Goal: Task Accomplishment & Management: Use online tool/utility

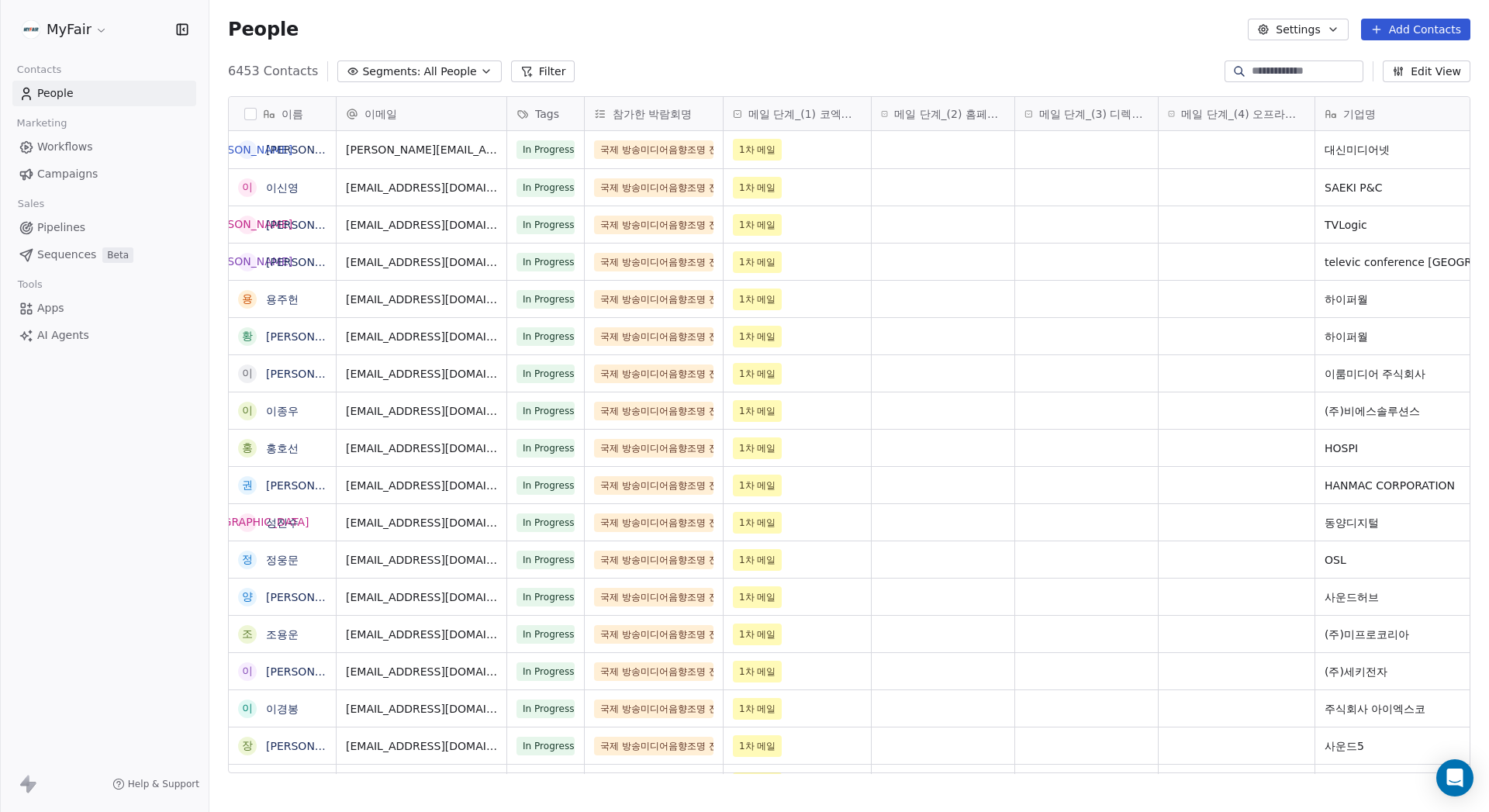
scroll to position [12, 12]
click at [66, 170] on span "Campaigns" at bounding box center [67, 174] width 60 height 16
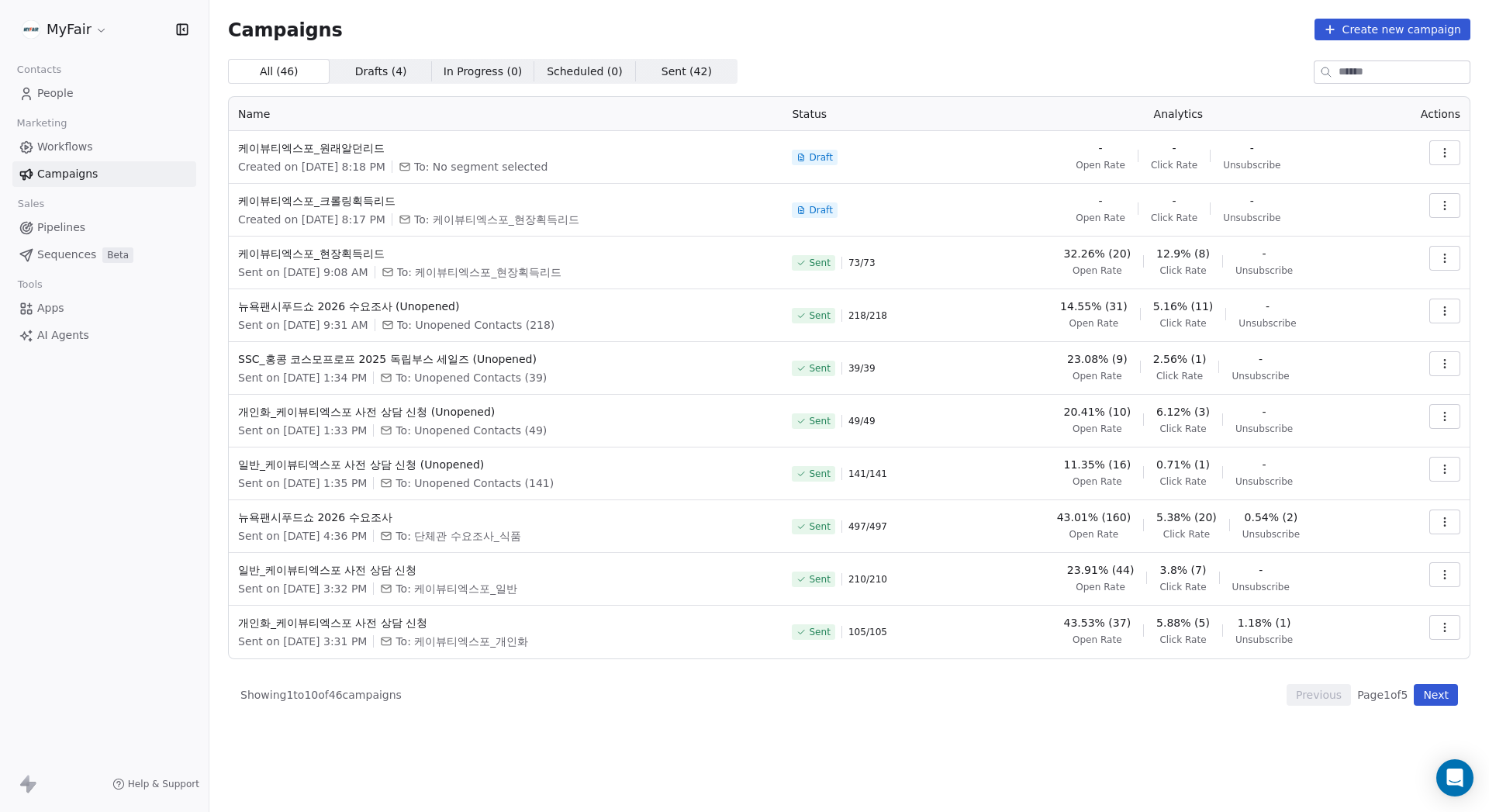
click at [1110, 84] on div "All ( 46 ) All ( 46 ) Drafts ( 4 ) Drafts ( 4 ) In Progress ( 0 ) In Progress (…" at bounding box center [849, 382] width 1243 height 647
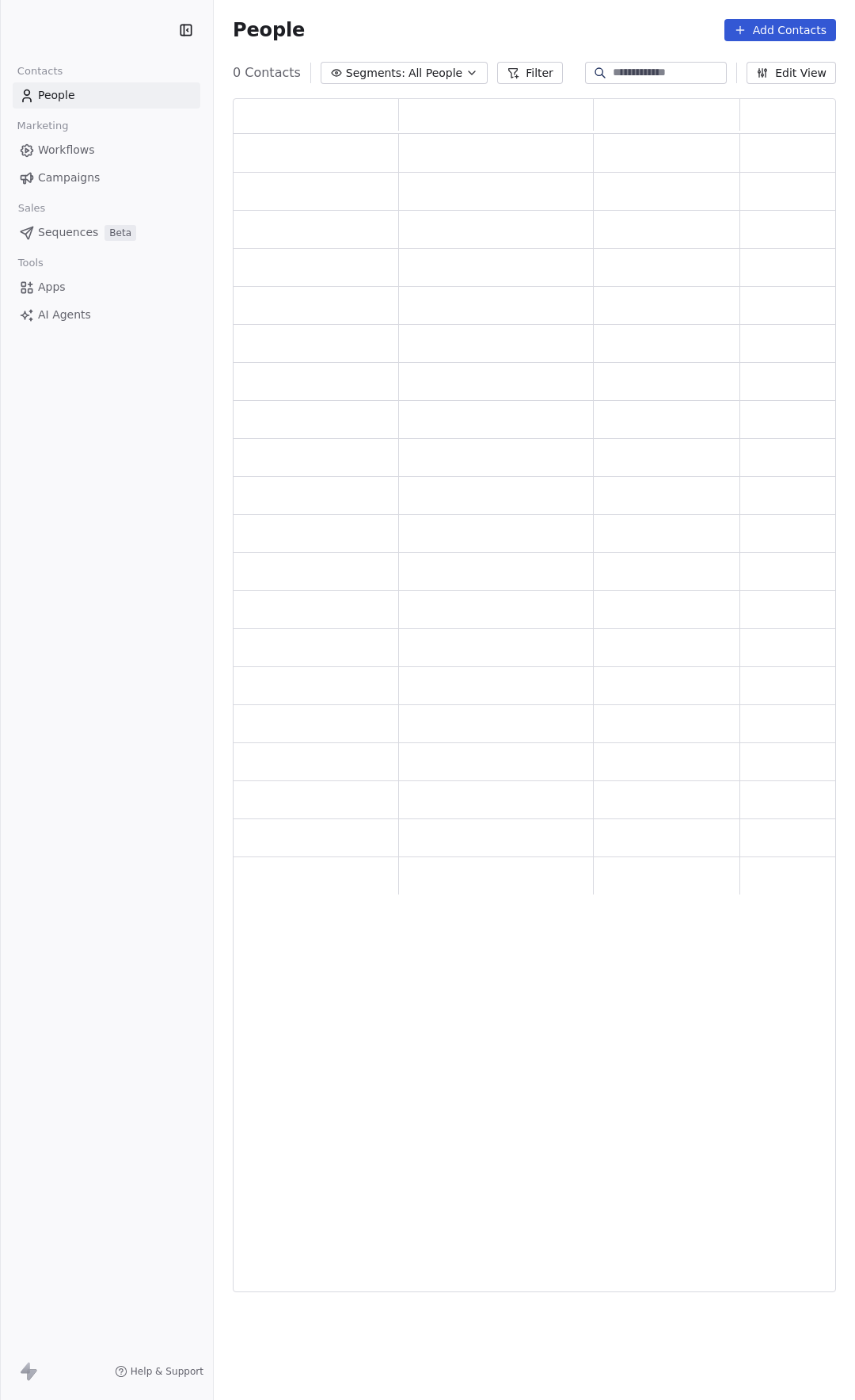
scroll to position [1182, 592]
click at [92, 181] on span "Campaigns" at bounding box center [69, 177] width 62 height 17
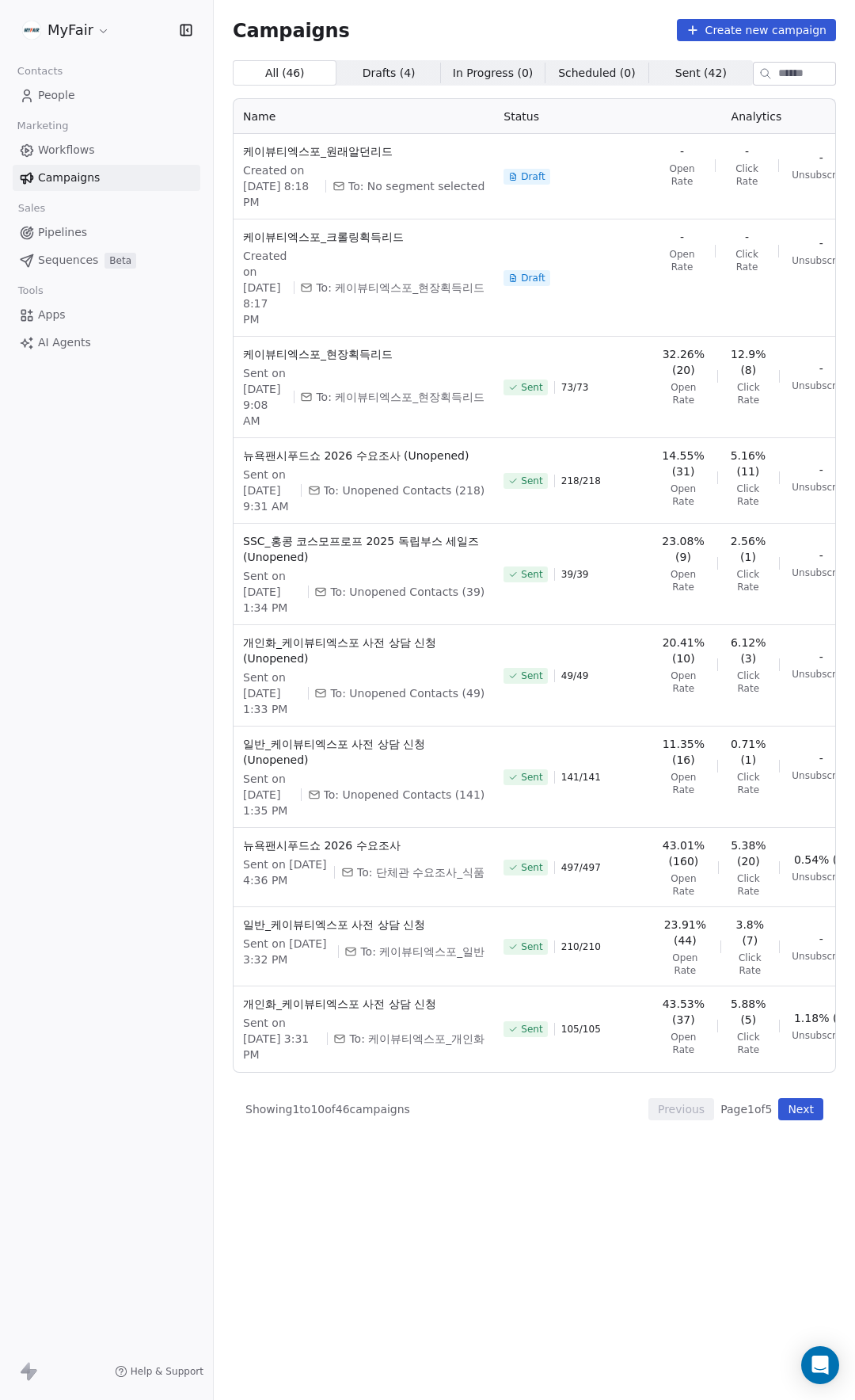
click at [499, 23] on div "Campaigns Create new campaign" at bounding box center [535, 30] width 604 height 22
click at [298, 149] on span "케이뷰티엑스포_원래알던리드" at bounding box center [364, 151] width 242 height 16
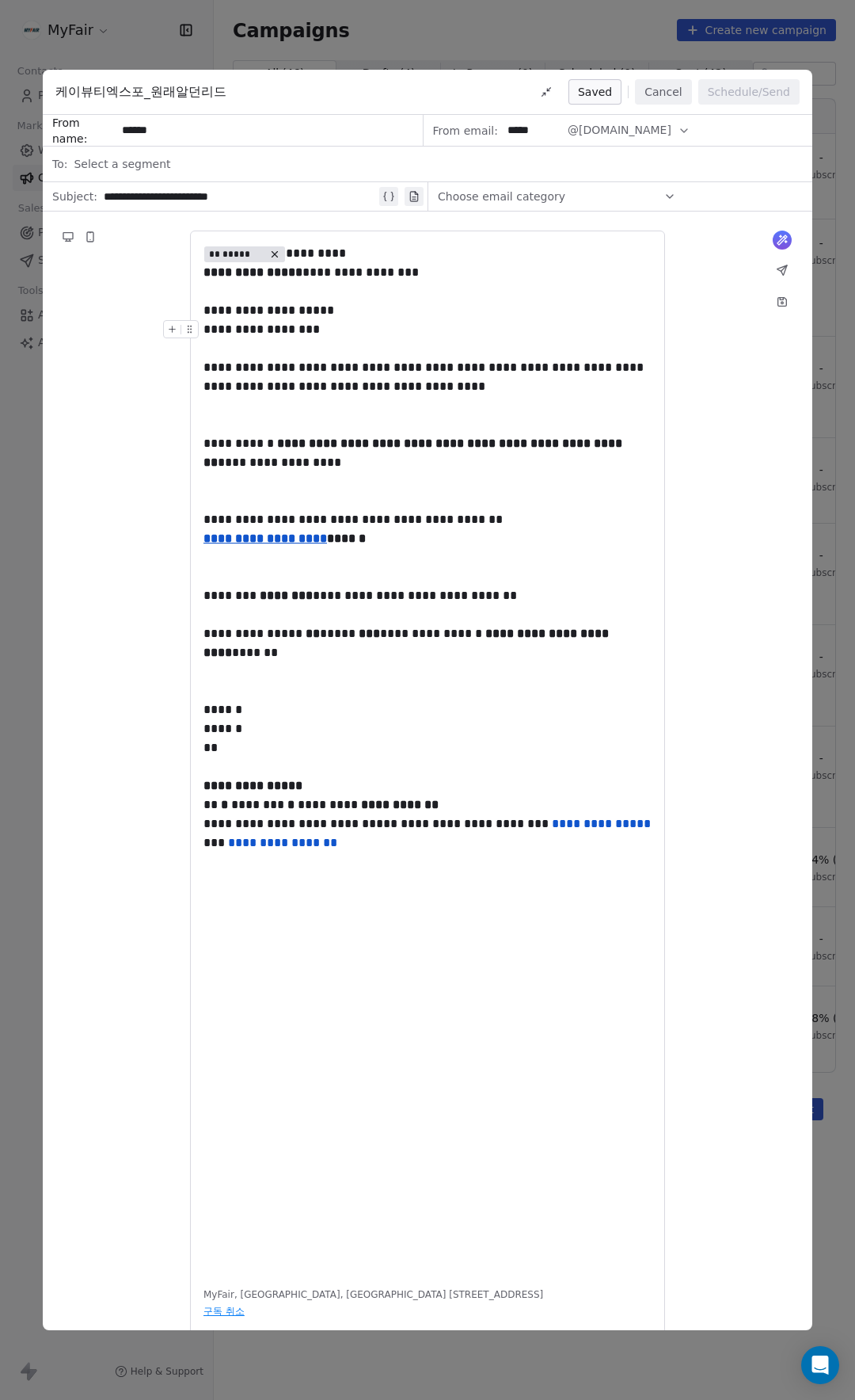
click at [416, 337] on div "**********" at bounding box center [428, 330] width 448 height 19
click at [454, 386] on div "**********" at bounding box center [428, 387] width 448 height 57
click at [493, 426] on div at bounding box center [428, 425] width 448 height 19
click at [281, 615] on div "**********" at bounding box center [428, 605] width 448 height 38
click at [251, 639] on div "**********" at bounding box center [428, 643] width 448 height 38
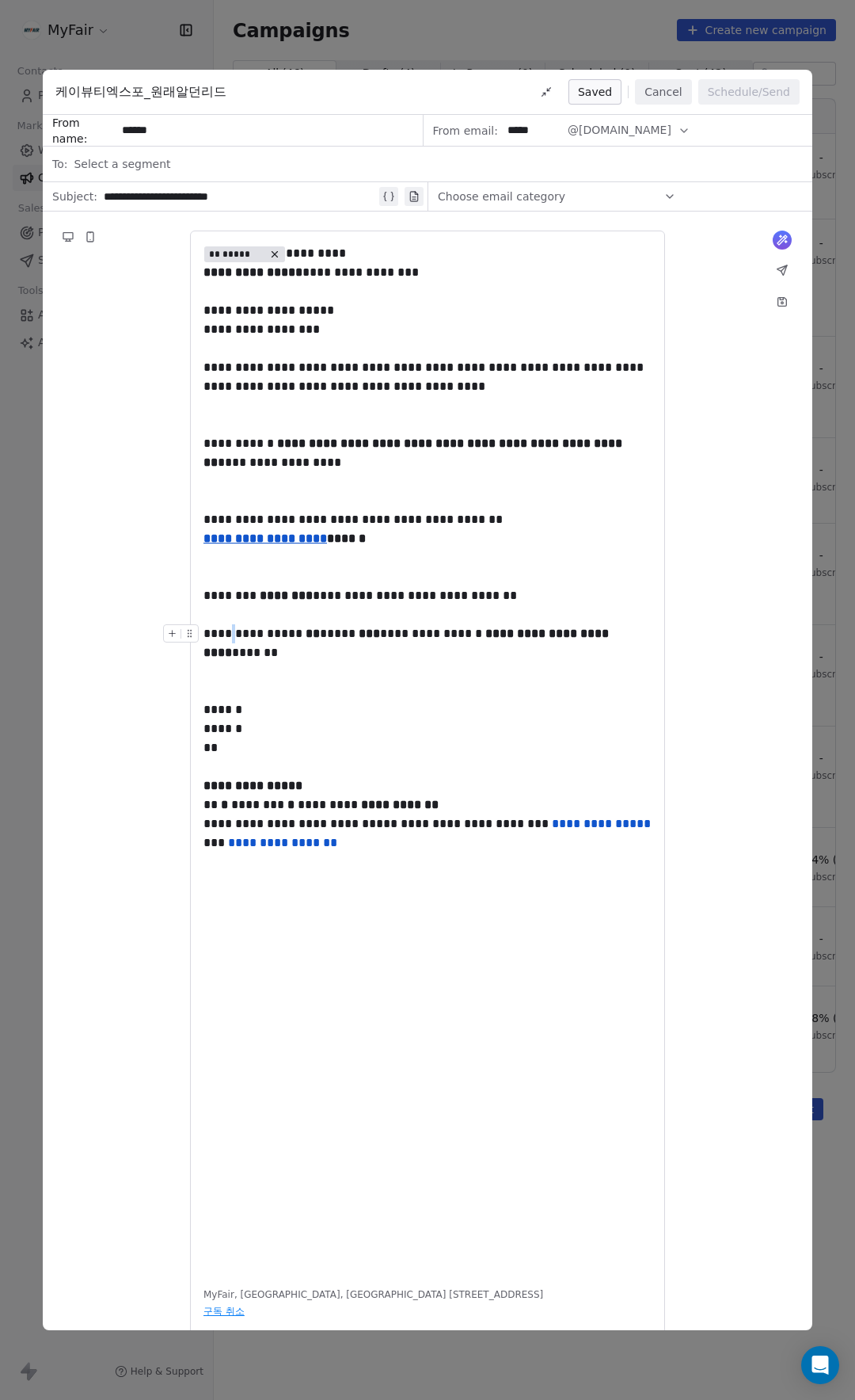
click at [241, 636] on div "**********" at bounding box center [428, 643] width 448 height 38
drag, startPoint x: 231, startPoint y: 636, endPoint x: 244, endPoint y: 638, distance: 13.2
click at [236, 636] on div "**********" at bounding box center [428, 643] width 448 height 38
click at [226, 632] on div "**********" at bounding box center [428, 643] width 448 height 38
click at [244, 593] on div "**********" at bounding box center [428, 605] width 448 height 38
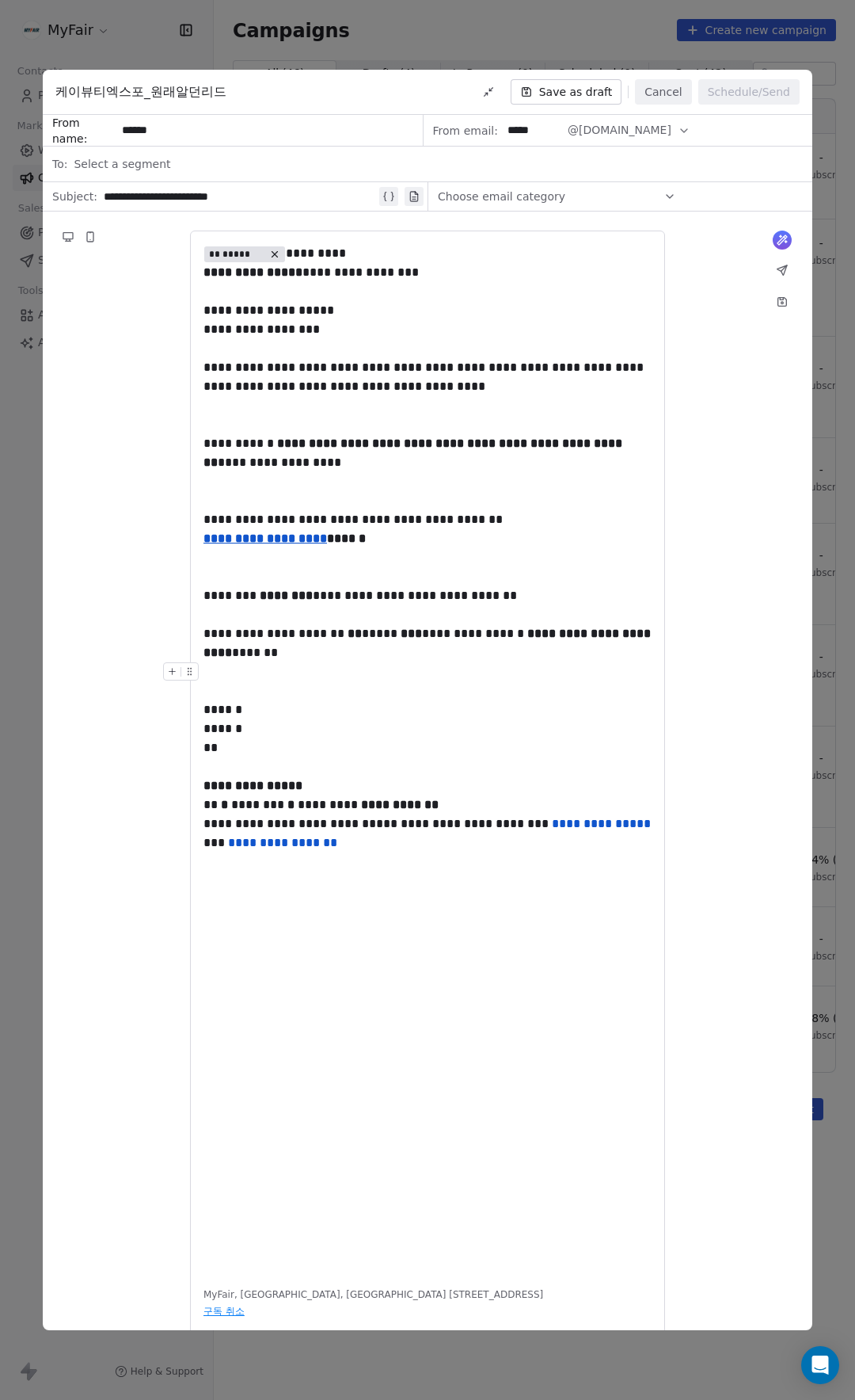
click at [608, 670] on div at bounding box center [428, 672] width 448 height 19
click at [653, 95] on button "Cancel" at bounding box center [664, 92] width 56 height 26
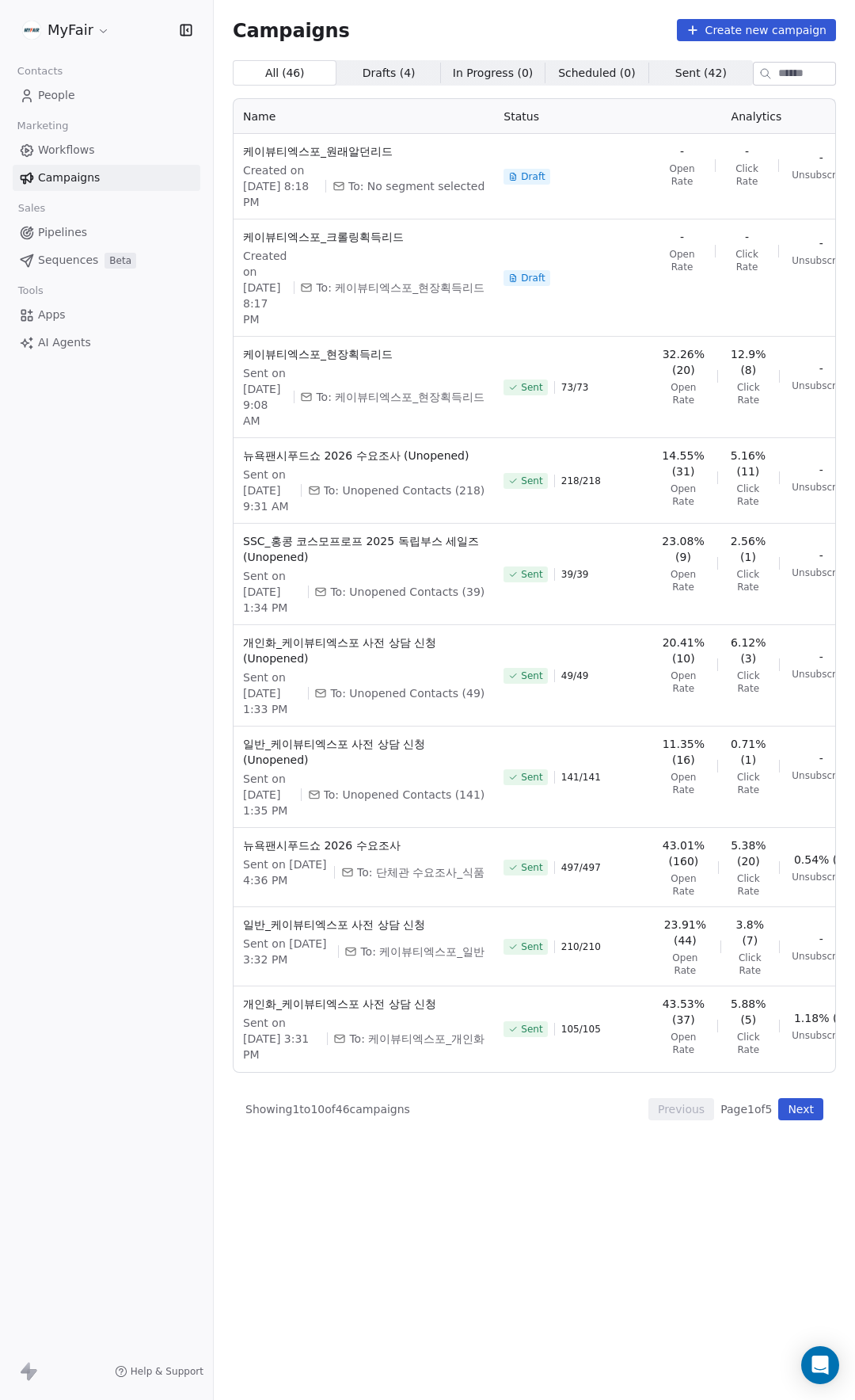
click at [589, 26] on div "Campaigns Create new campaign" at bounding box center [535, 30] width 604 height 22
click at [69, 89] on span "People" at bounding box center [56, 95] width 37 height 17
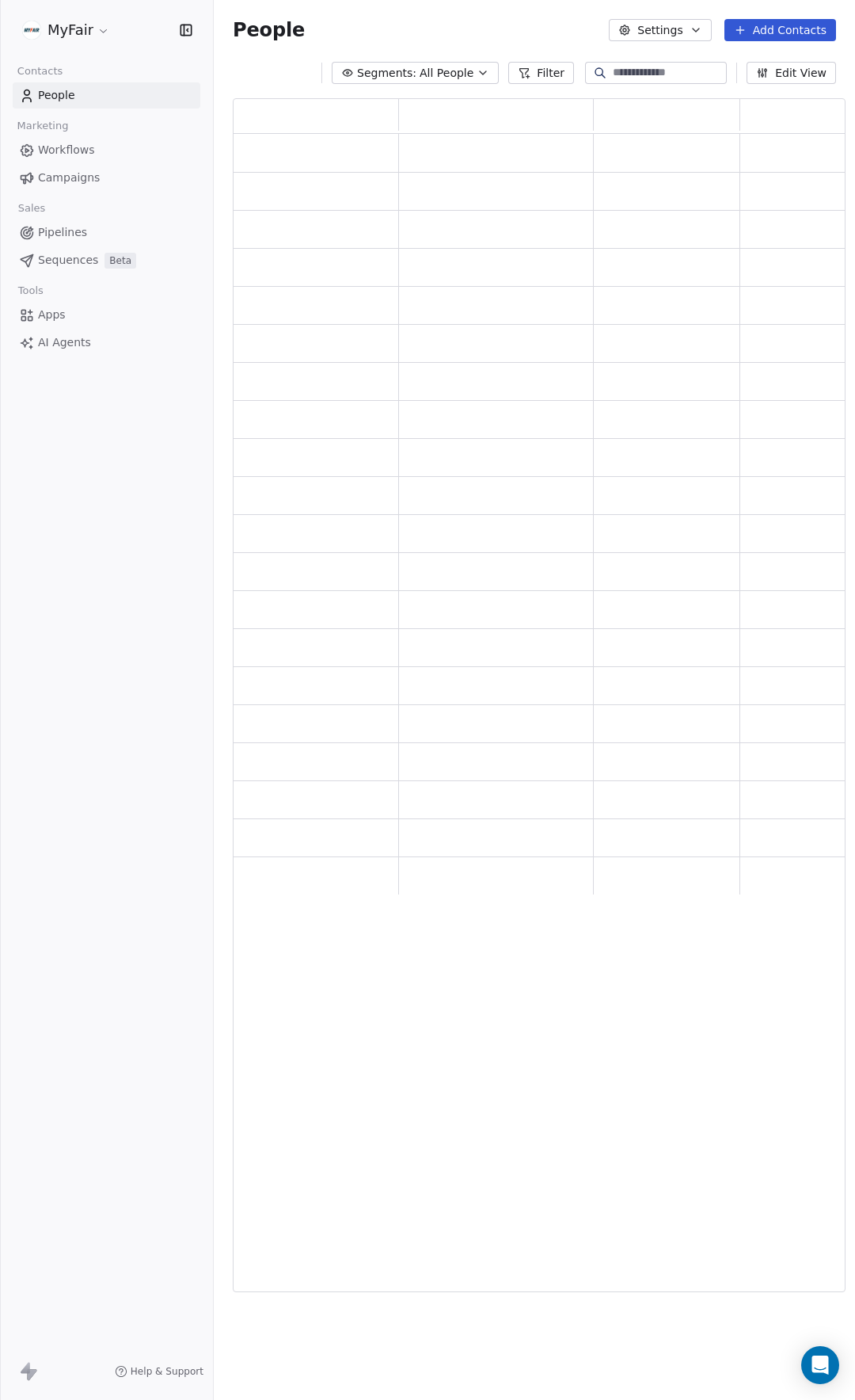
scroll to position [1182, 601]
click at [793, 23] on button "Add Contacts" at bounding box center [780, 30] width 112 height 22
click at [770, 89] on span "Import from CSV" at bounding box center [780, 89] width 92 height 17
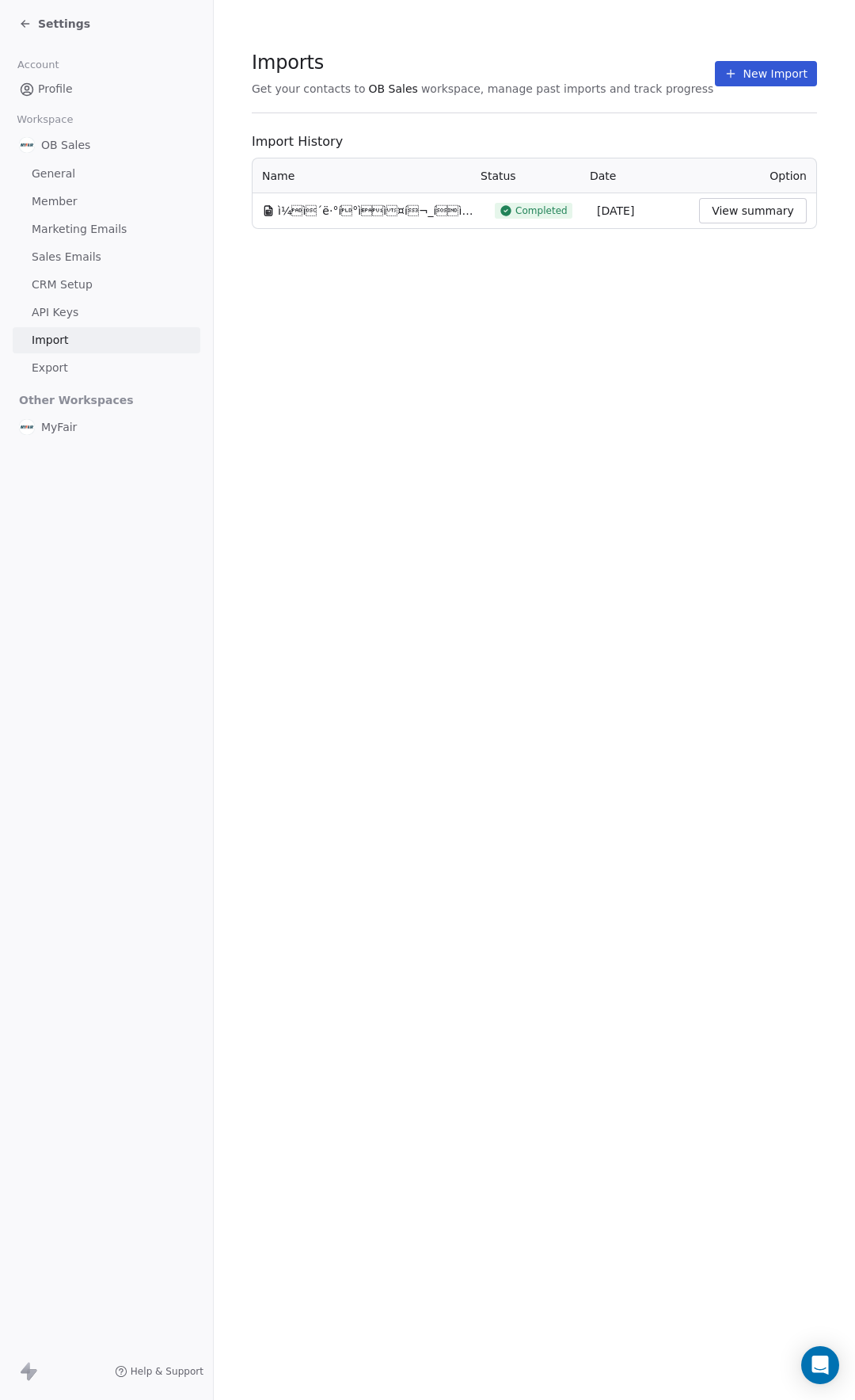
click at [750, 70] on button "New Import" at bounding box center [767, 73] width 102 height 26
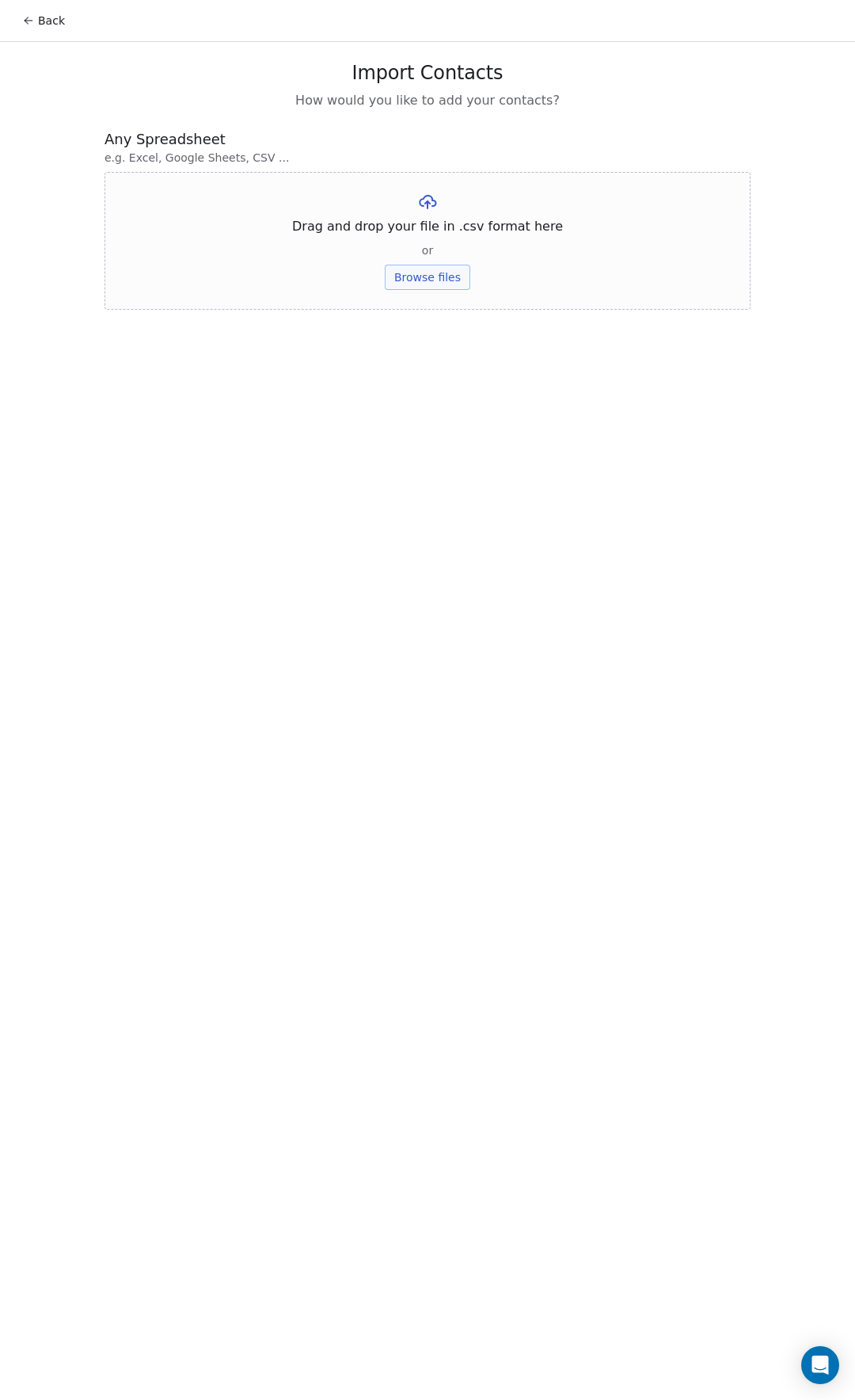
click at [421, 282] on button "Browse files" at bounding box center [427, 277] width 86 height 26
click at [359, 182] on div "Drag and drop your file in .csv format here or Browse files" at bounding box center [427, 241] width 646 height 138
click at [416, 227] on button "Upload" at bounding box center [428, 233] width 58 height 26
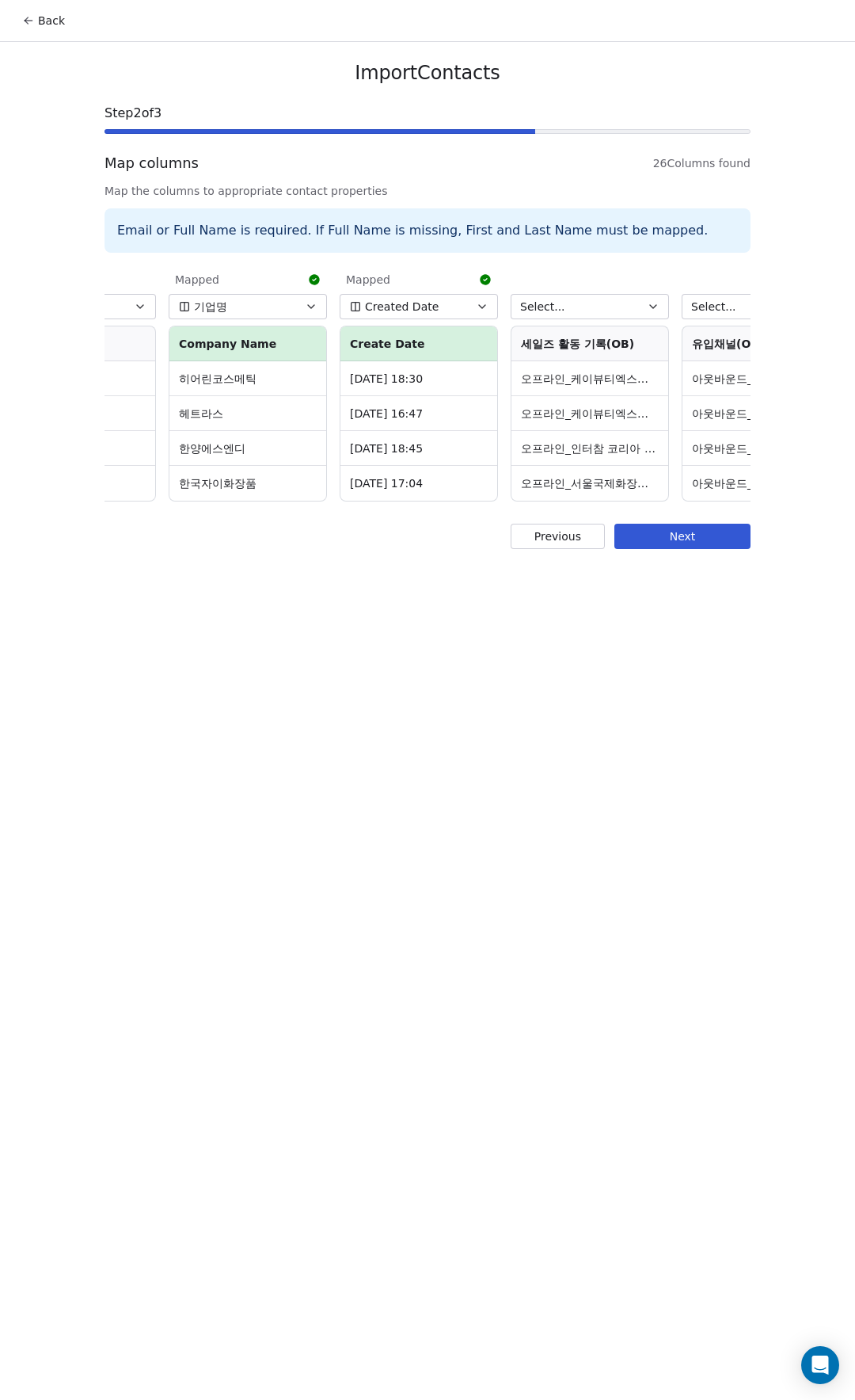
scroll to position [0, 461]
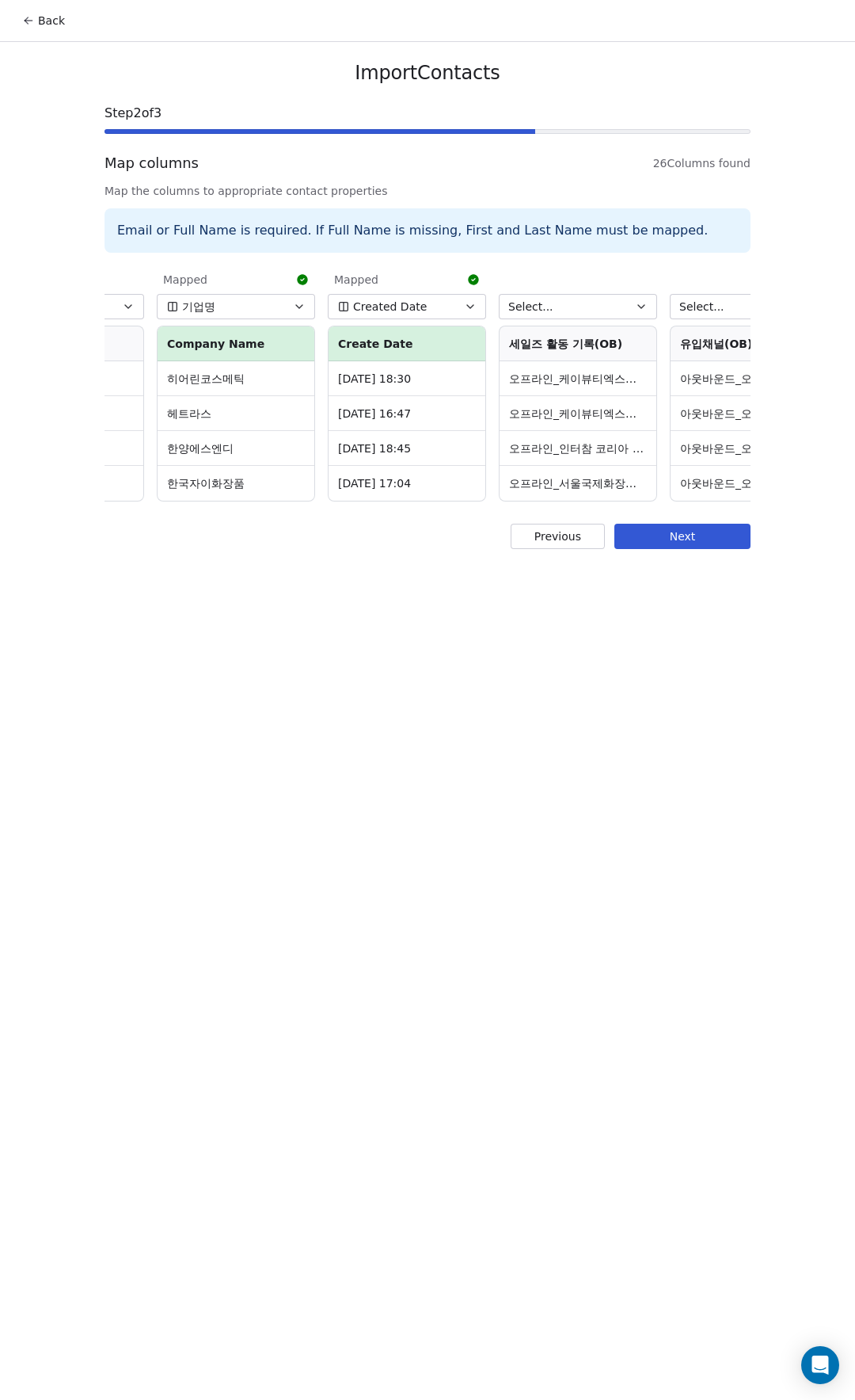
click at [409, 300] on span "Created Date" at bounding box center [389, 306] width 73 height 16
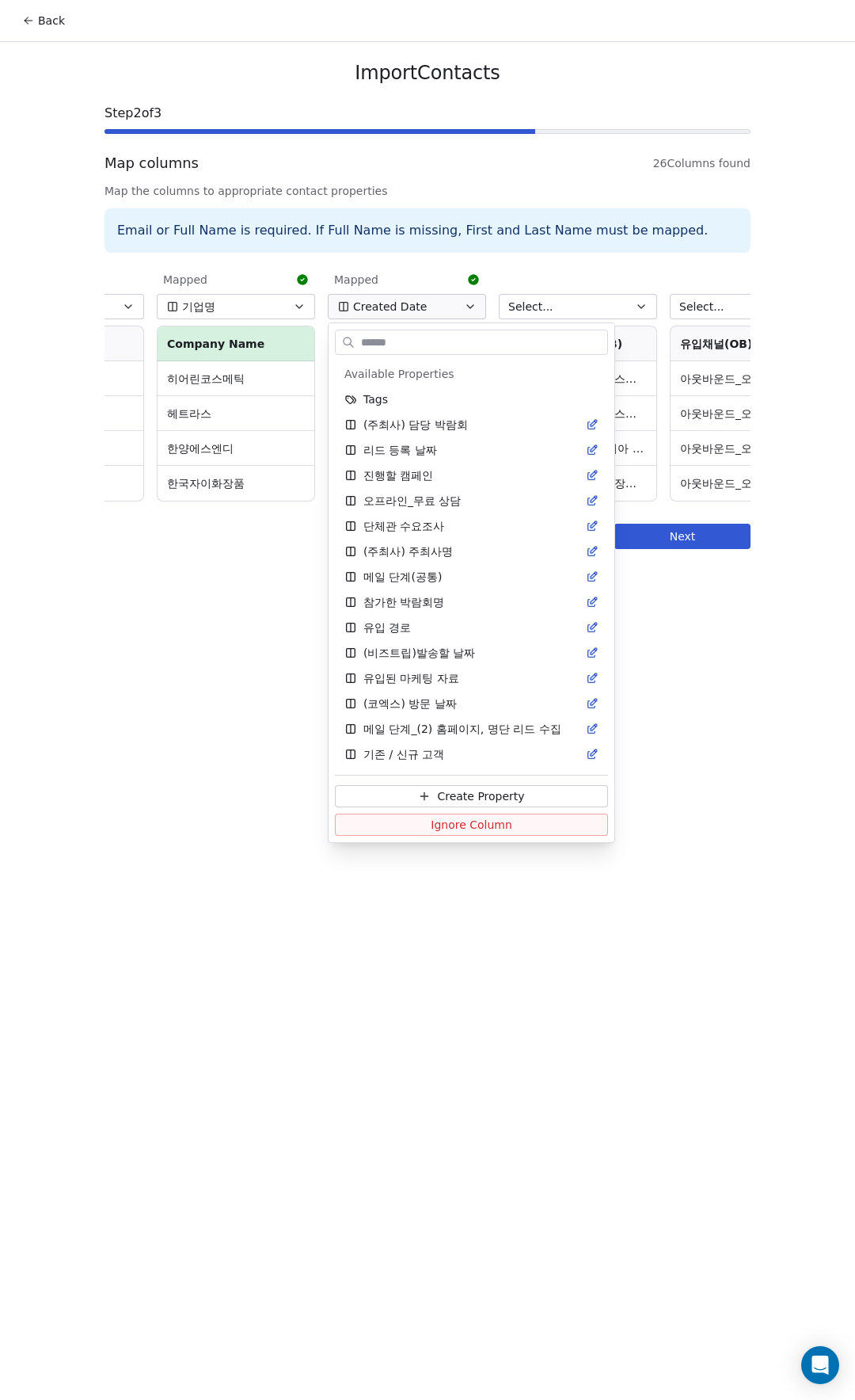
scroll to position [556, 0]
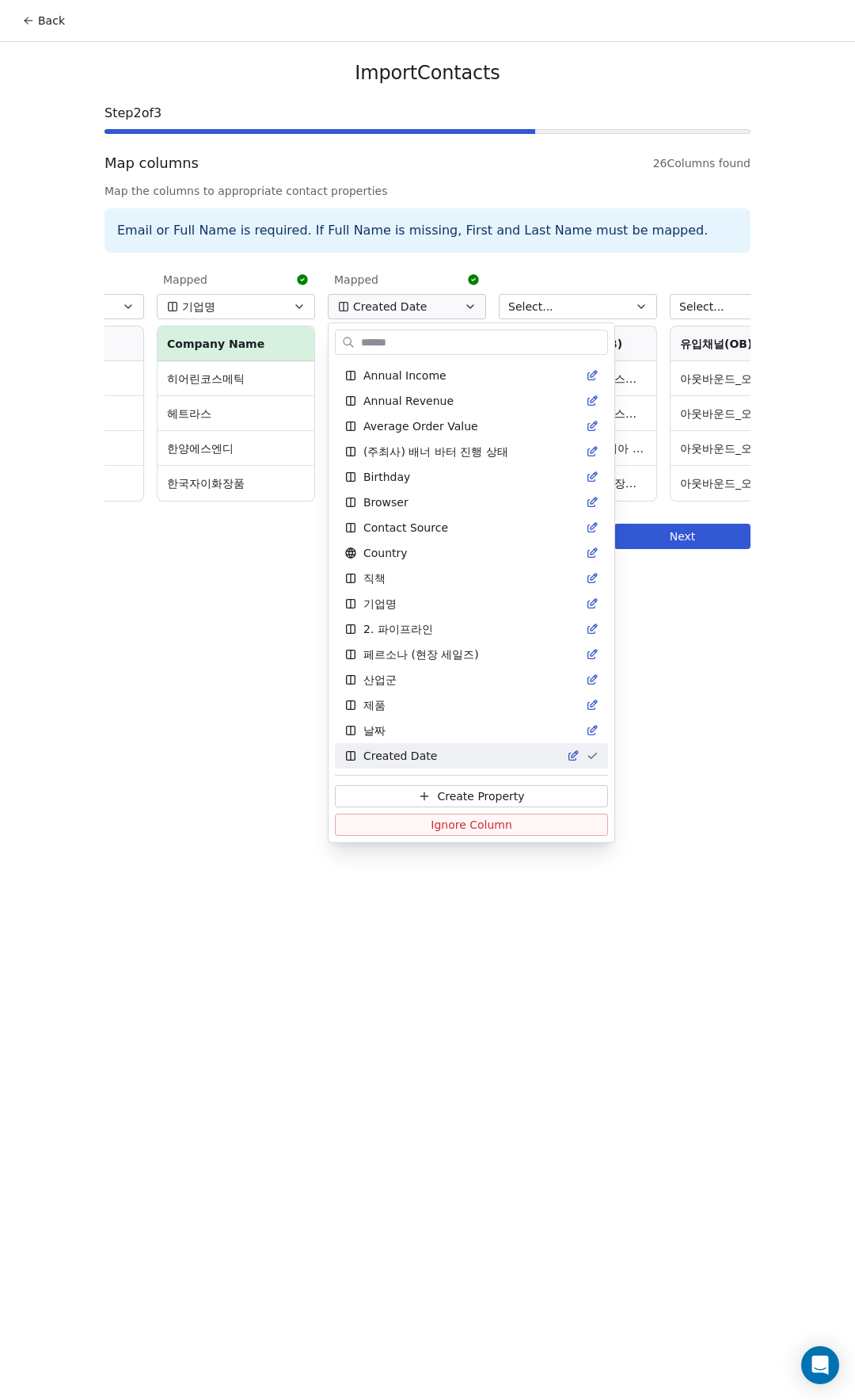
click at [414, 297] on html "Back Import Contacts Step 2 of 3 Map columns 26 Columns found Map the columns t…" at bounding box center [427, 700] width 855 height 1400
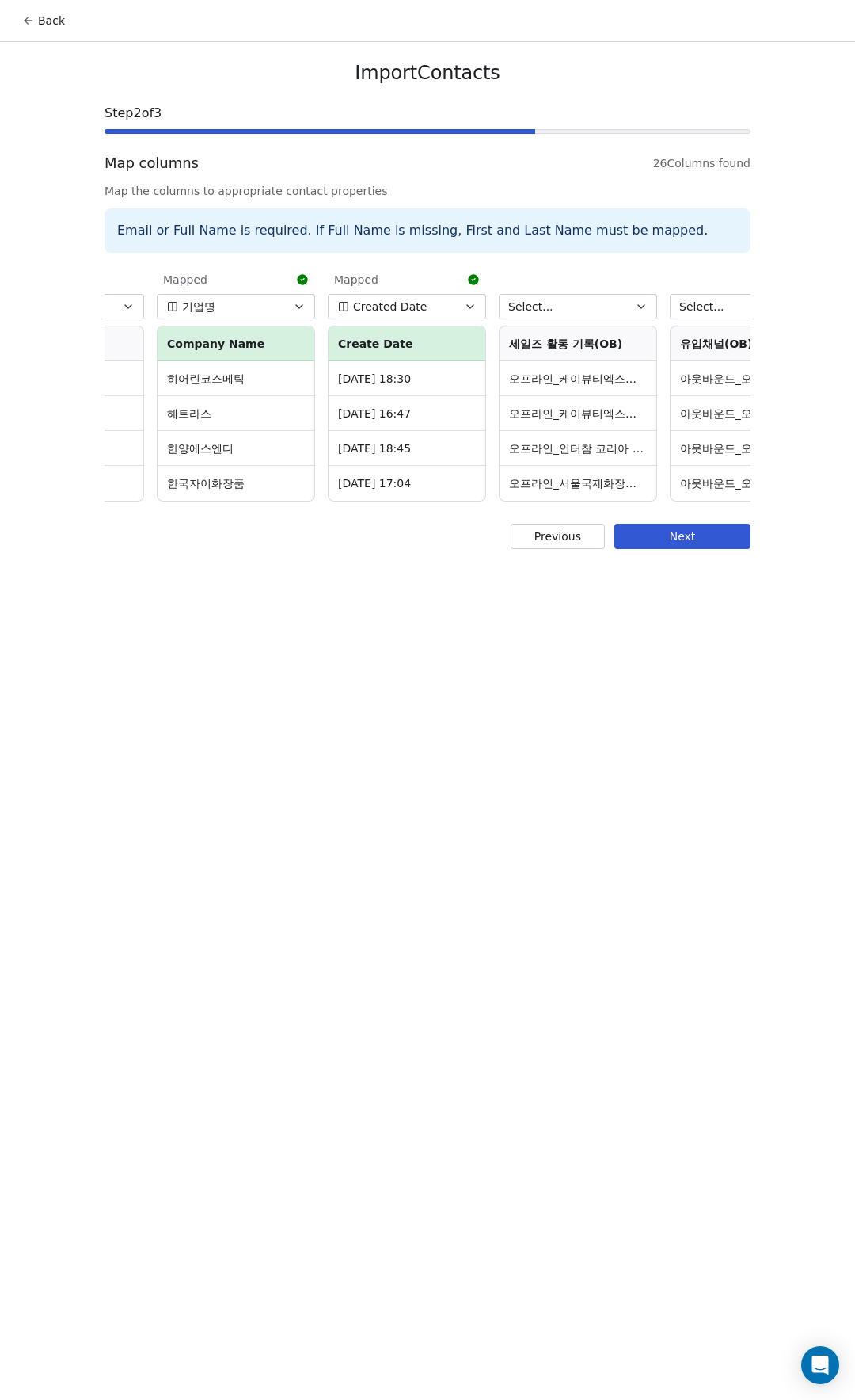
click at [395, 302] on span "Created Date" at bounding box center [389, 306] width 73 height 16
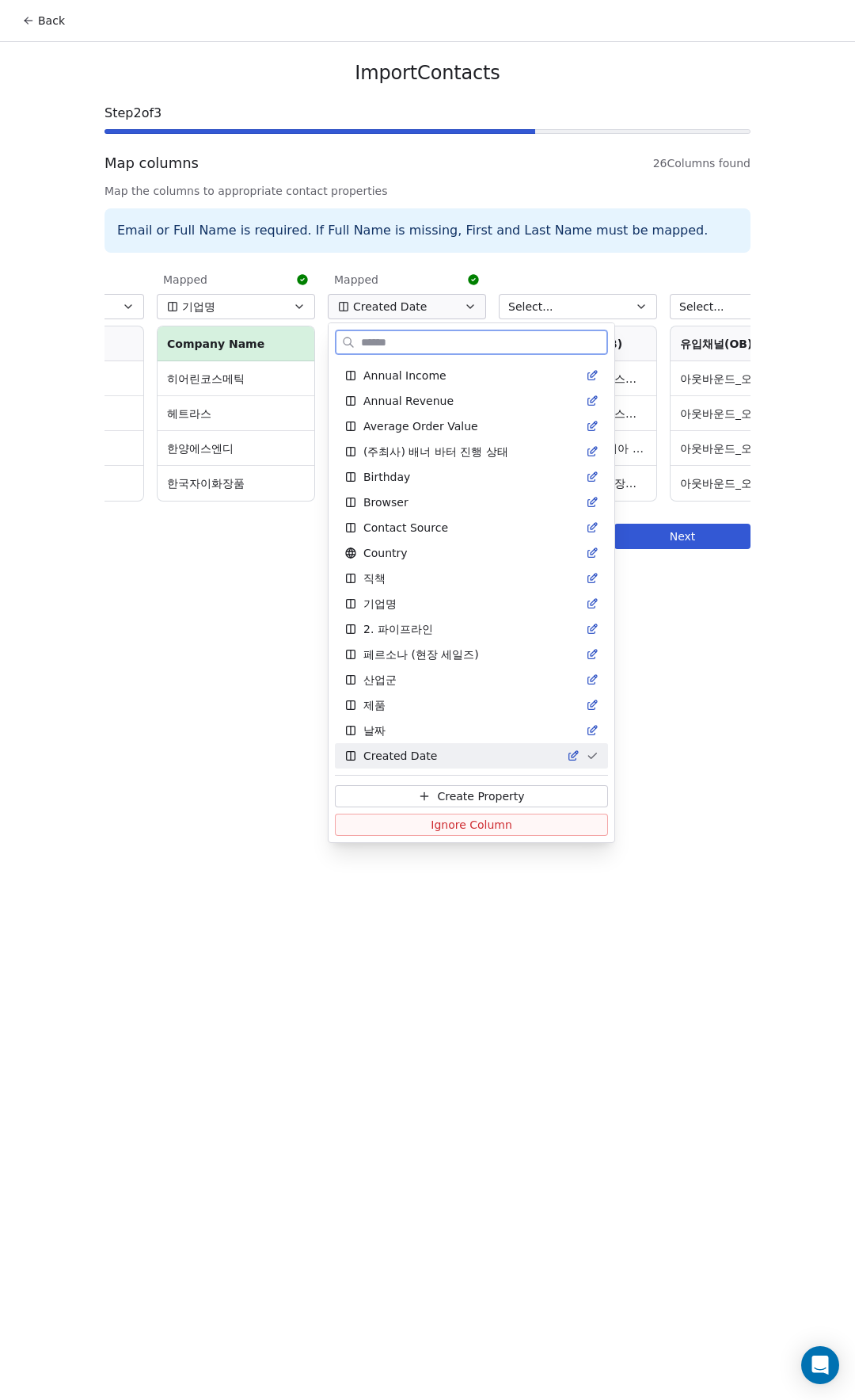
click at [481, 830] on span "Ignore Column" at bounding box center [471, 824] width 81 height 16
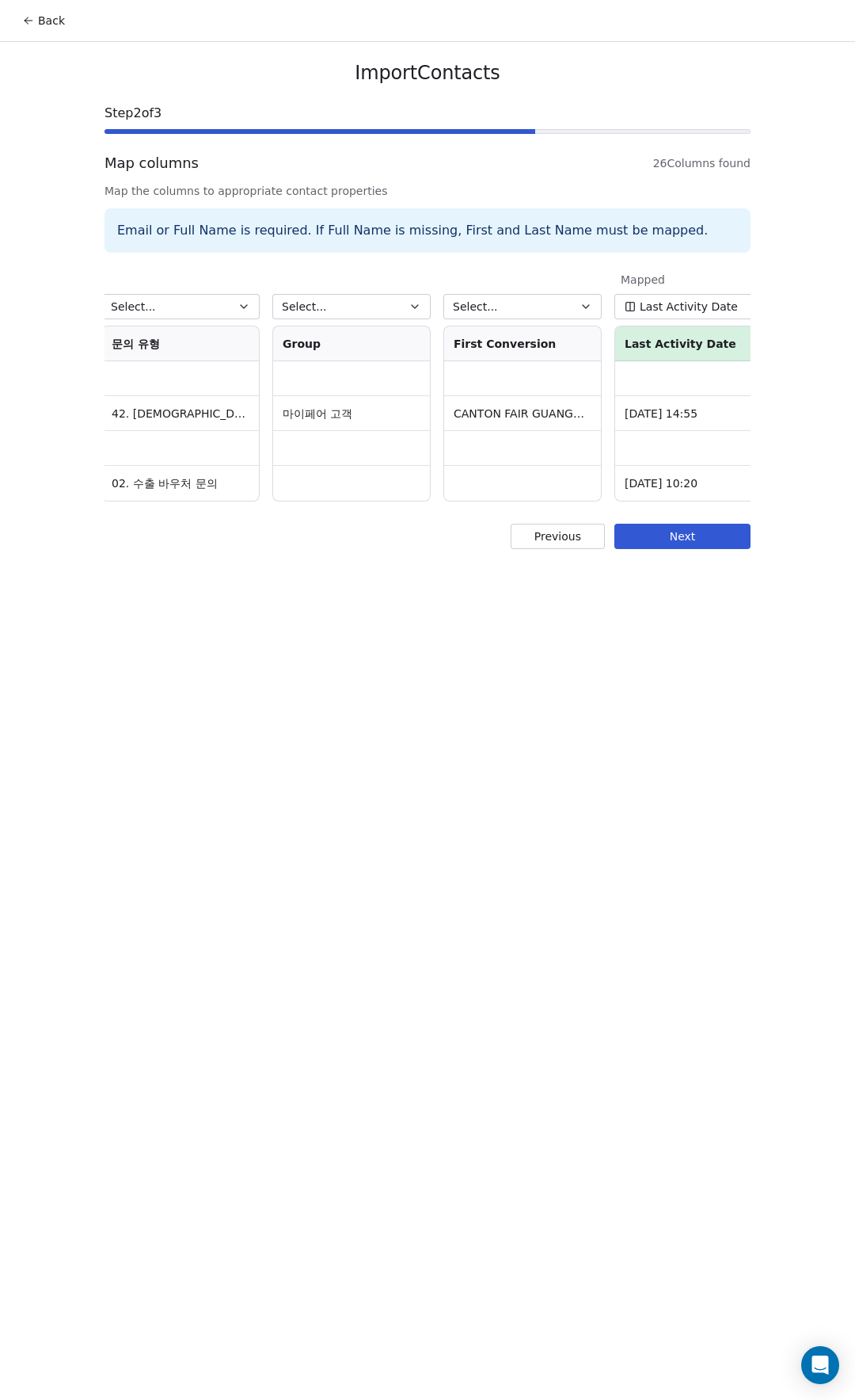
scroll to position [0, 3789]
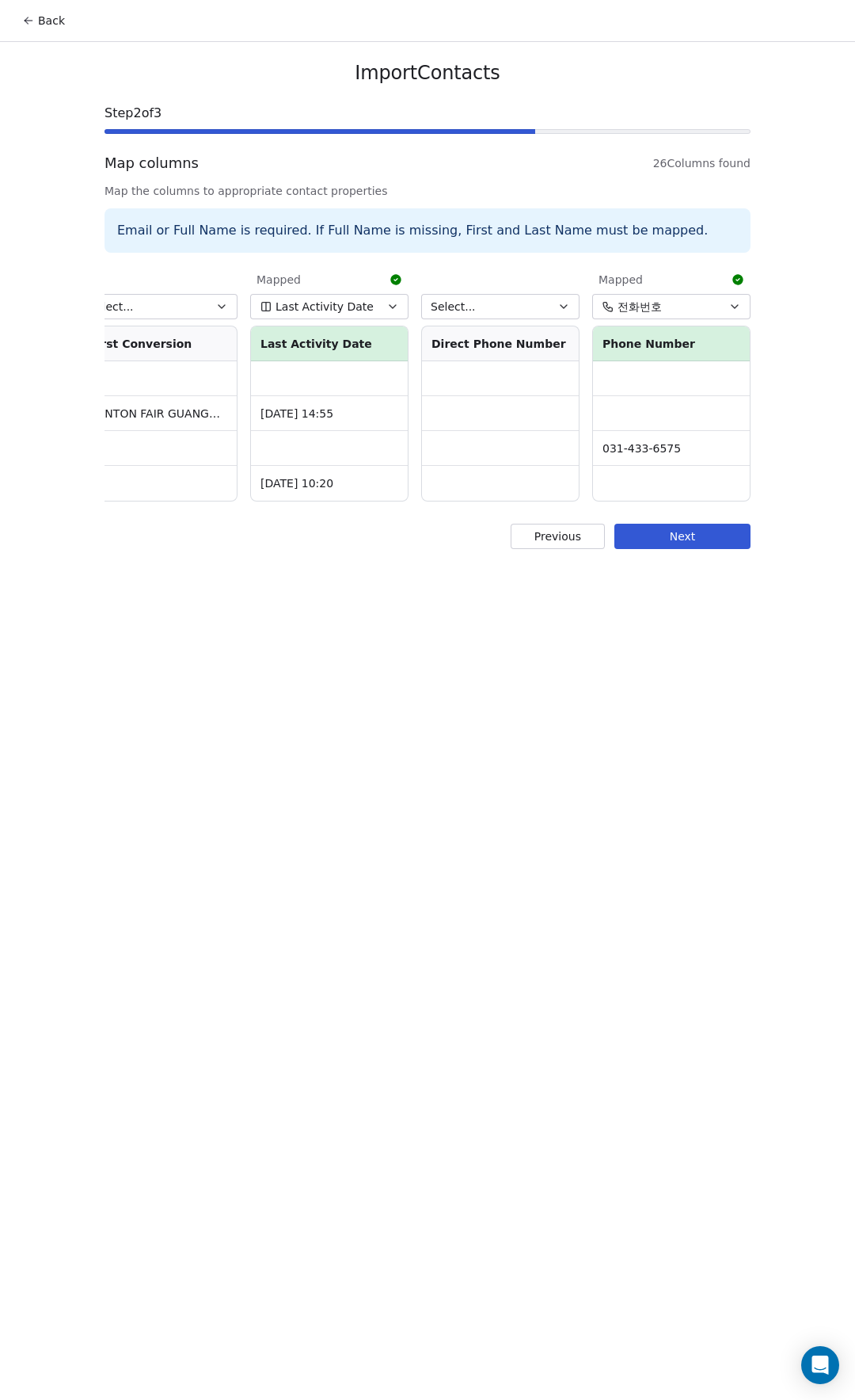
click at [705, 548] on button "Next" at bounding box center [683, 536] width 136 height 26
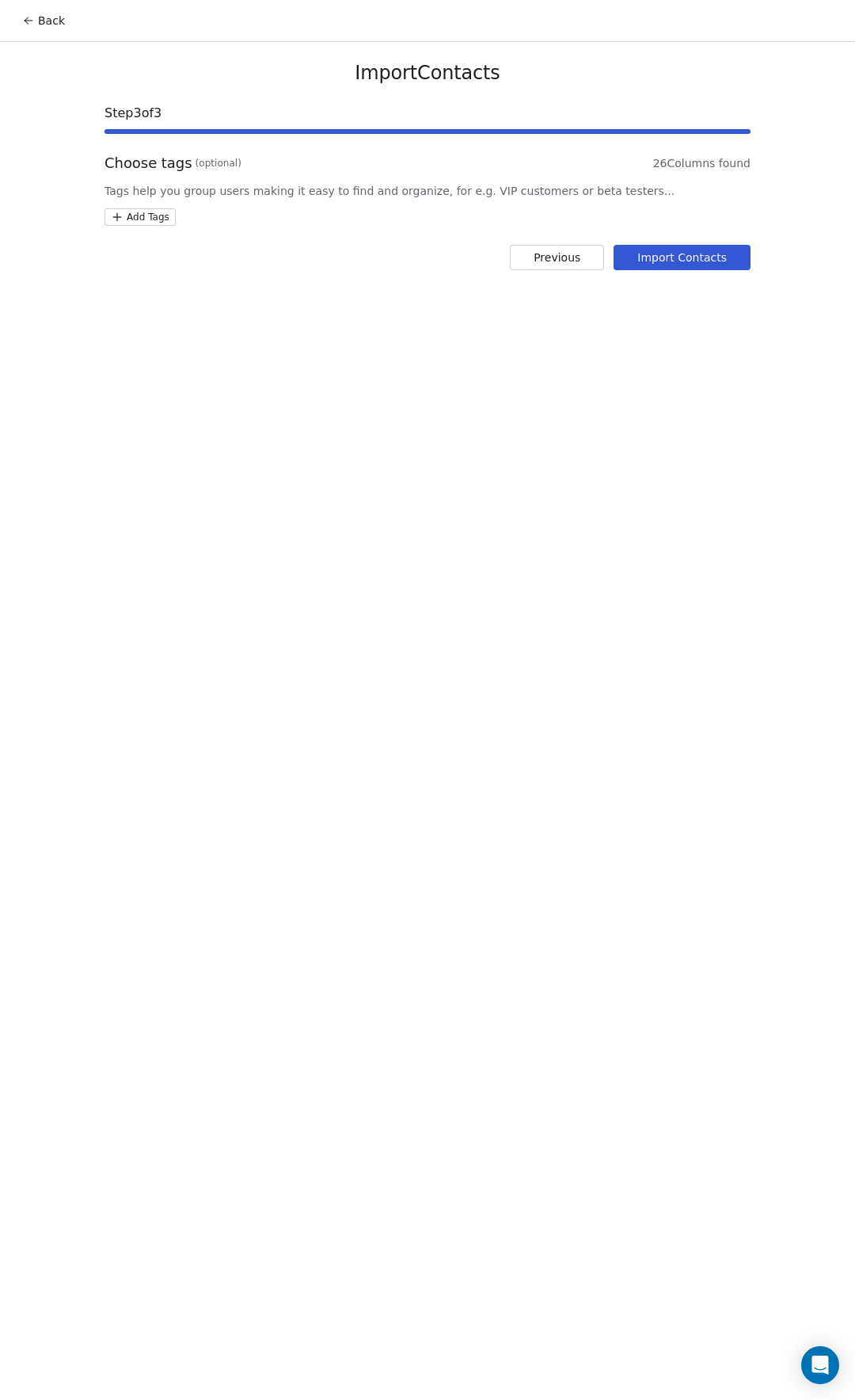
click at [163, 220] on html "Back Import Contacts Step 3 of 3 Choose tags (optional) 26 Columns found Tags h…" at bounding box center [427, 700] width 855 height 1400
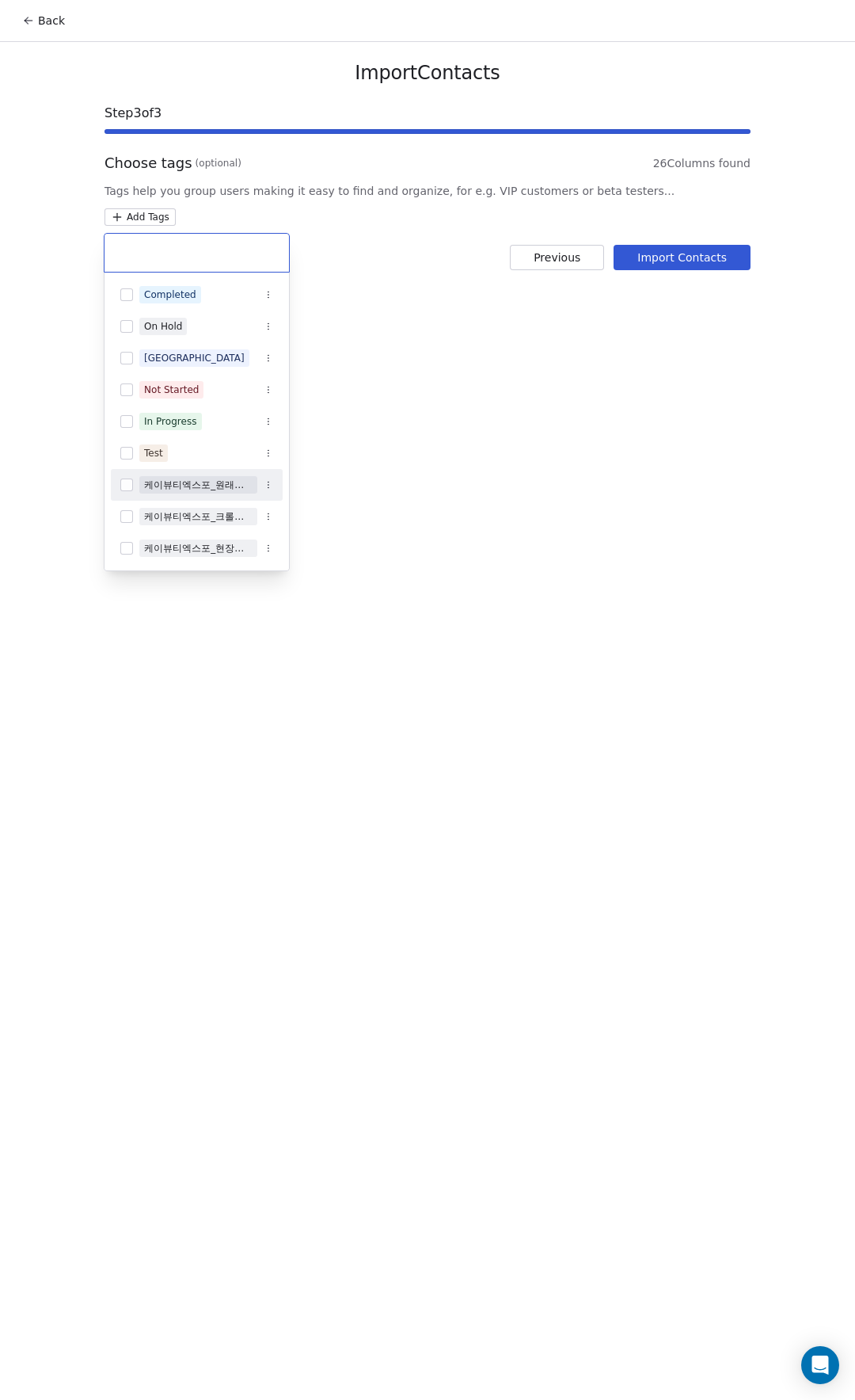
click at [166, 492] on div "케이뷰티엑스포_원래알던리드" at bounding box center [198, 485] width 109 height 14
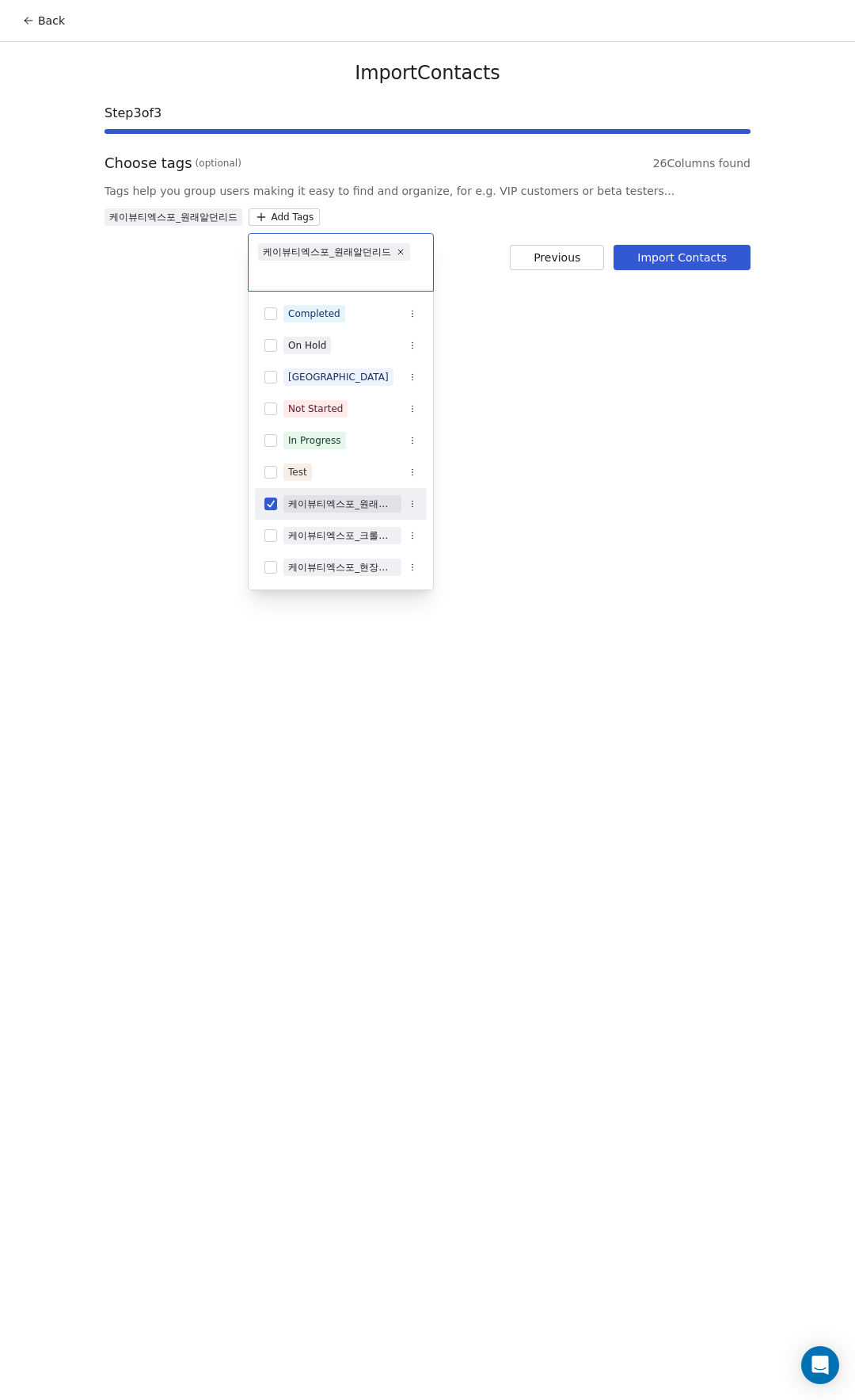
drag, startPoint x: 609, startPoint y: 442, endPoint x: 461, endPoint y: 277, distance: 221.7
click at [605, 438] on html "Back Import Contacts Step 3 of 3 Choose tags (optional) 26 Columns found Tags h…" at bounding box center [427, 700] width 855 height 1400
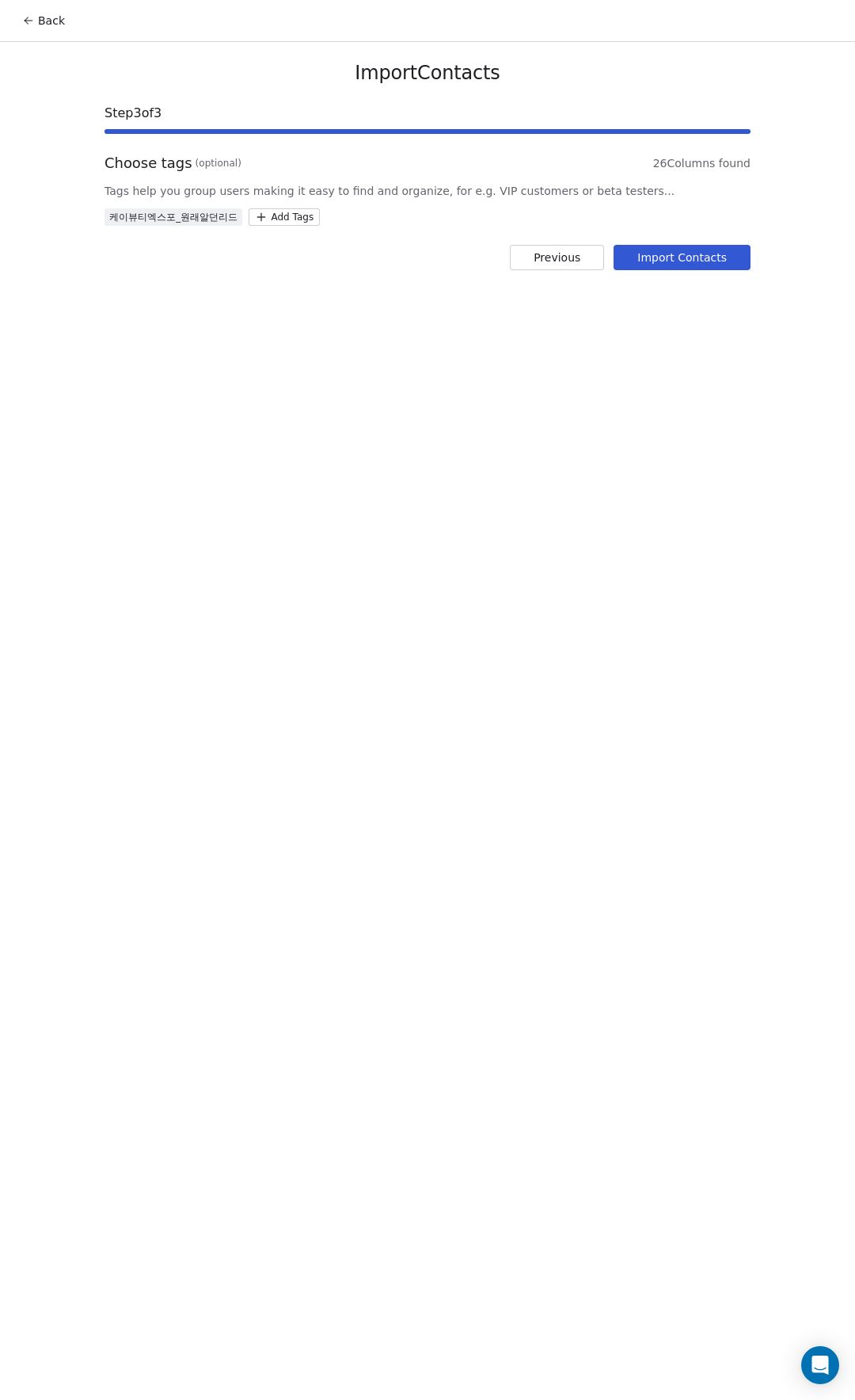
click at [678, 252] on button "Import Contacts" at bounding box center [682, 257] width 137 height 26
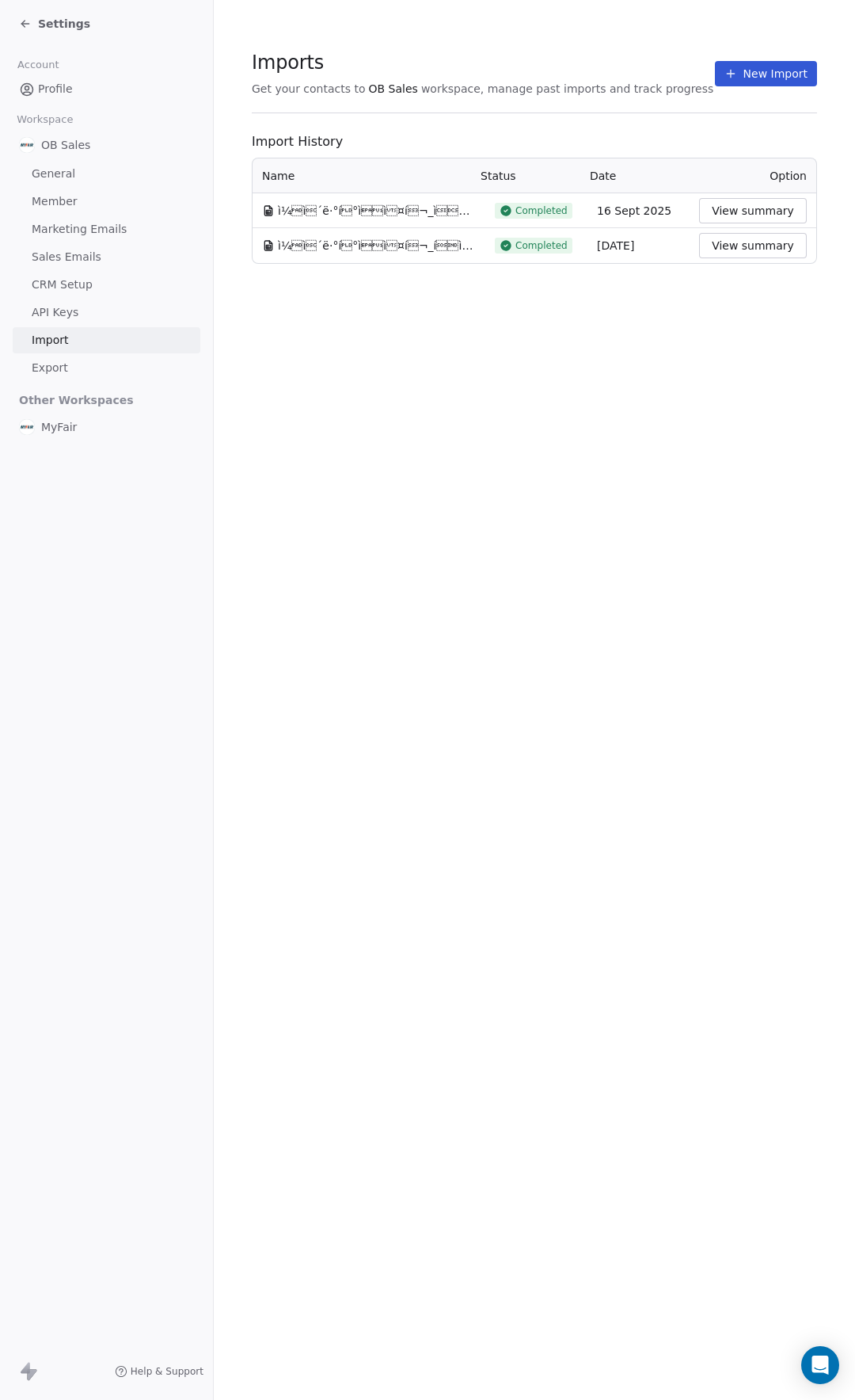
click at [67, 18] on span "Settings" at bounding box center [64, 24] width 52 height 16
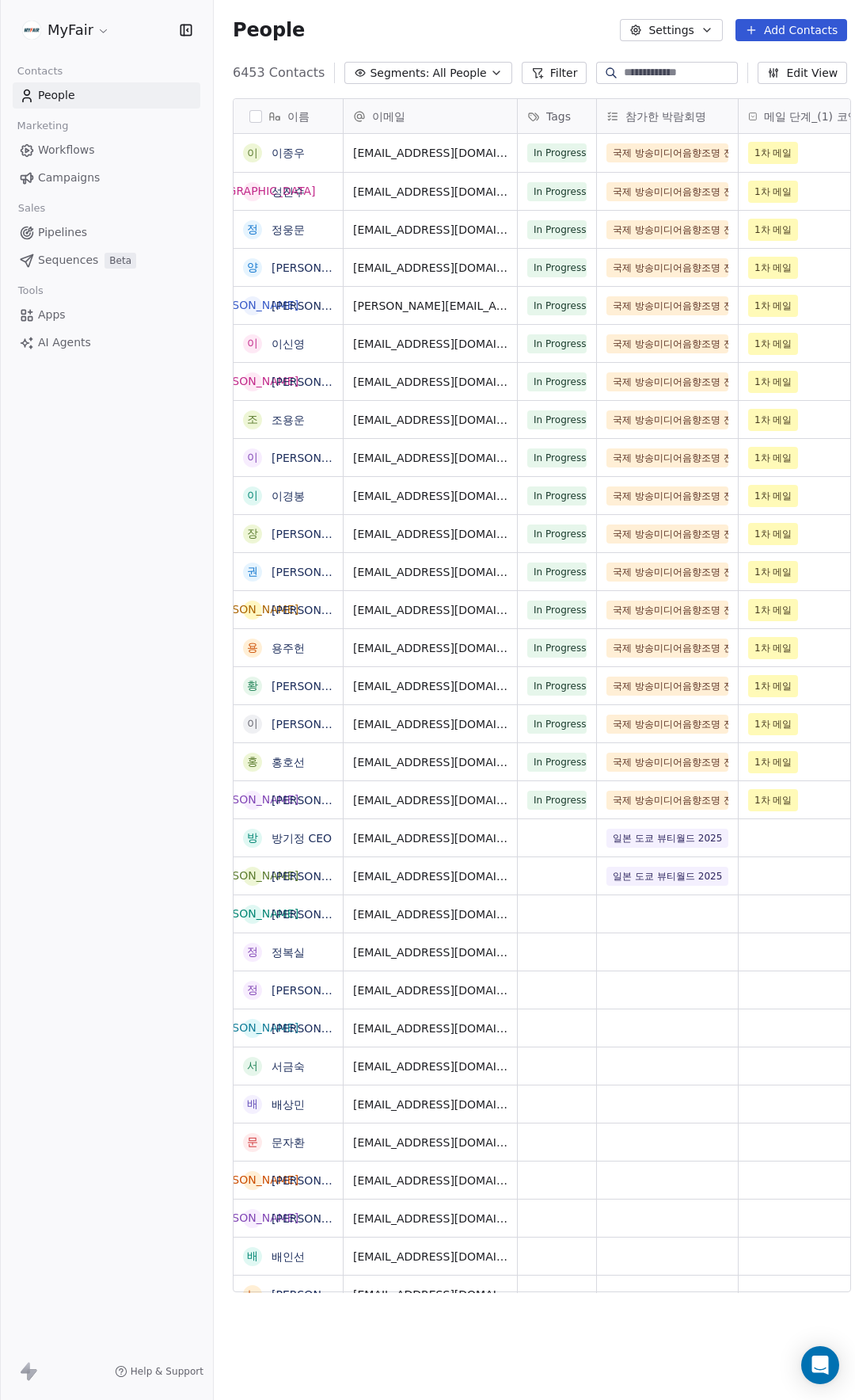
scroll to position [1220, 644]
click at [414, 70] on span "Segments:" at bounding box center [399, 73] width 59 height 17
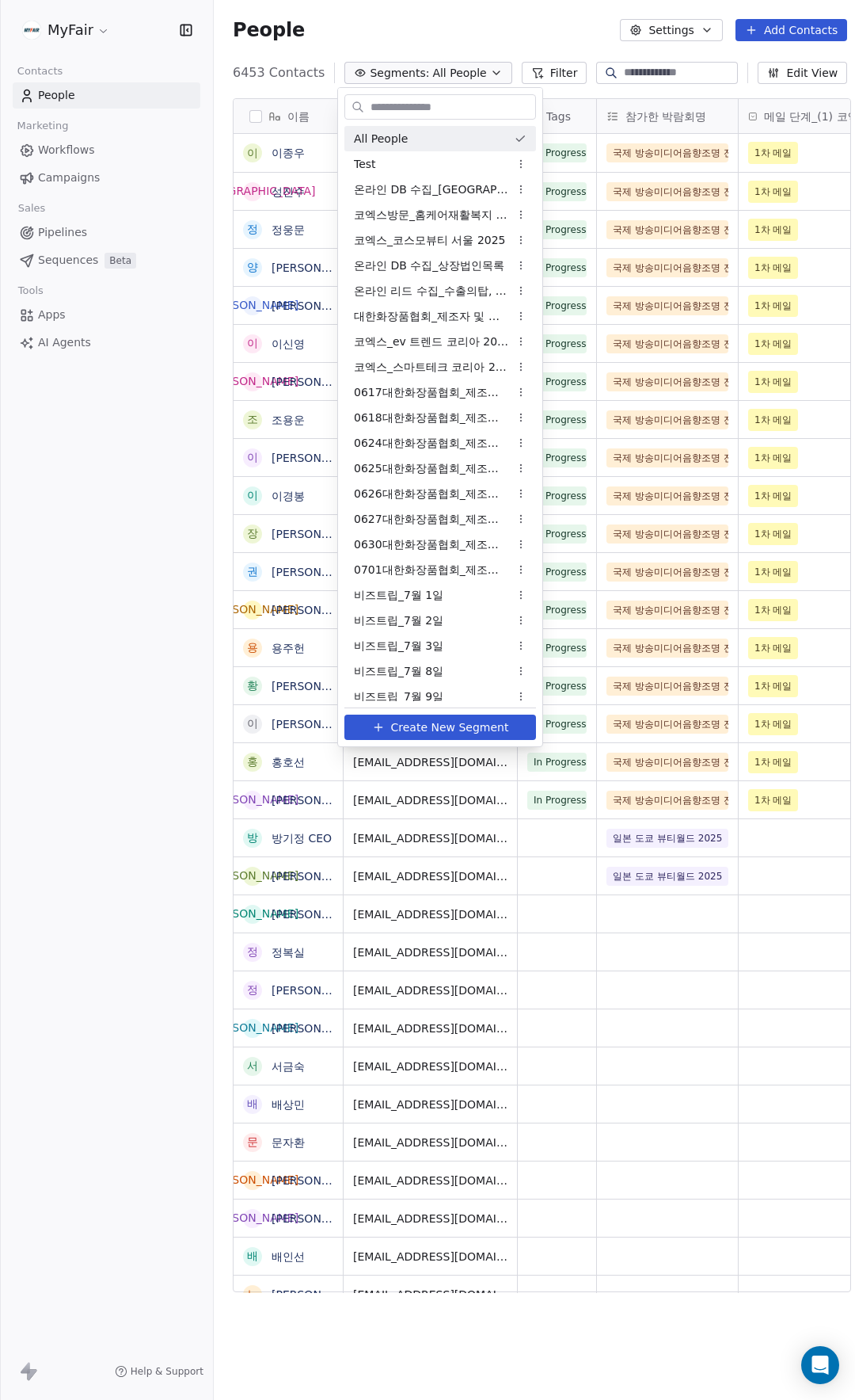
click at [475, 27] on html "MyFair Contacts People Marketing Workflows Campaigns Sales Pipelines Sequences …" at bounding box center [427, 700] width 855 height 1400
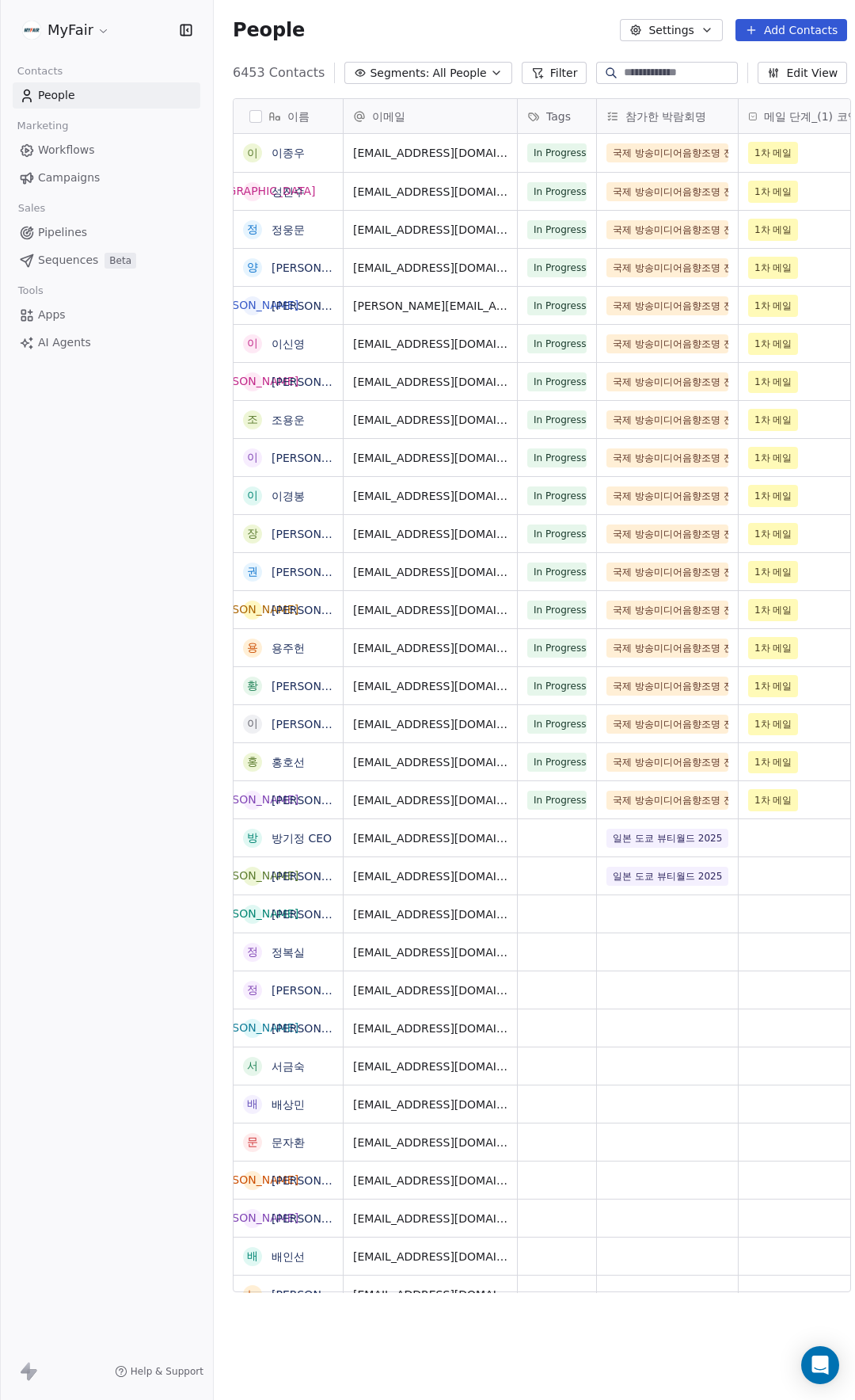
click at [450, 61] on div "6453 Contacts Segments: All People Filter Edit View" at bounding box center [540, 72] width 653 height 26
click at [447, 72] on span "All People" at bounding box center [459, 73] width 54 height 17
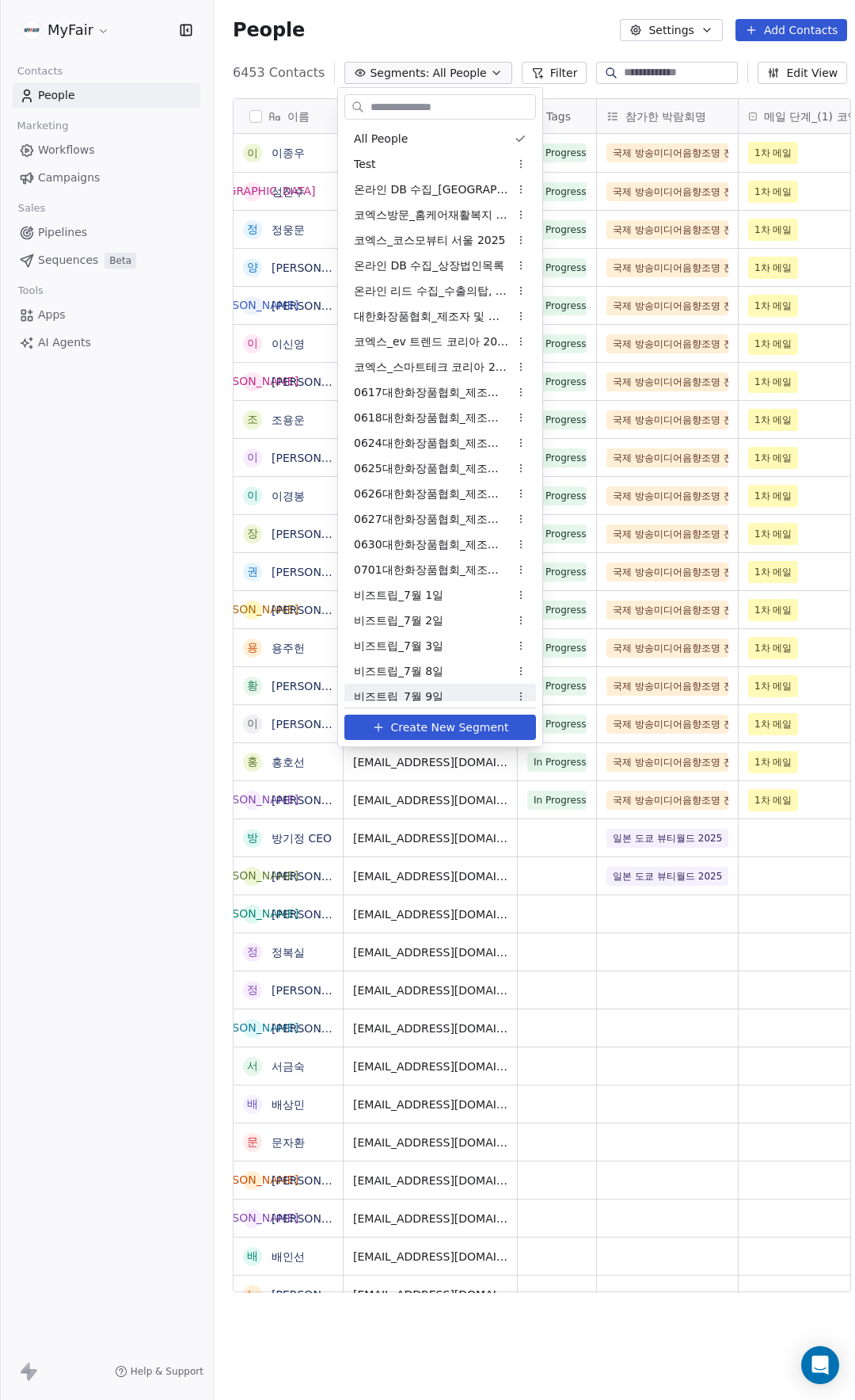
click at [453, 729] on span "Create New Segment" at bounding box center [450, 727] width 118 height 17
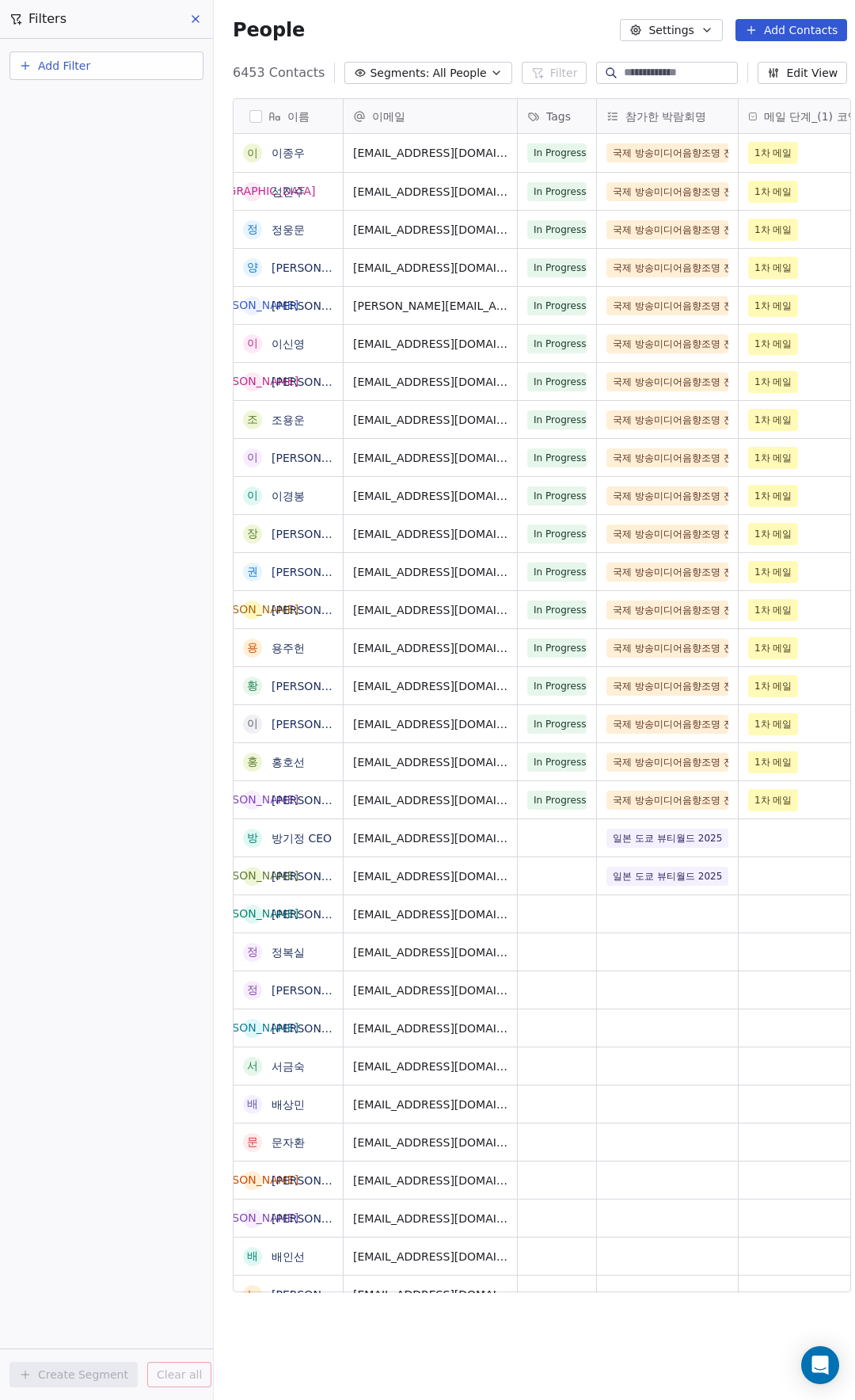
click at [115, 71] on button "Add Filter" at bounding box center [107, 65] width 194 height 28
click at [124, 93] on div "Contact properties" at bounding box center [107, 102] width 180 height 26
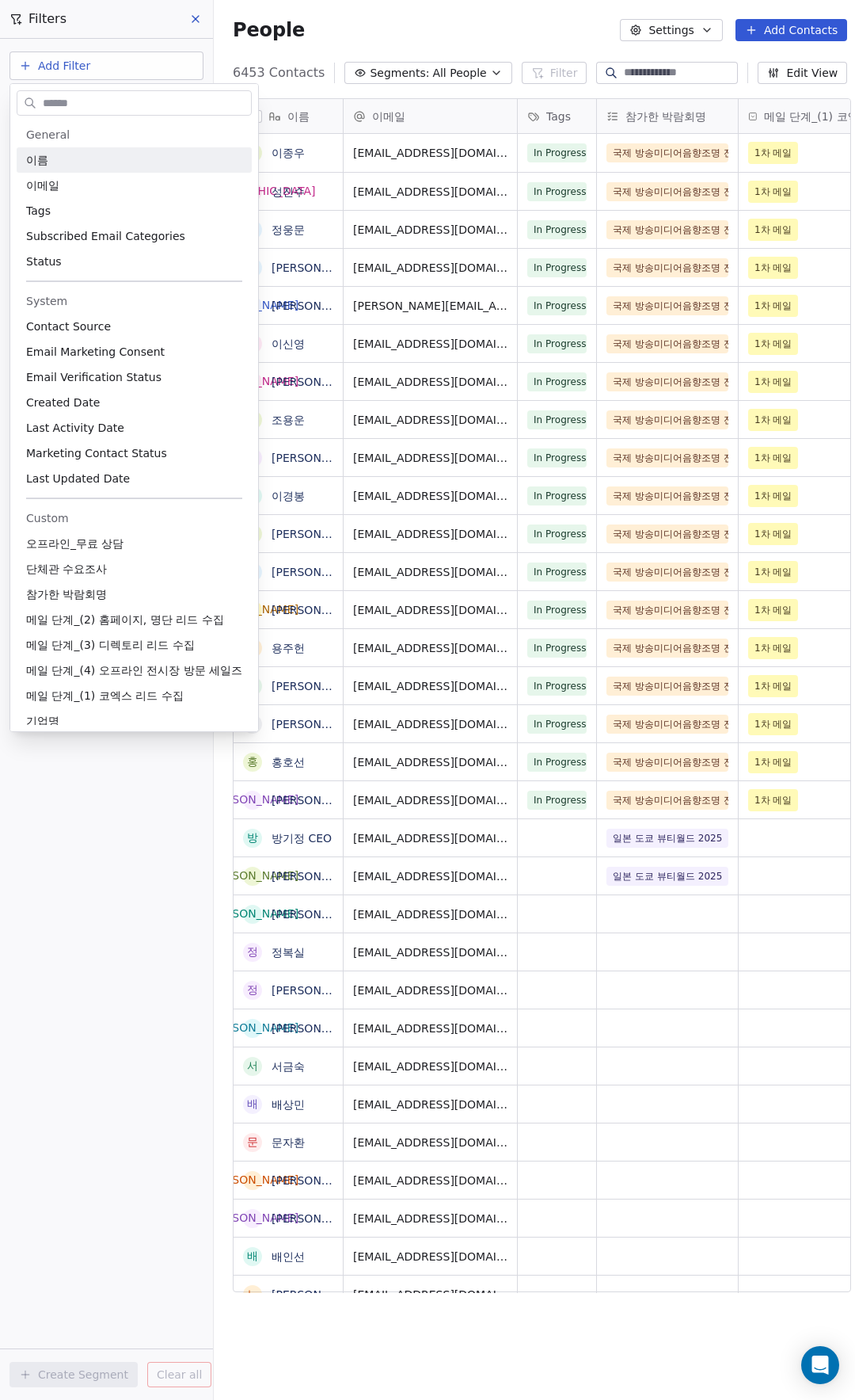
type input "*"
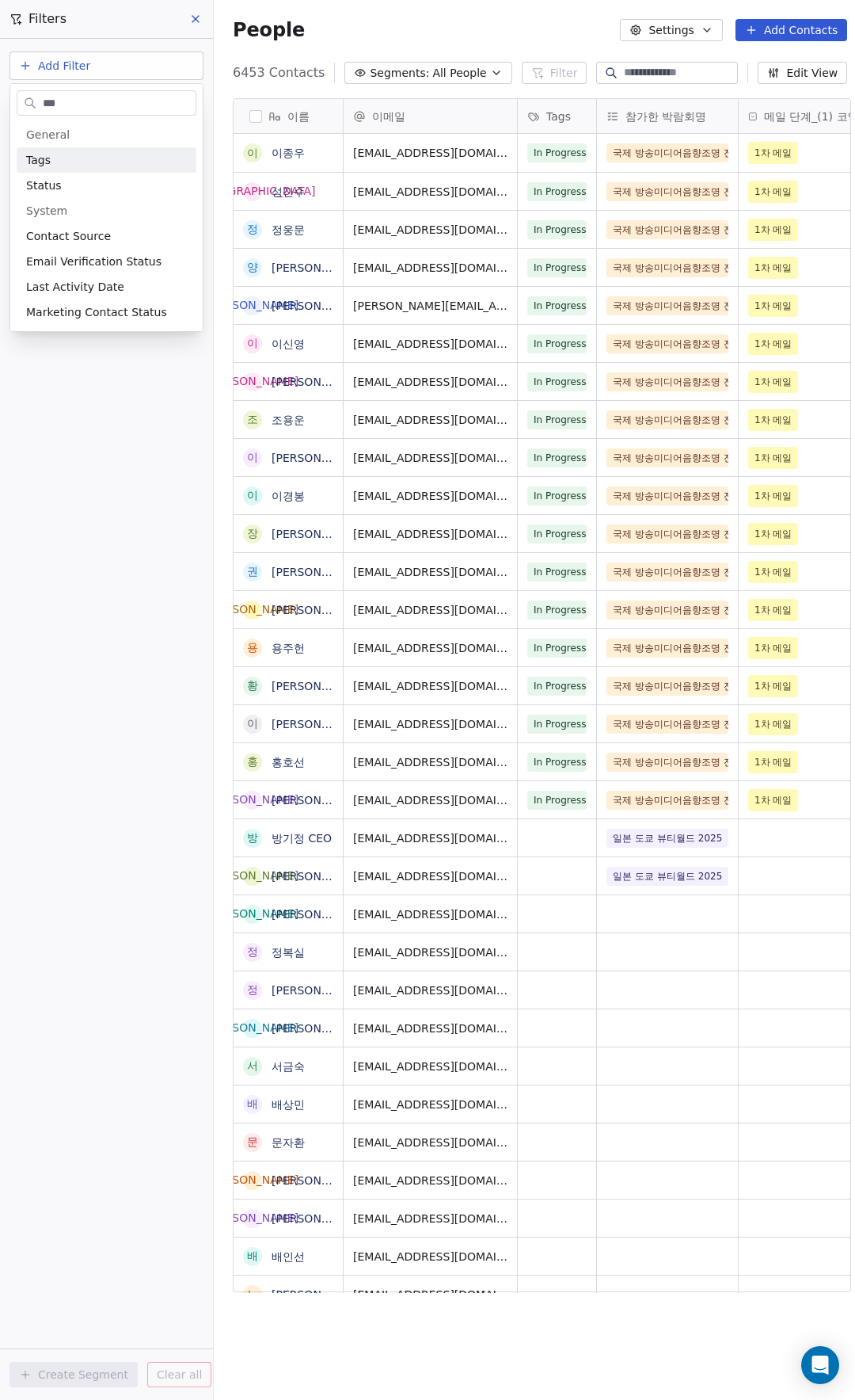
type input "****"
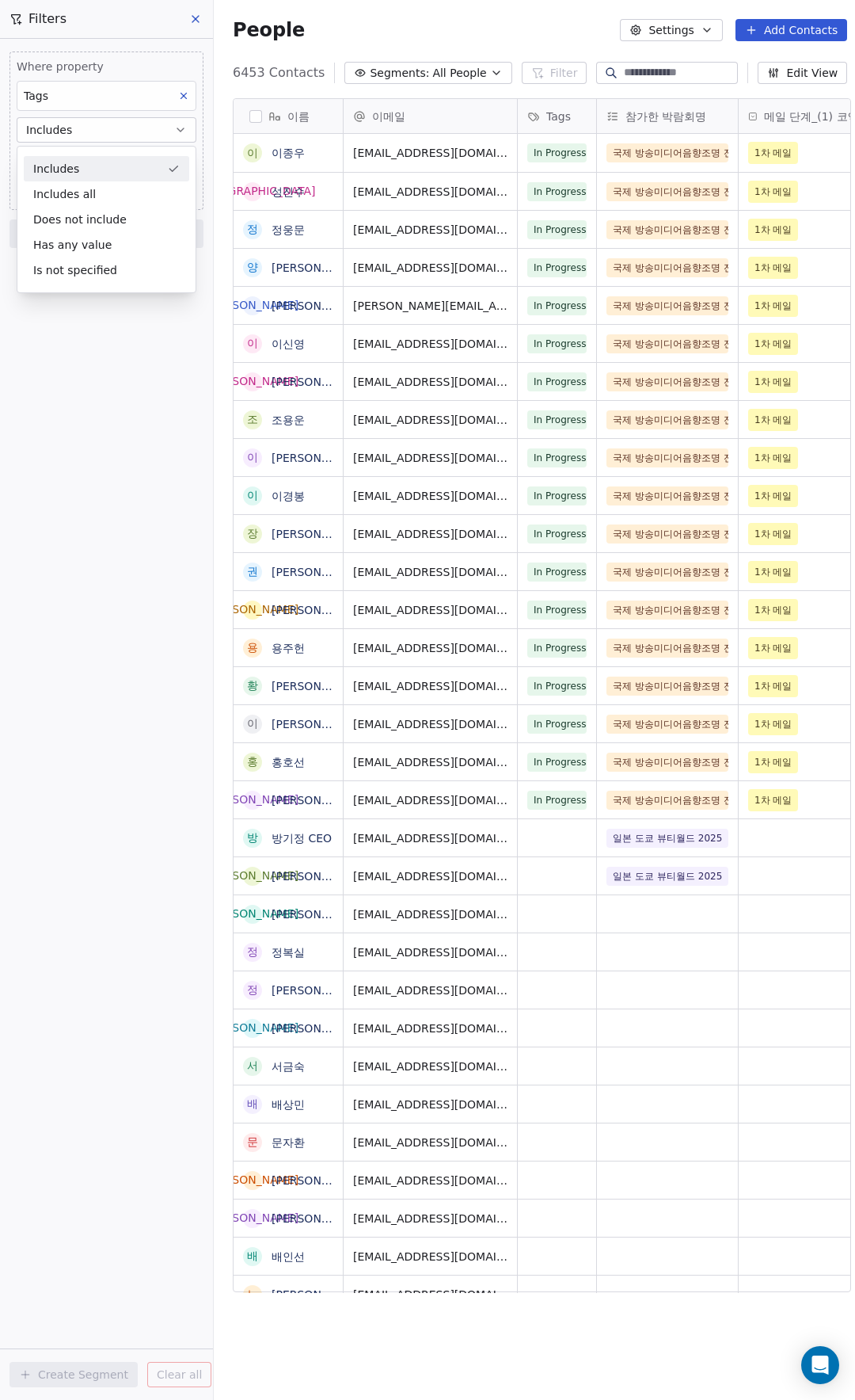
click at [86, 159] on div "Includes" at bounding box center [107, 169] width 166 height 26
click at [101, 160] on body "MyFair Contacts People Marketing Workflows Campaigns Sales Pipelines Sequences …" at bounding box center [427, 700] width 855 height 1400
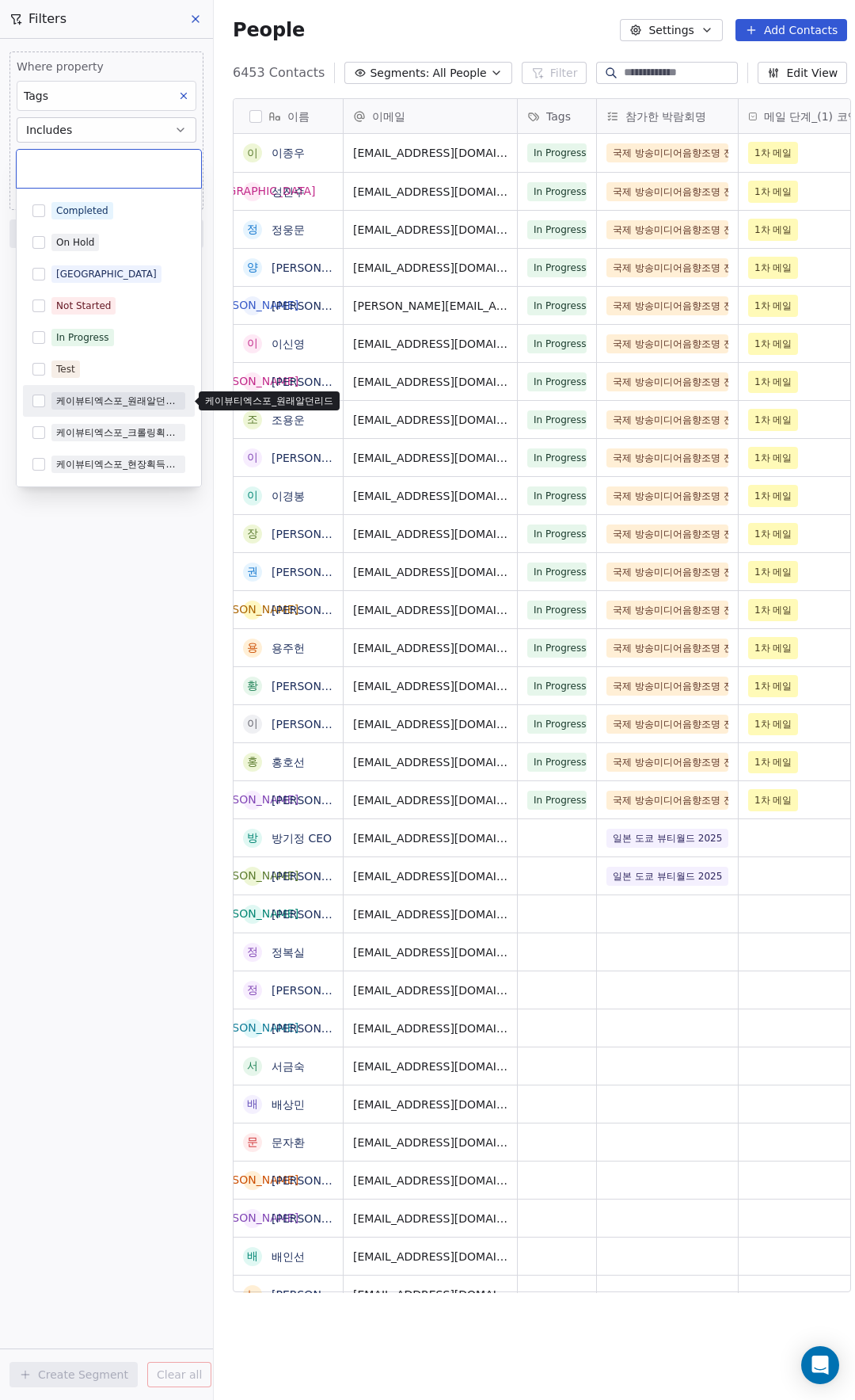
drag, startPoint x: 113, startPoint y: 400, endPoint x: 138, endPoint y: 444, distance: 50.6
click at [113, 399] on div "케이뷰티엑스포_원래알던리드" at bounding box center [118, 401] width 124 height 14
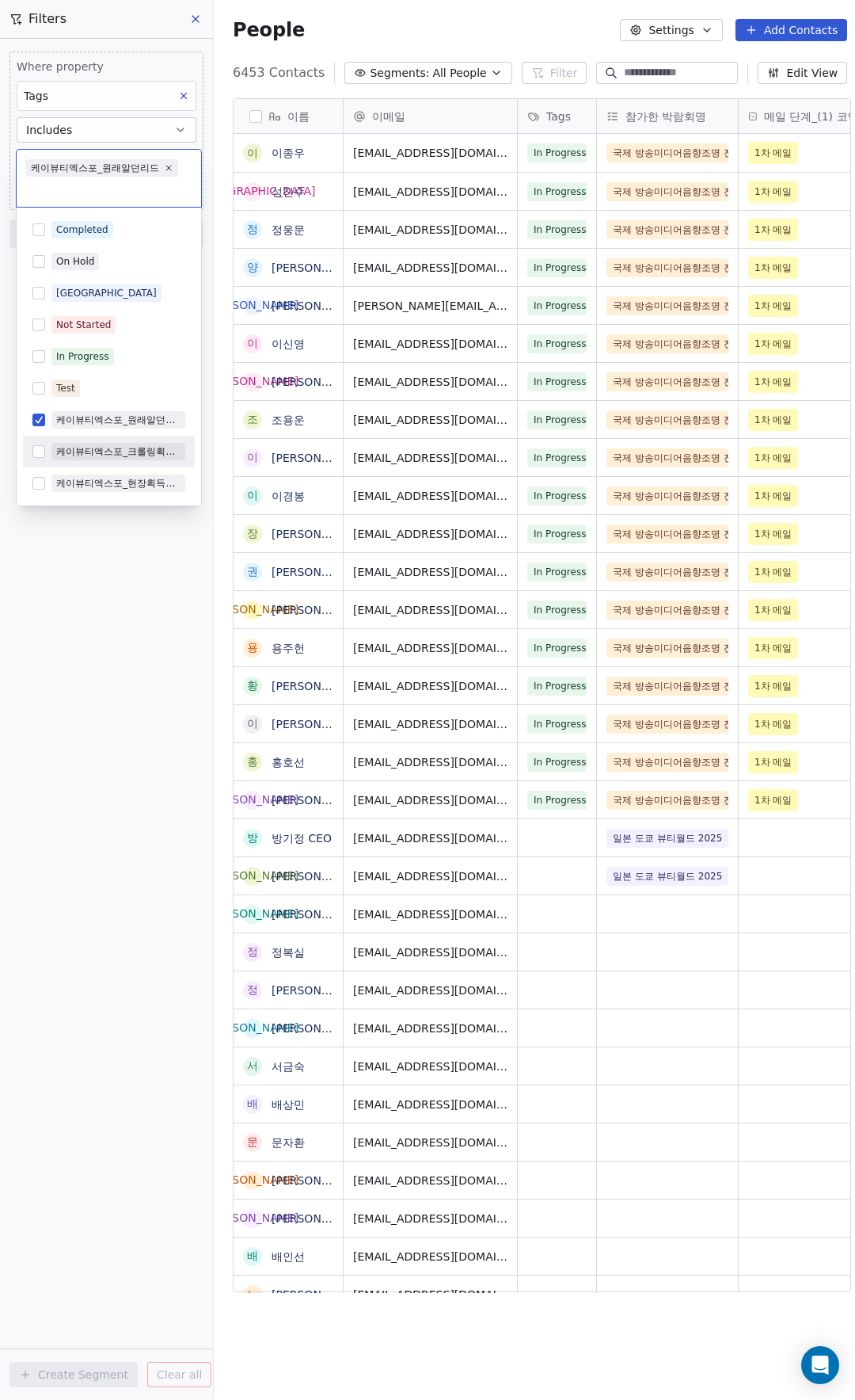
click at [99, 669] on html "MyFair Contacts People Marketing Workflows Campaigns Sales Pipelines Sequences …" at bounding box center [427, 700] width 855 height 1400
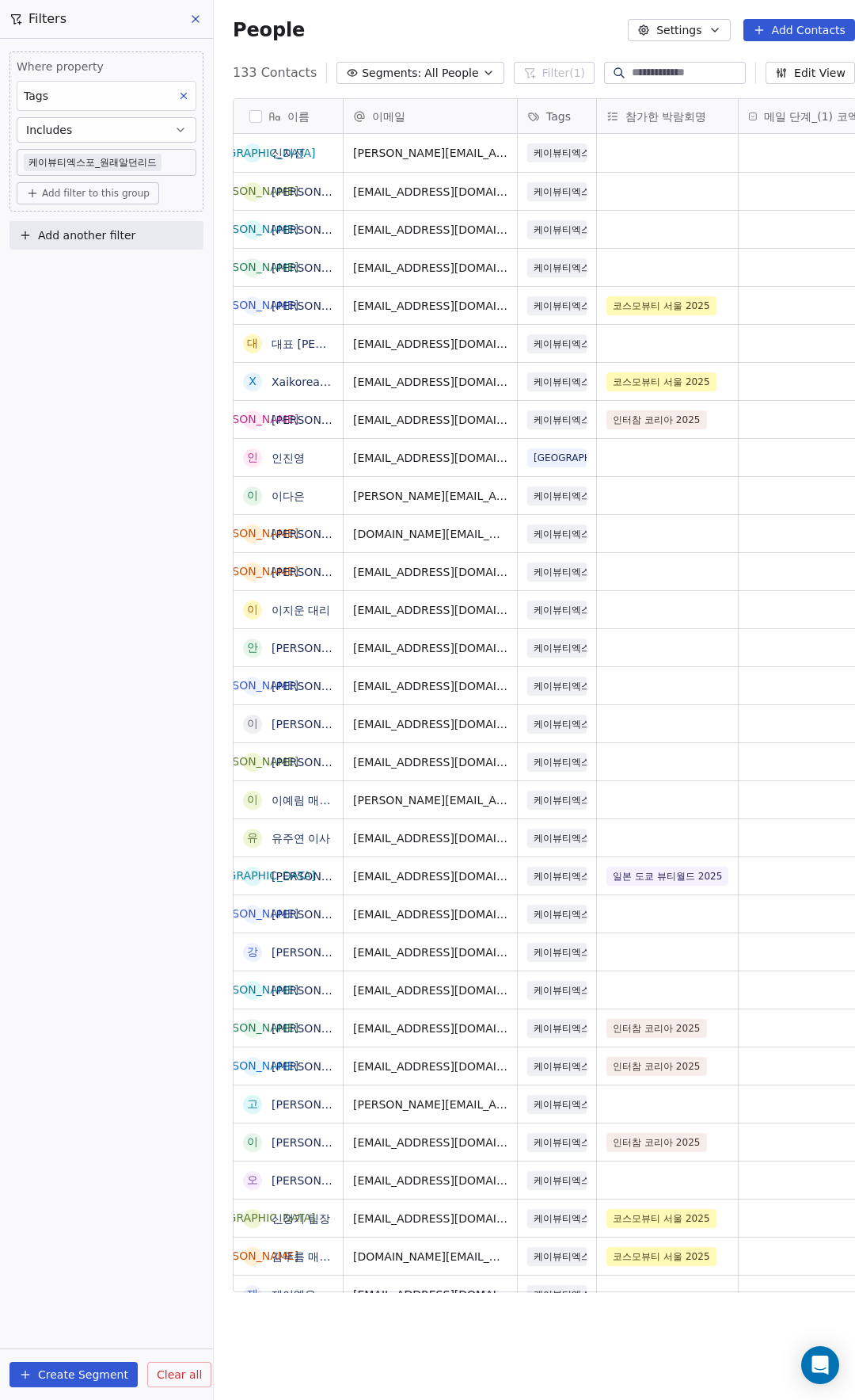
scroll to position [1220, 650]
click at [101, 1382] on button "Create Segment" at bounding box center [73, 1374] width 128 height 26
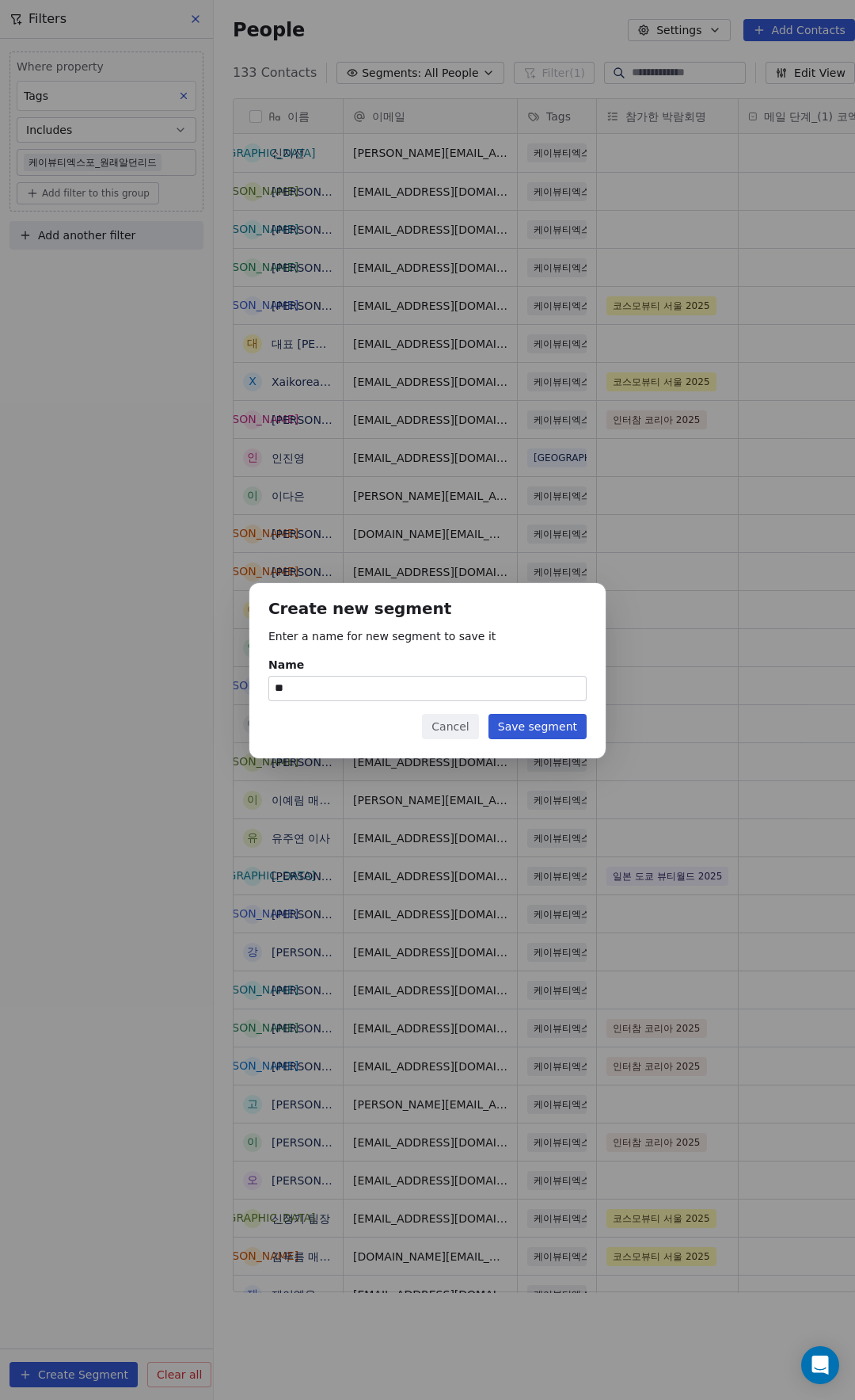
type input "*"
type input "**********"
click at [544, 732] on button "Save segment" at bounding box center [537, 726] width 98 height 26
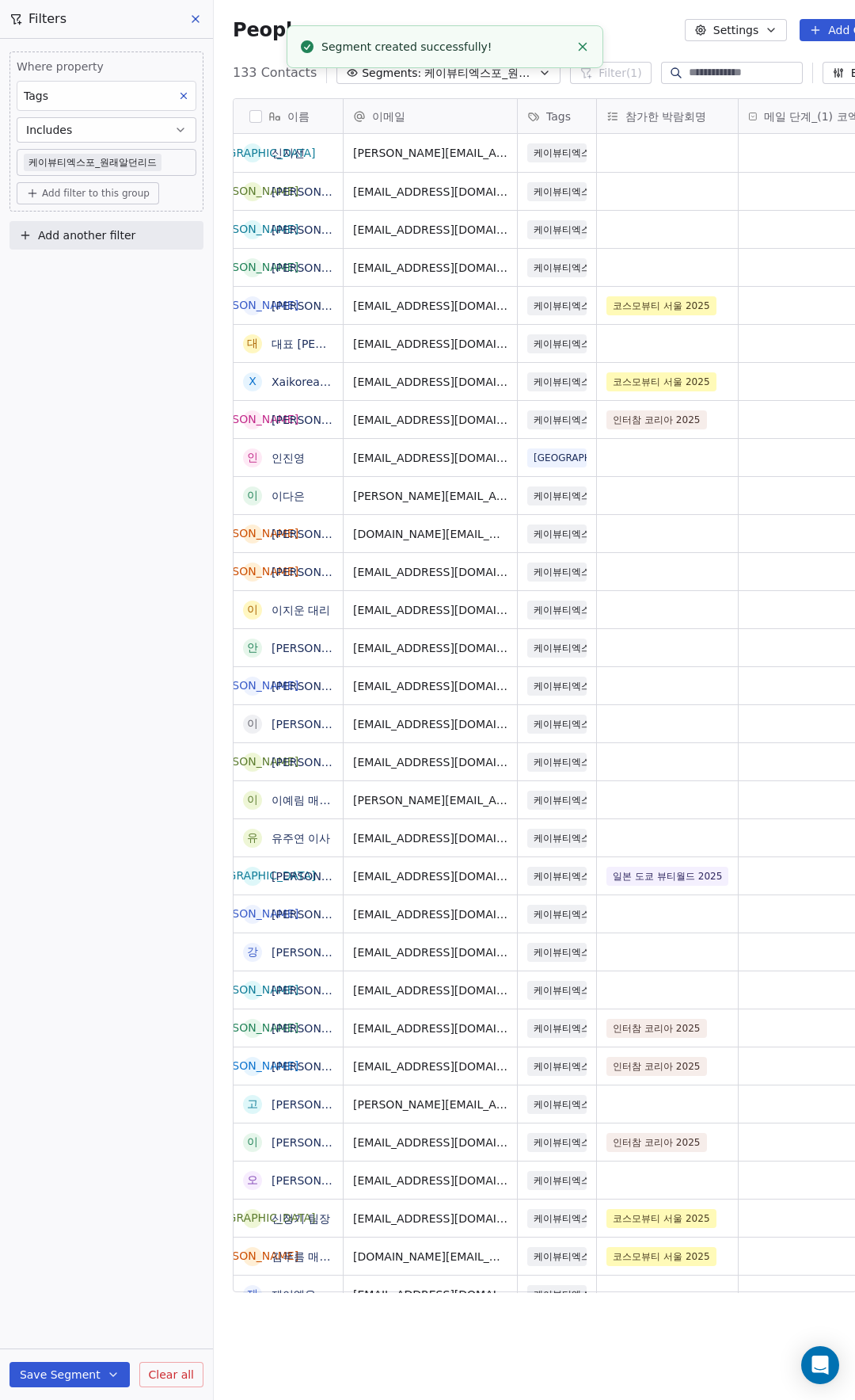
scroll to position [1220, 709]
click at [652, 28] on div "People Settings Add Contacts" at bounding box center [573, 30] width 679 height 22
click at [203, 19] on button at bounding box center [196, 19] width 24 height 22
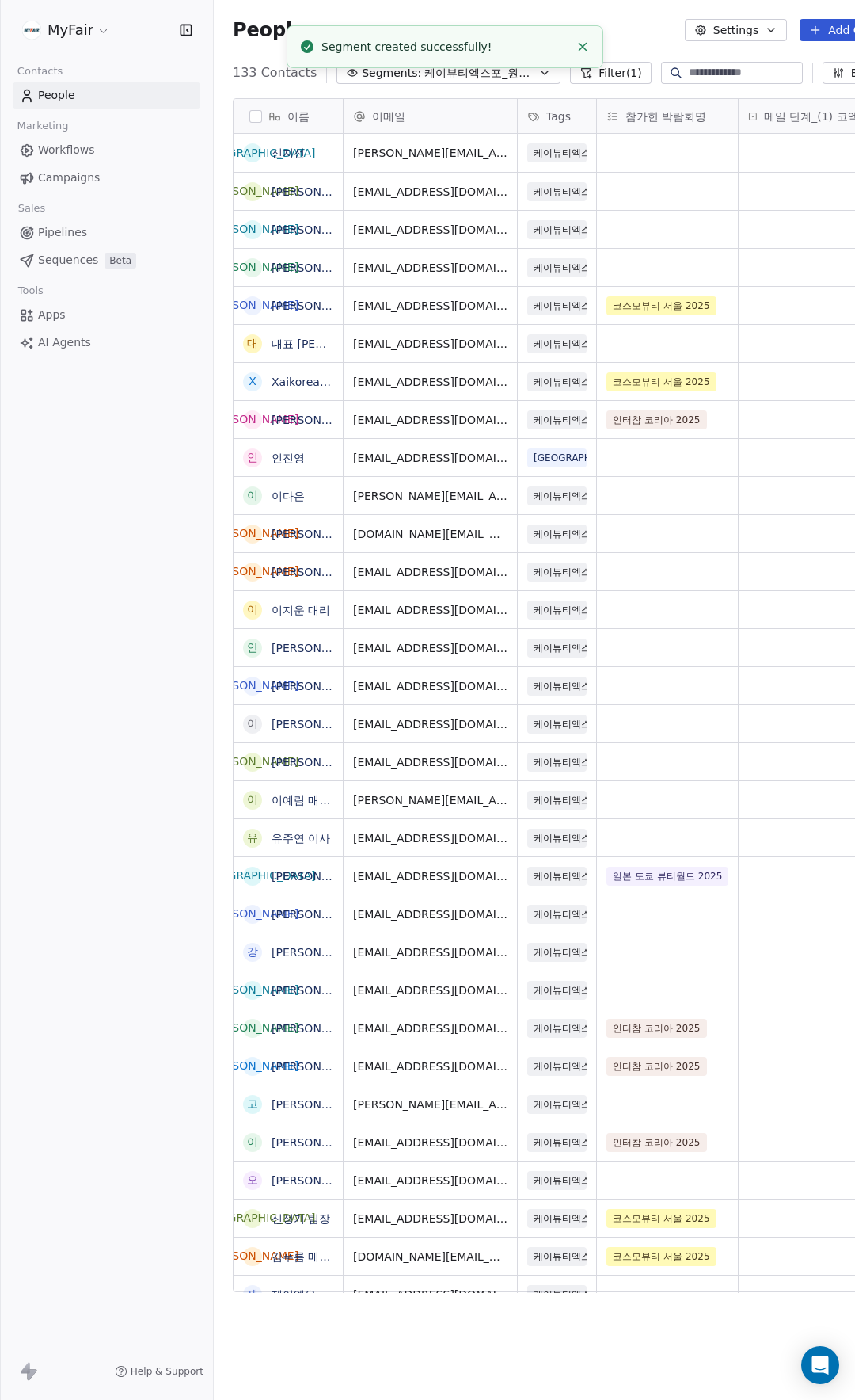
click at [57, 183] on span "Campaigns" at bounding box center [69, 177] width 62 height 17
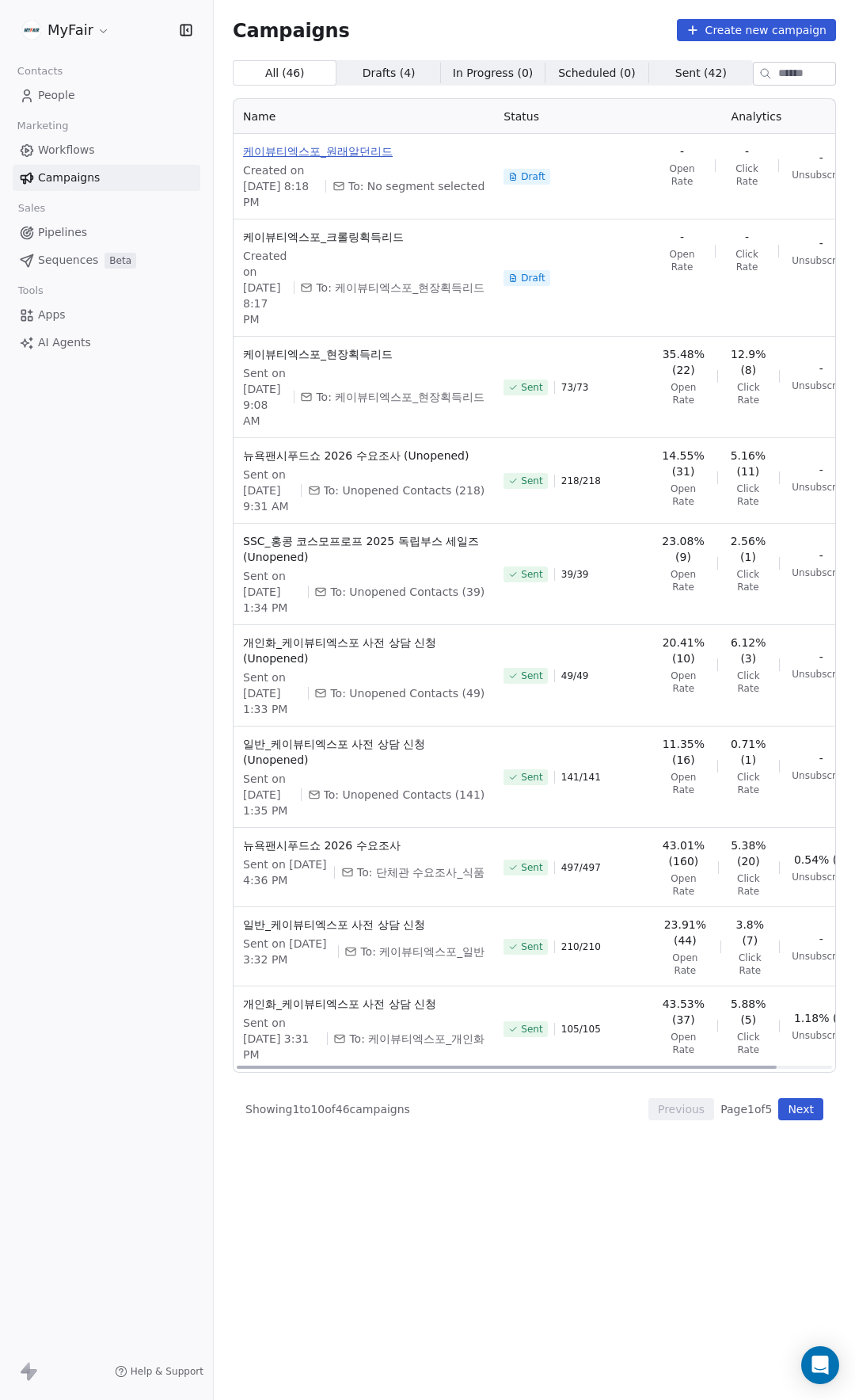
click at [357, 151] on span "케이뷰티엑스포_원래알던리드" at bounding box center [364, 151] width 242 height 16
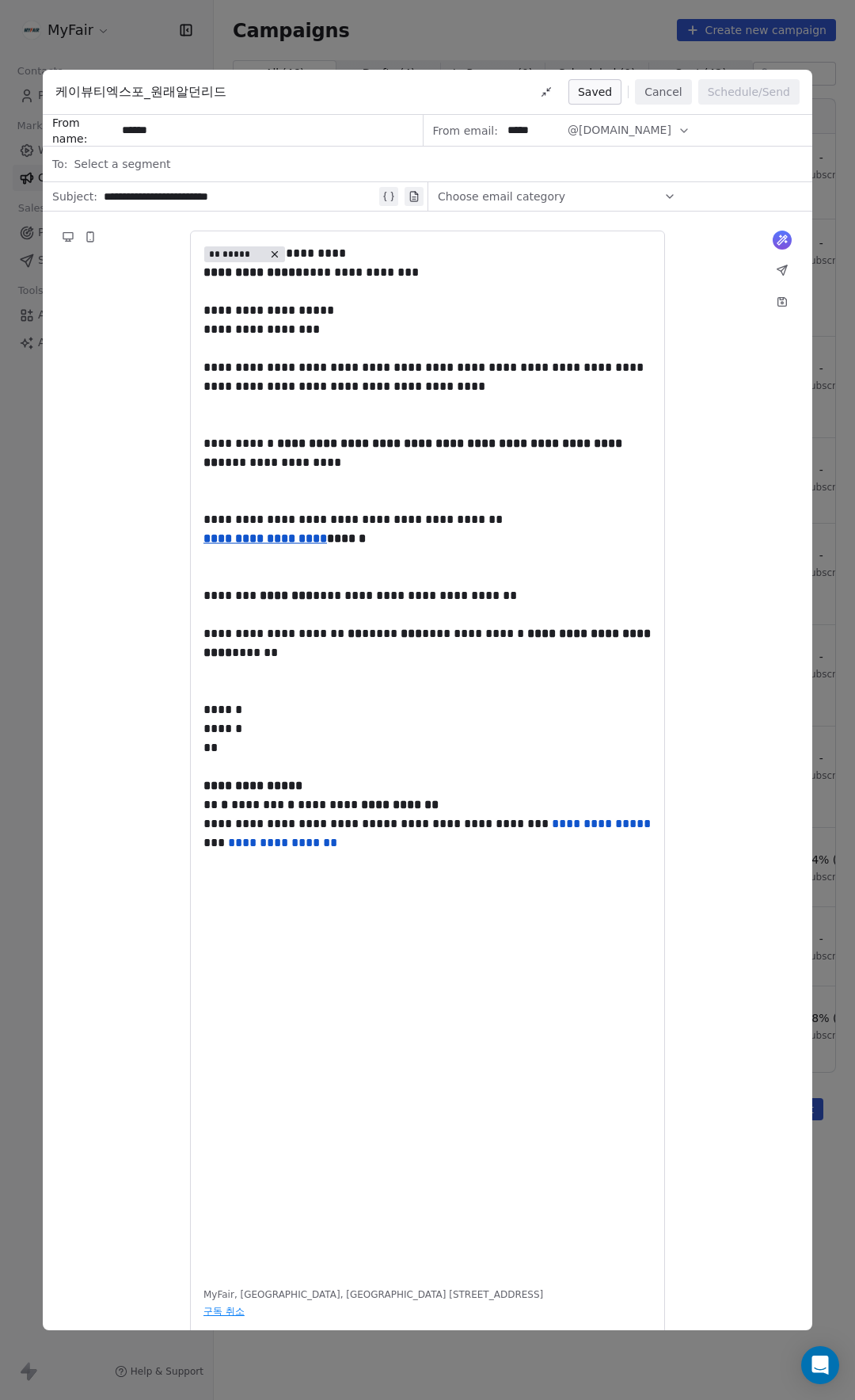
click at [668, 93] on button "Cancel" at bounding box center [664, 92] width 56 height 26
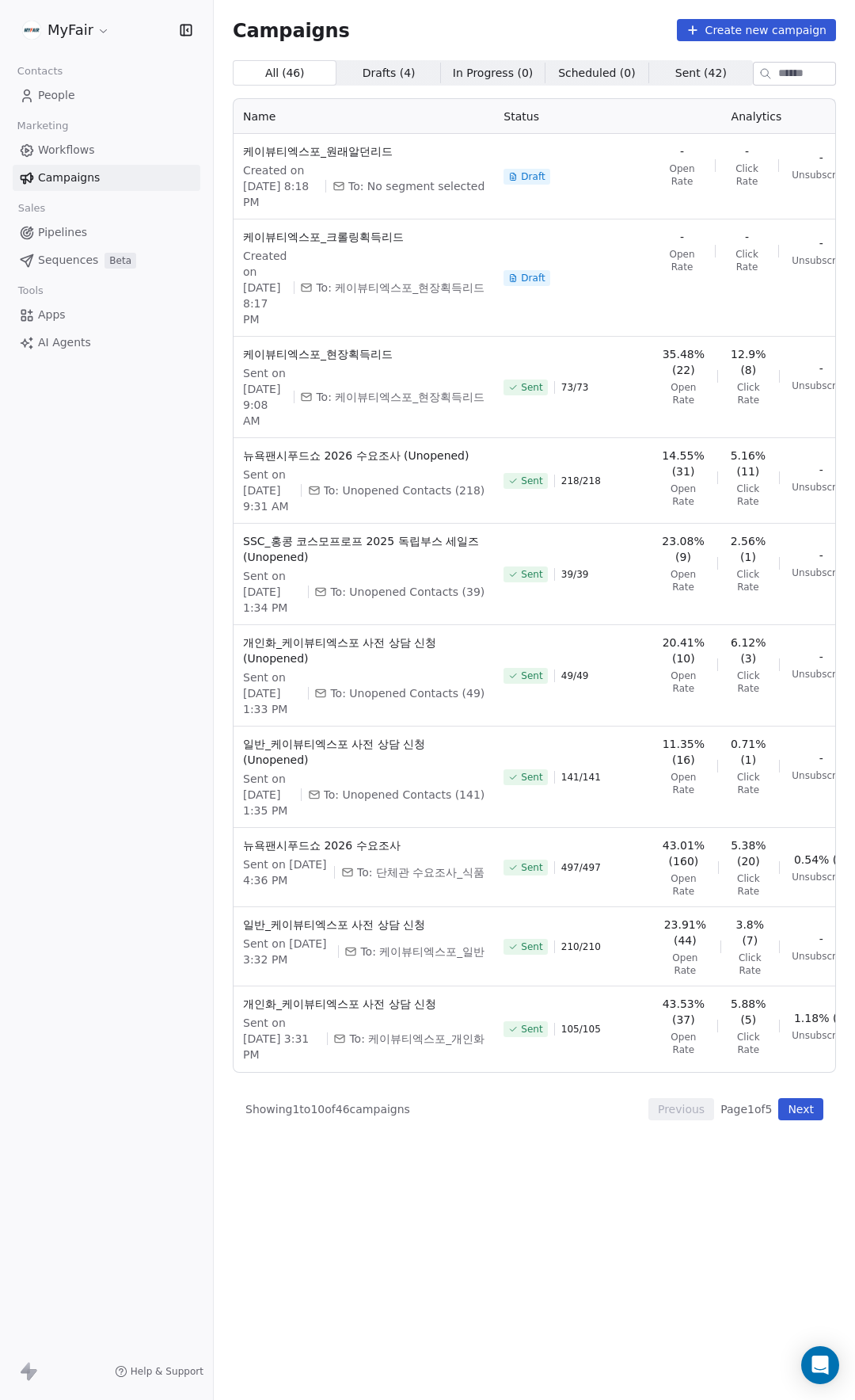
click at [50, 89] on span "People" at bounding box center [56, 95] width 37 height 17
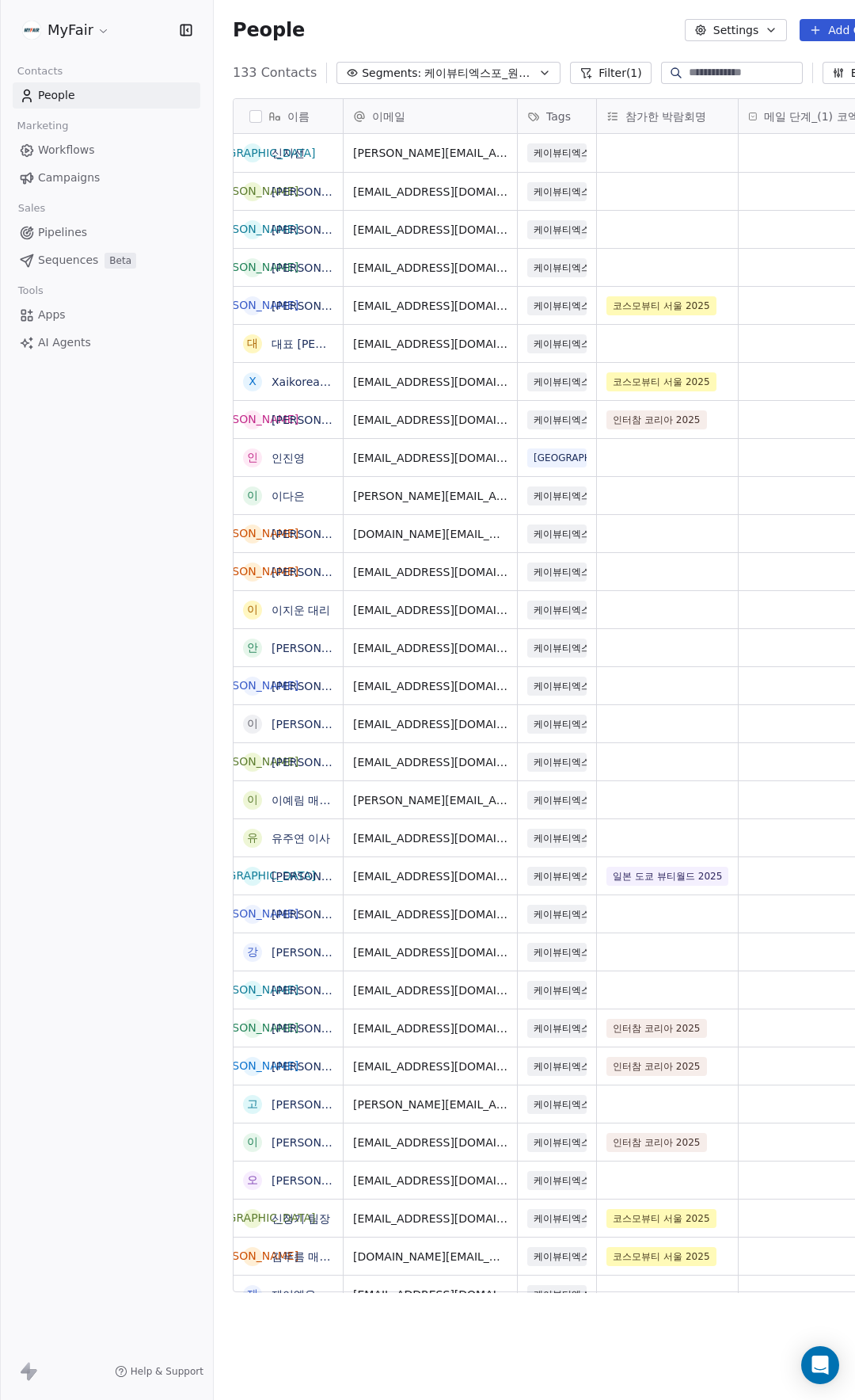
scroll to position [1220, 709]
click at [424, 66] on span "케이뷰티엑스포_원래알던리드" at bounding box center [480, 73] width 111 height 17
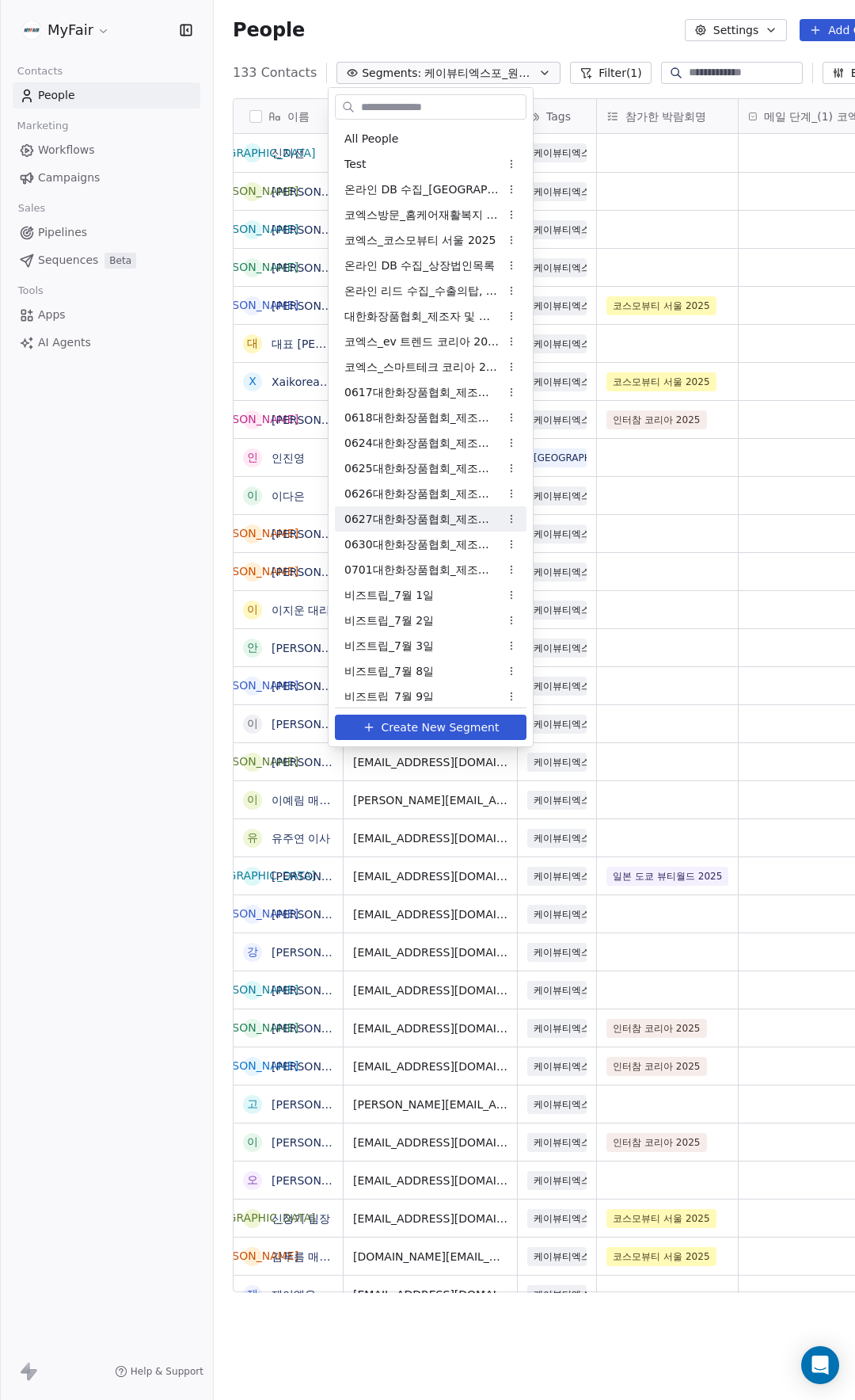
scroll to position [388, 0]
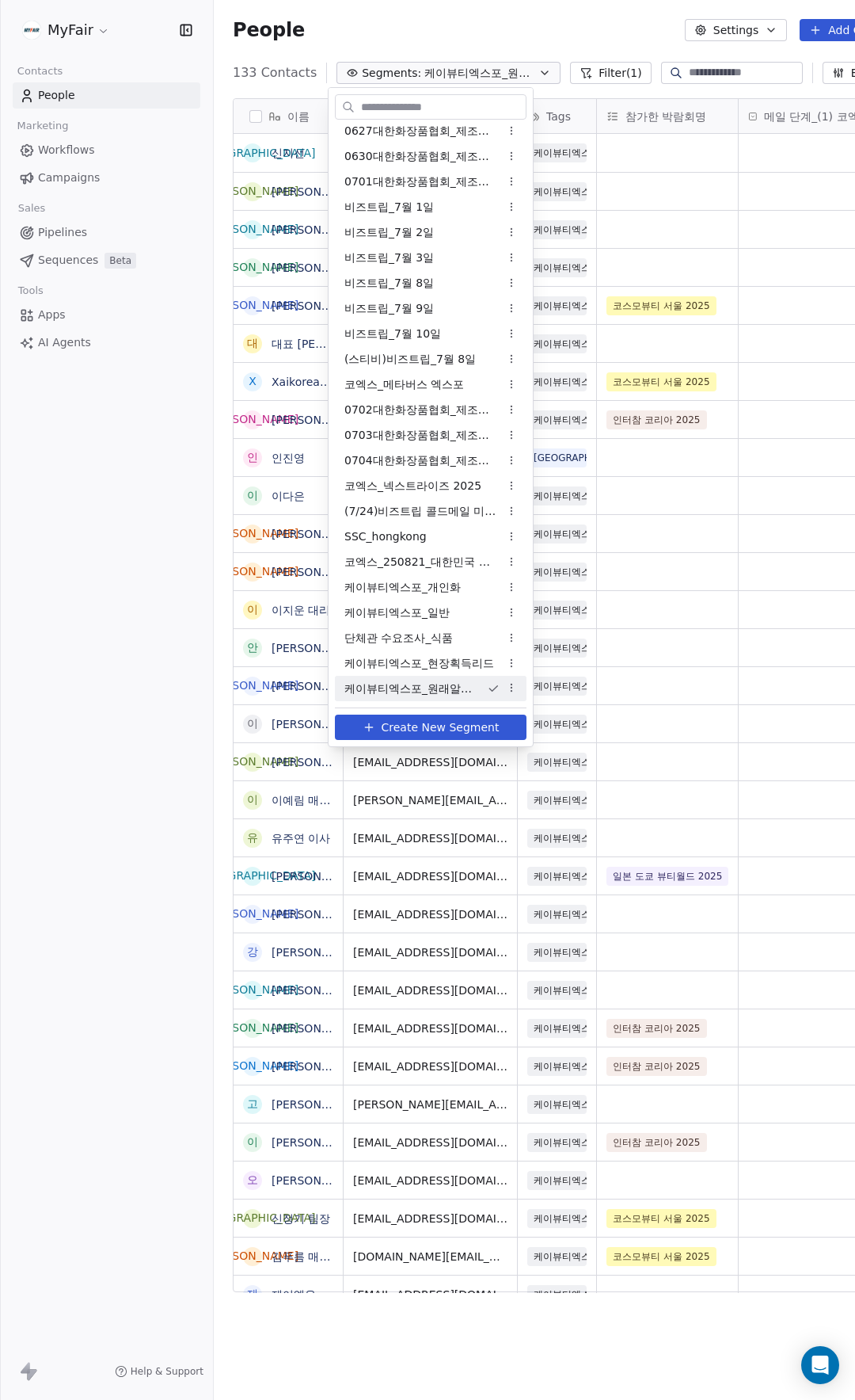
click at [403, 685] on span "케이뷰티엑스포_원래알던리드" at bounding box center [409, 689] width 130 height 17
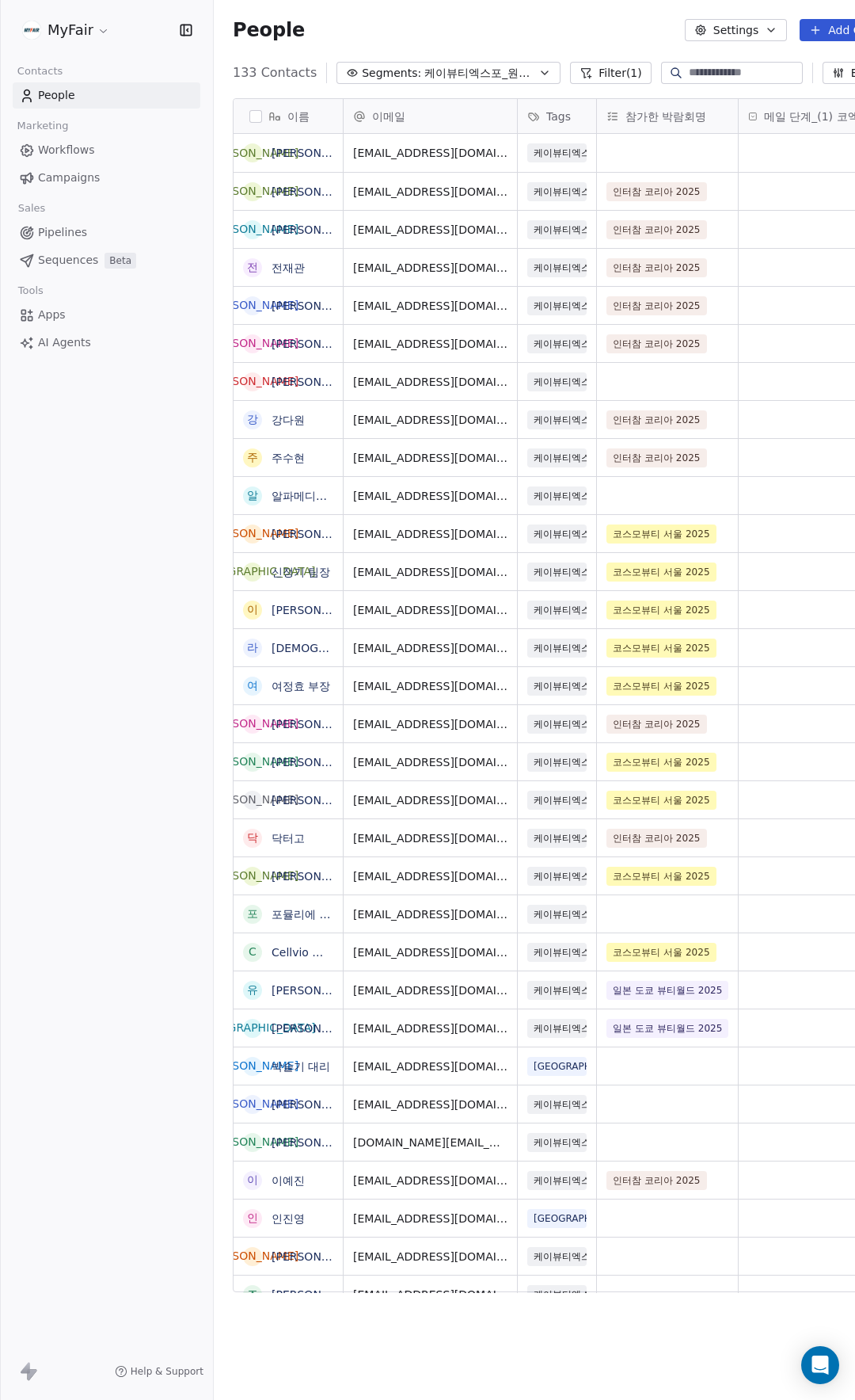
click at [476, 34] on div "People Settings Add Contacts" at bounding box center [573, 30] width 679 height 22
click at [82, 181] on span "Campaigns" at bounding box center [69, 177] width 62 height 17
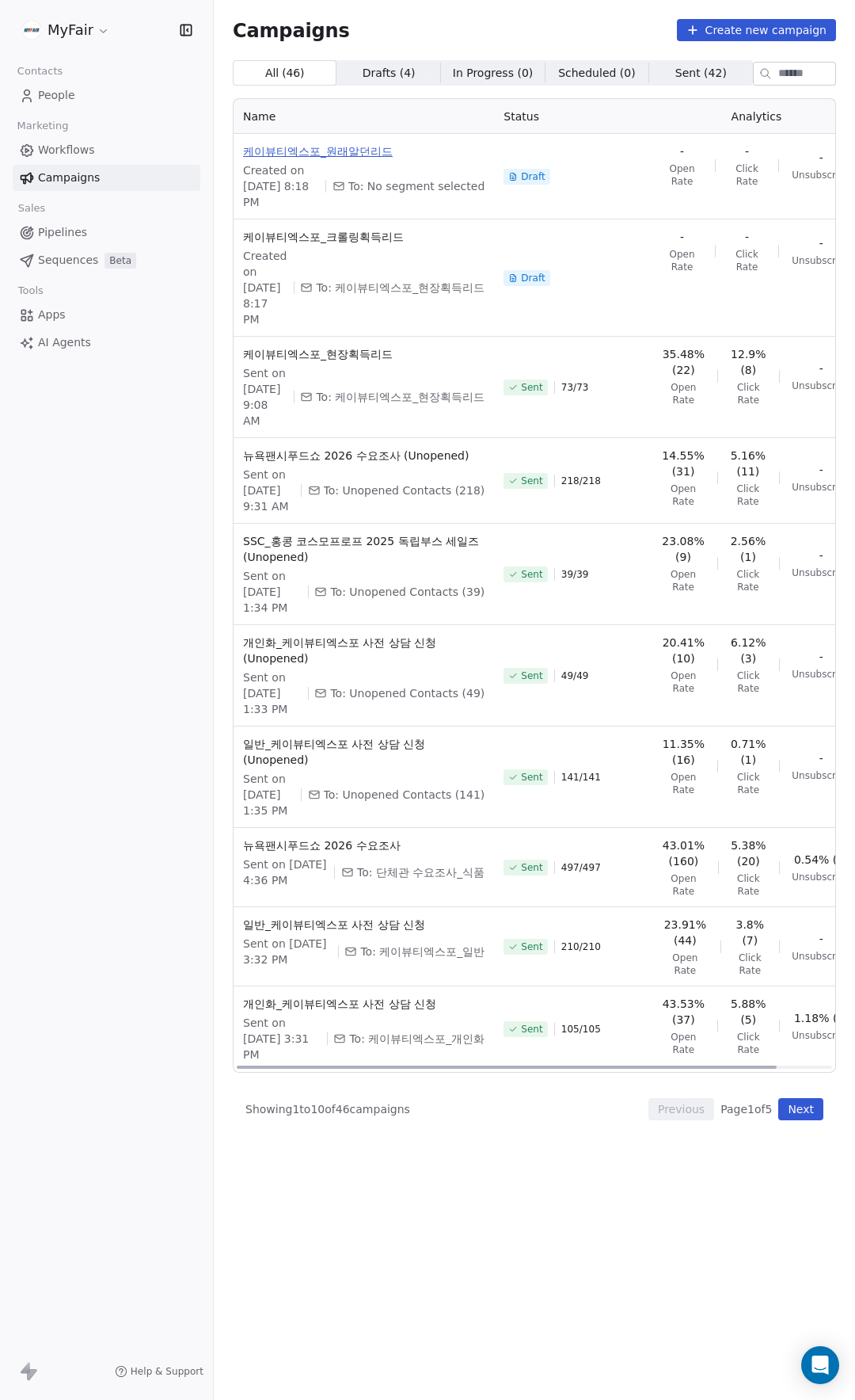
click at [351, 153] on span "케이뷰티엑스포_원래알던리드" at bounding box center [364, 151] width 242 height 16
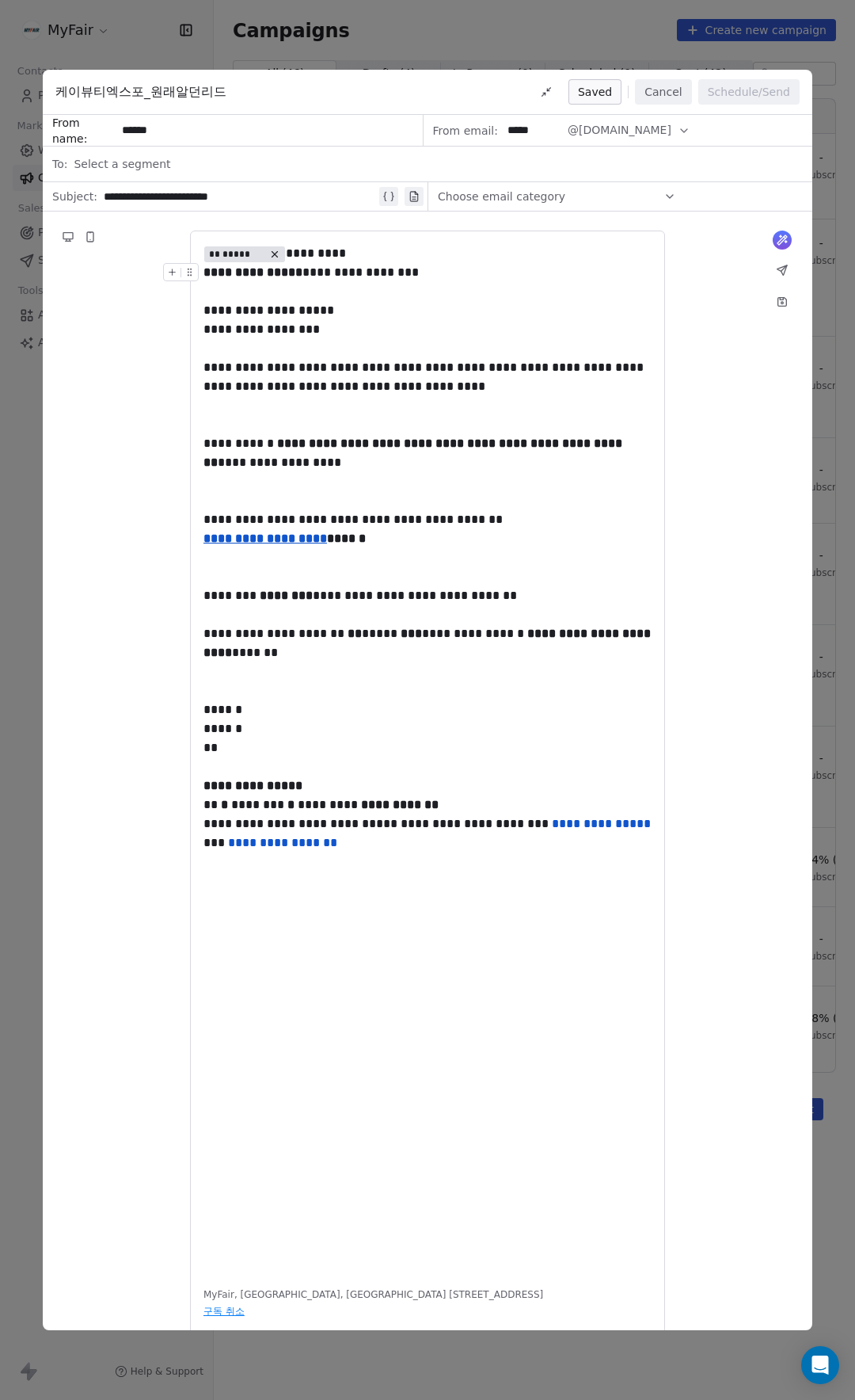
click at [160, 162] on div "Select a segment" at bounding box center [438, 163] width 730 height 34
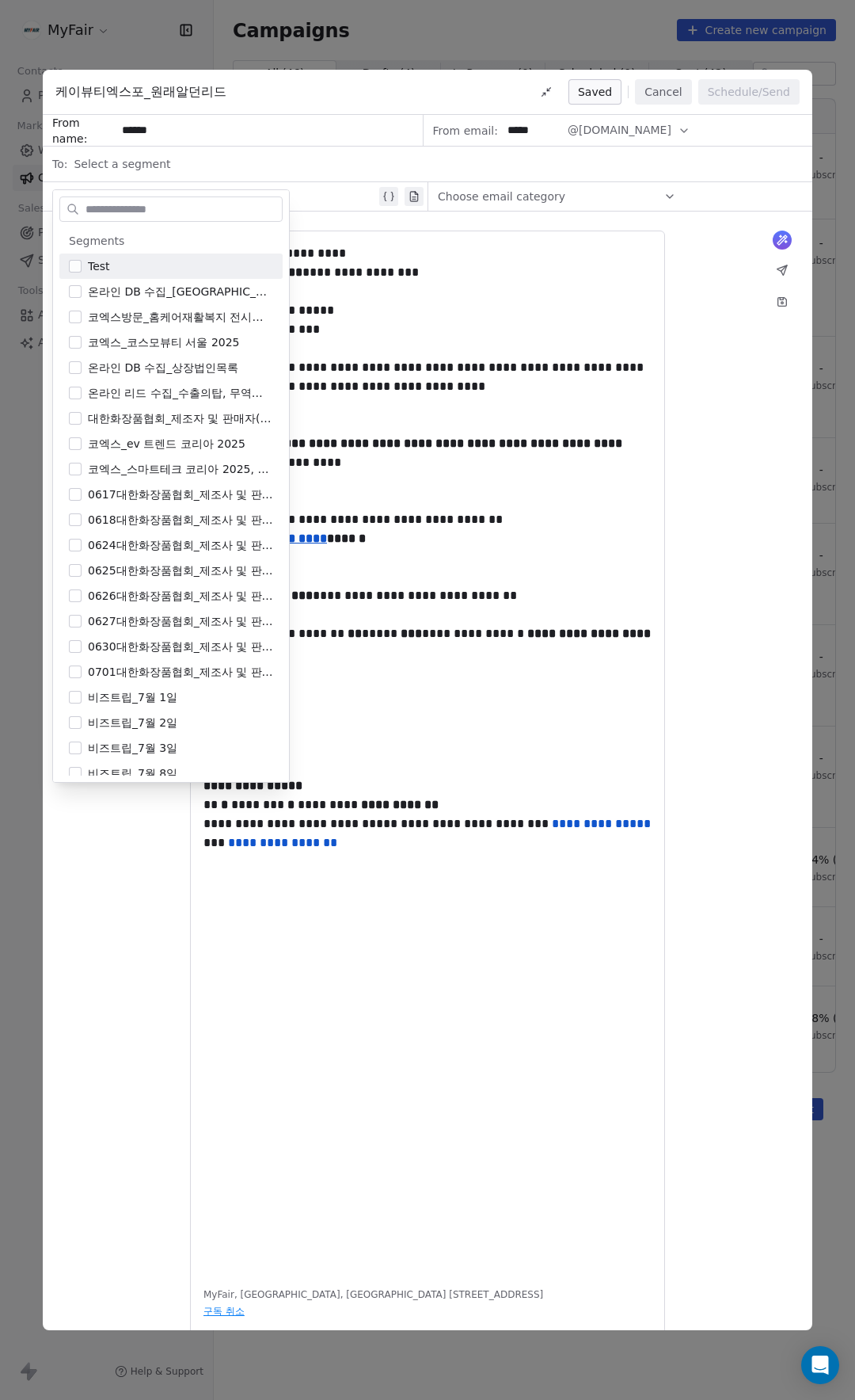
click at [116, 163] on span "Select a segment" at bounding box center [122, 164] width 97 height 16
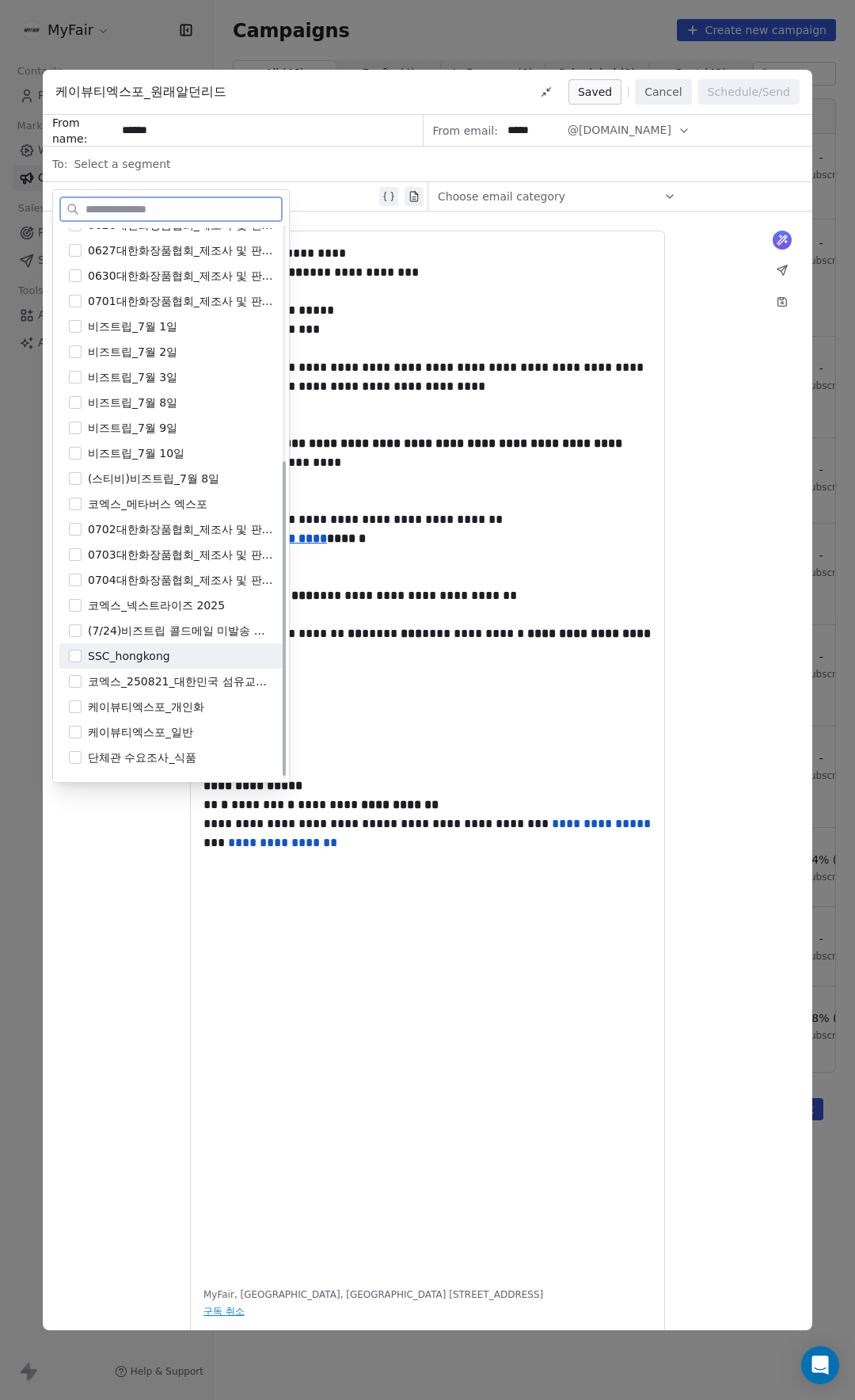
scroll to position [416, 0]
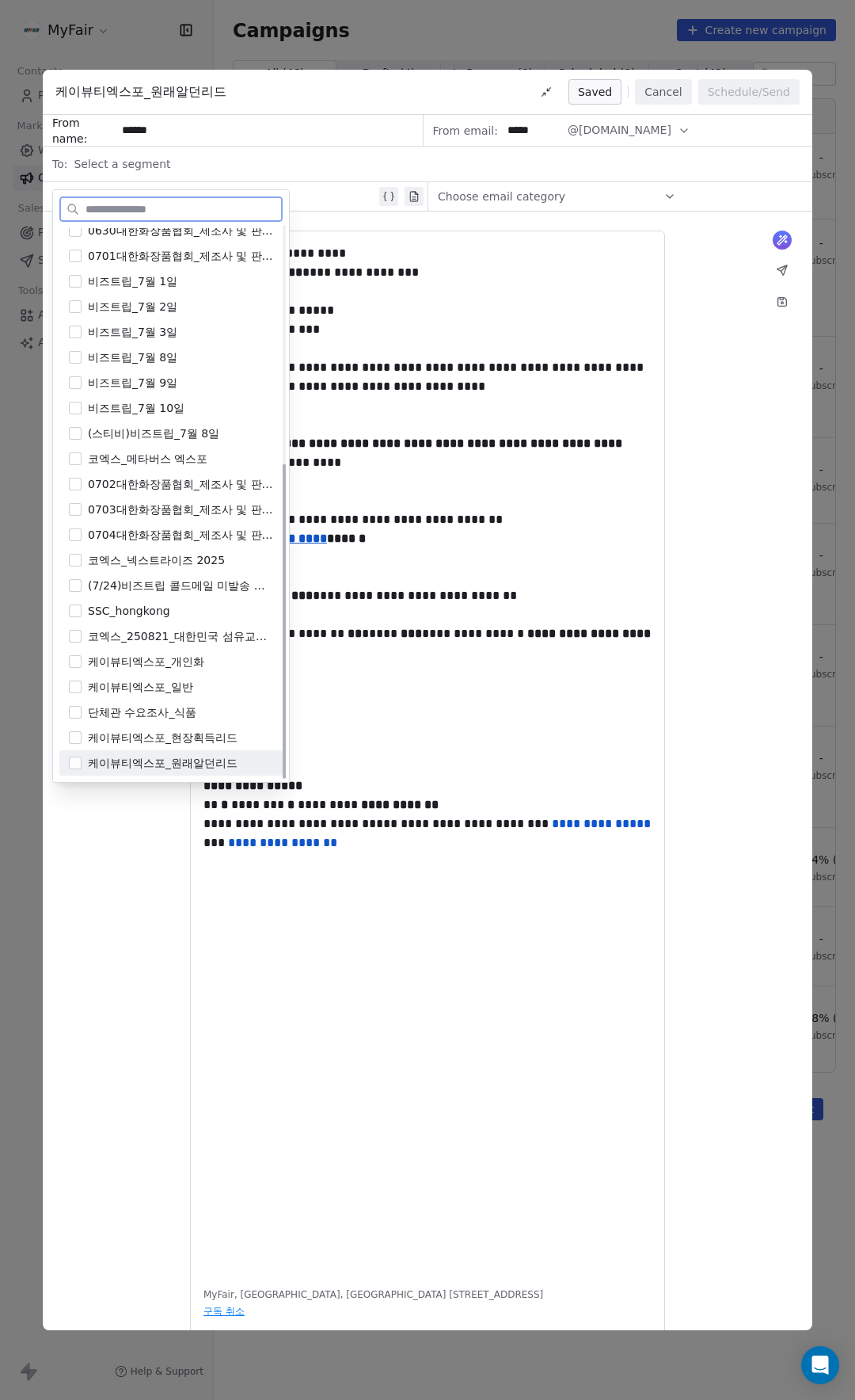
click at [187, 764] on span "케이뷰티엑스포_원래알던리드" at bounding box center [163, 763] width 150 height 16
click at [553, 524] on div "**********" at bounding box center [428, 538] width 448 height 57
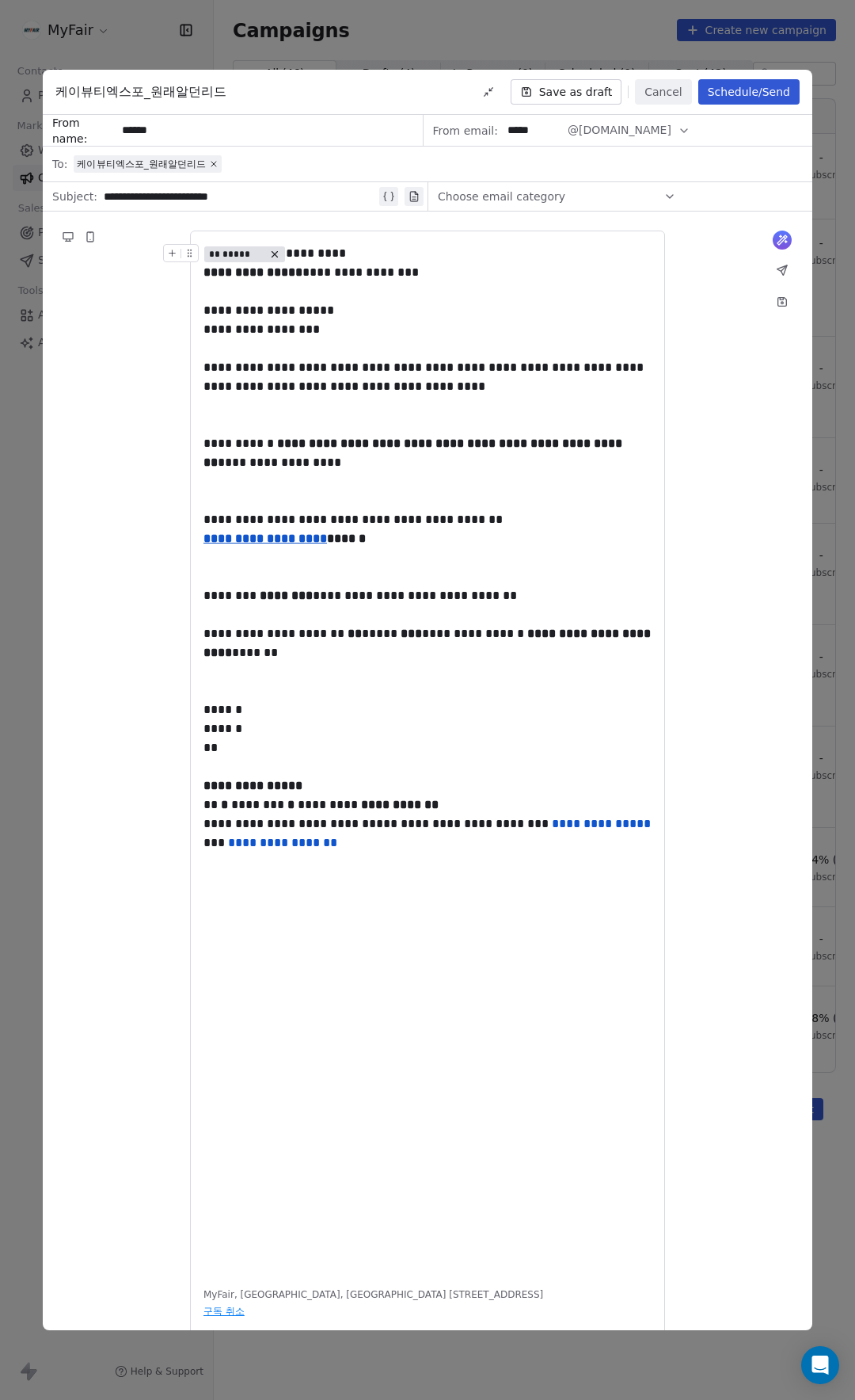
click at [735, 97] on button "Schedule/Send" at bounding box center [749, 92] width 101 height 26
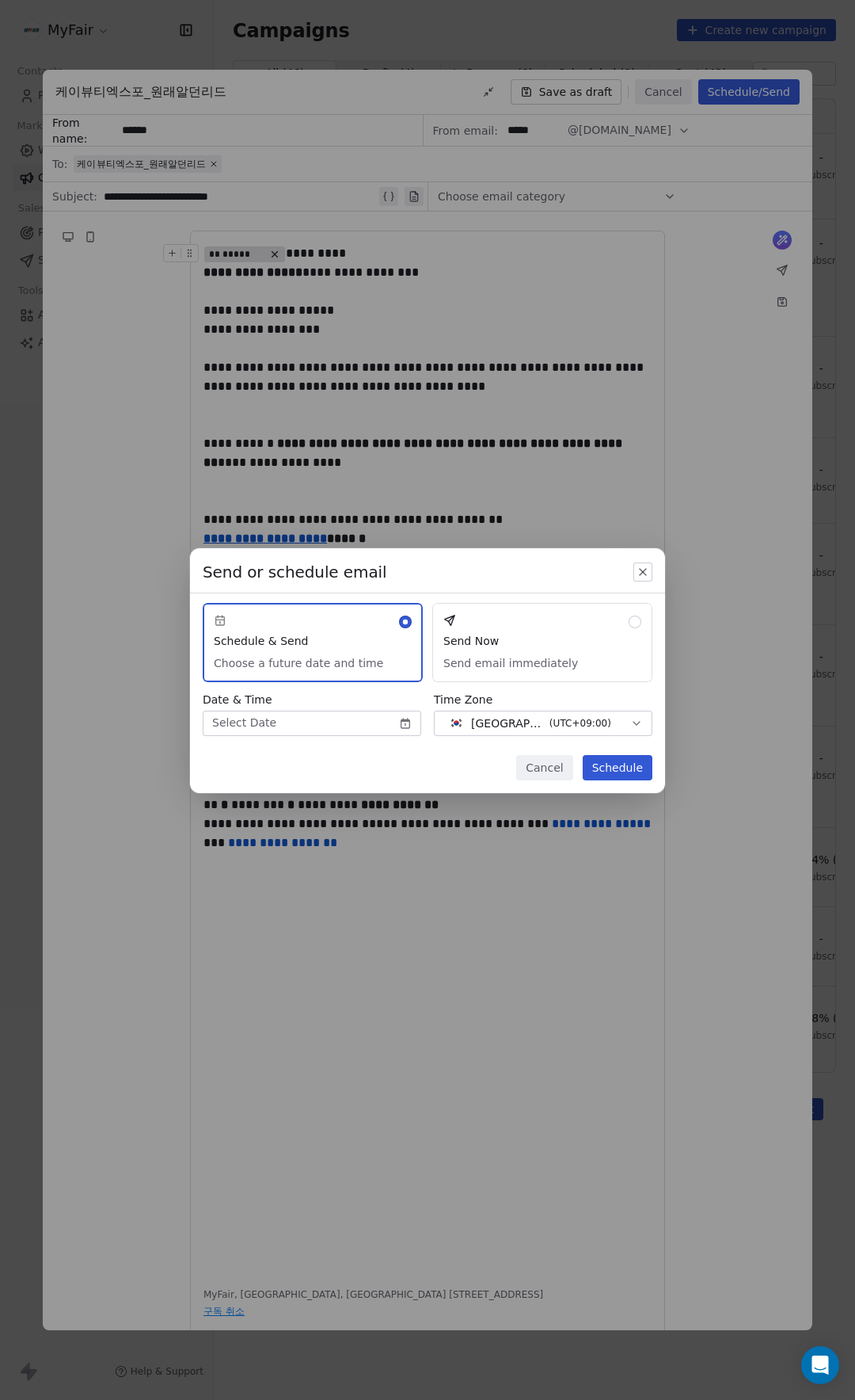
click at [544, 621] on button "Send Now Send email immediately" at bounding box center [543, 643] width 221 height 79
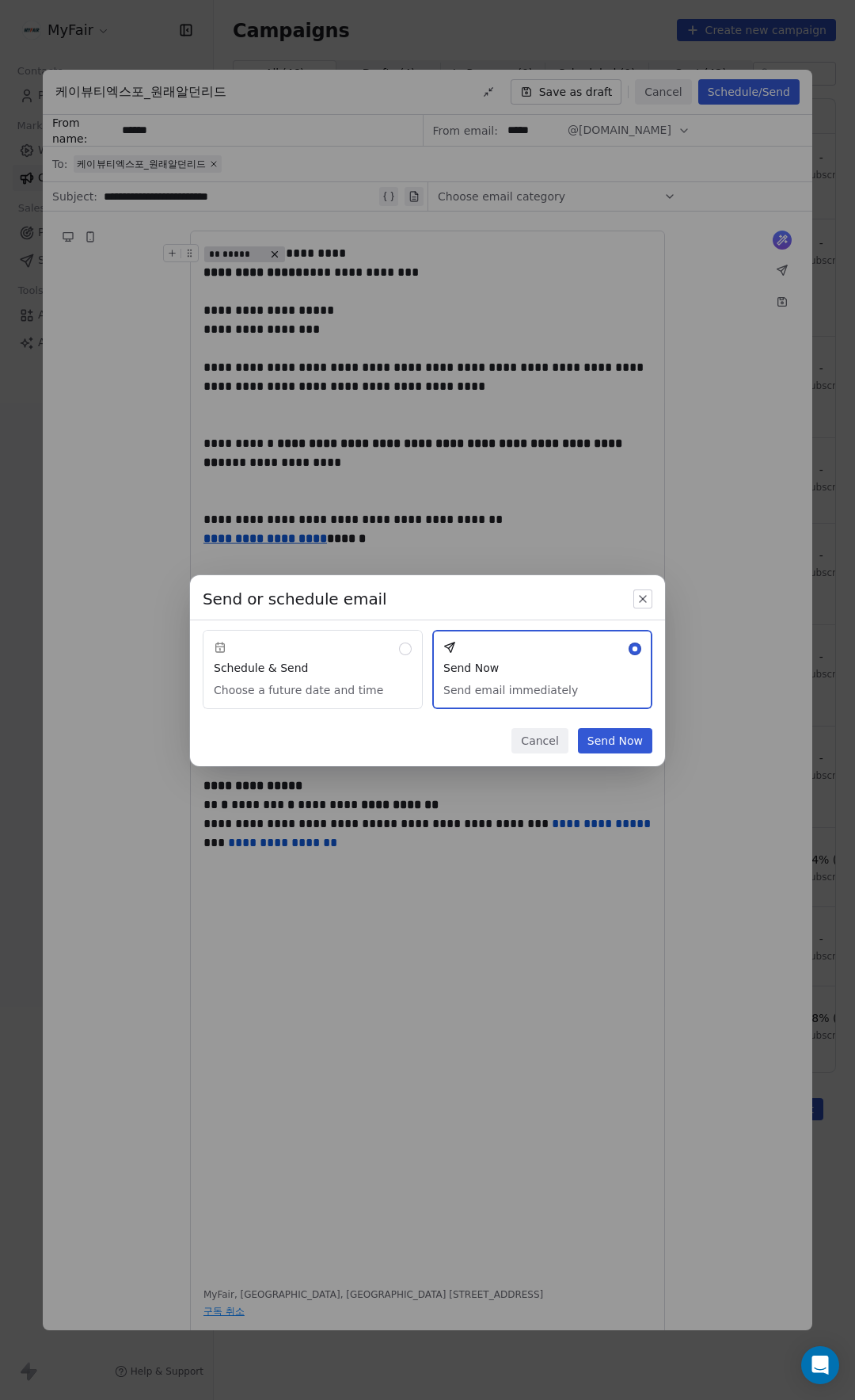
click at [621, 745] on button "Send Now" at bounding box center [615, 741] width 74 height 26
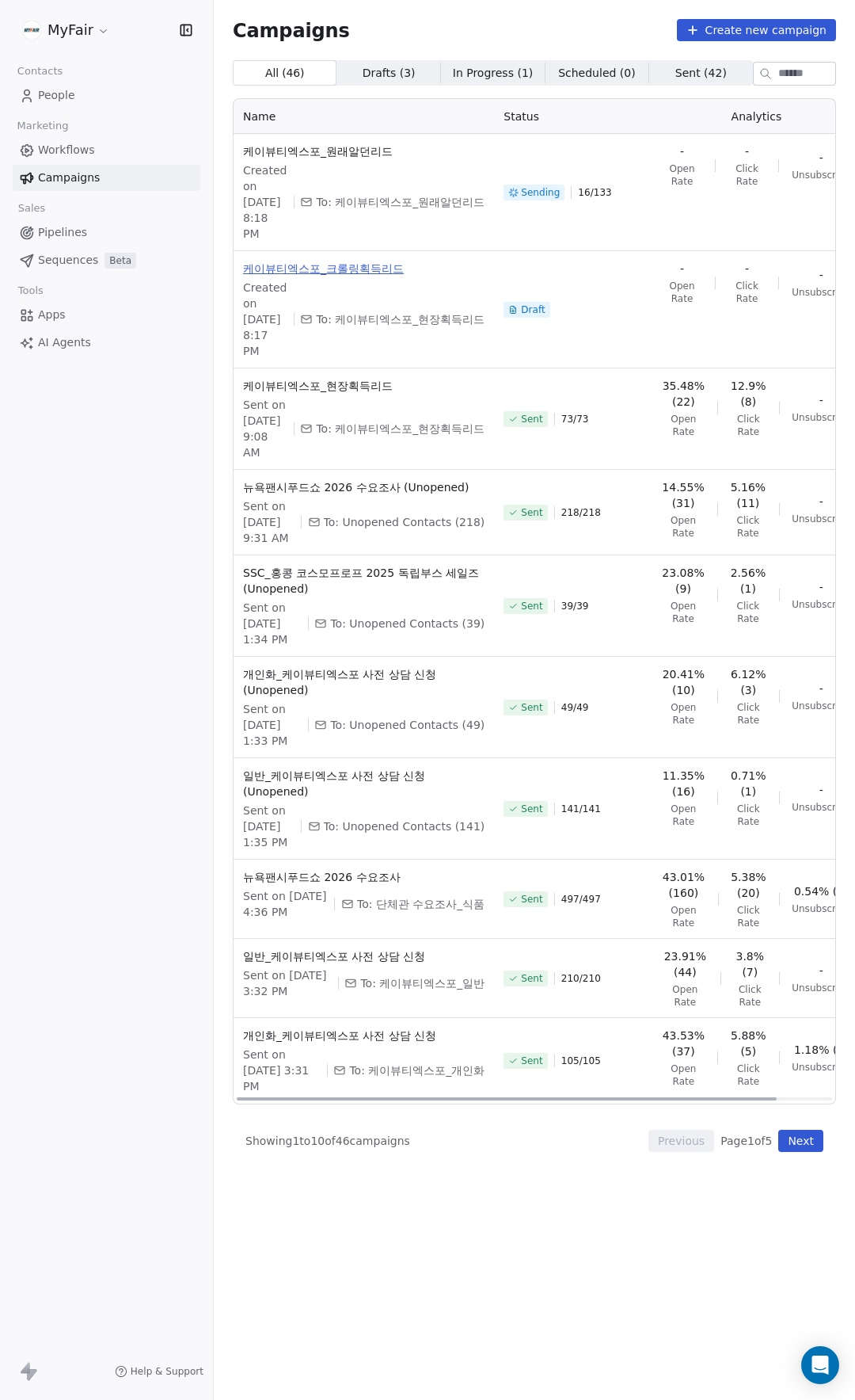
click at [360, 276] on span "케이뷰티엑스포_크롤링획득리드" at bounding box center [364, 268] width 242 height 16
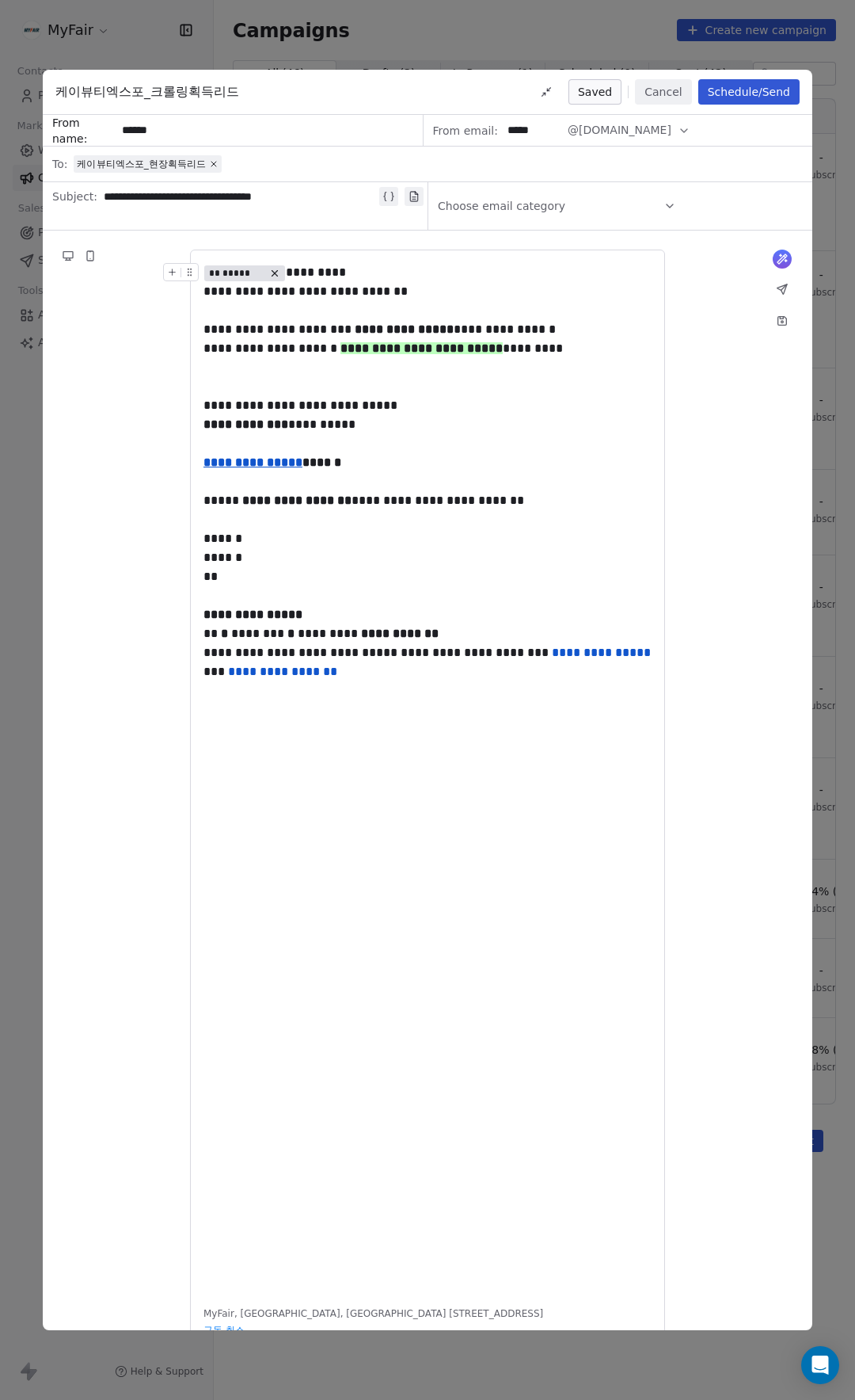
click at [668, 89] on button "Cancel" at bounding box center [664, 92] width 56 height 26
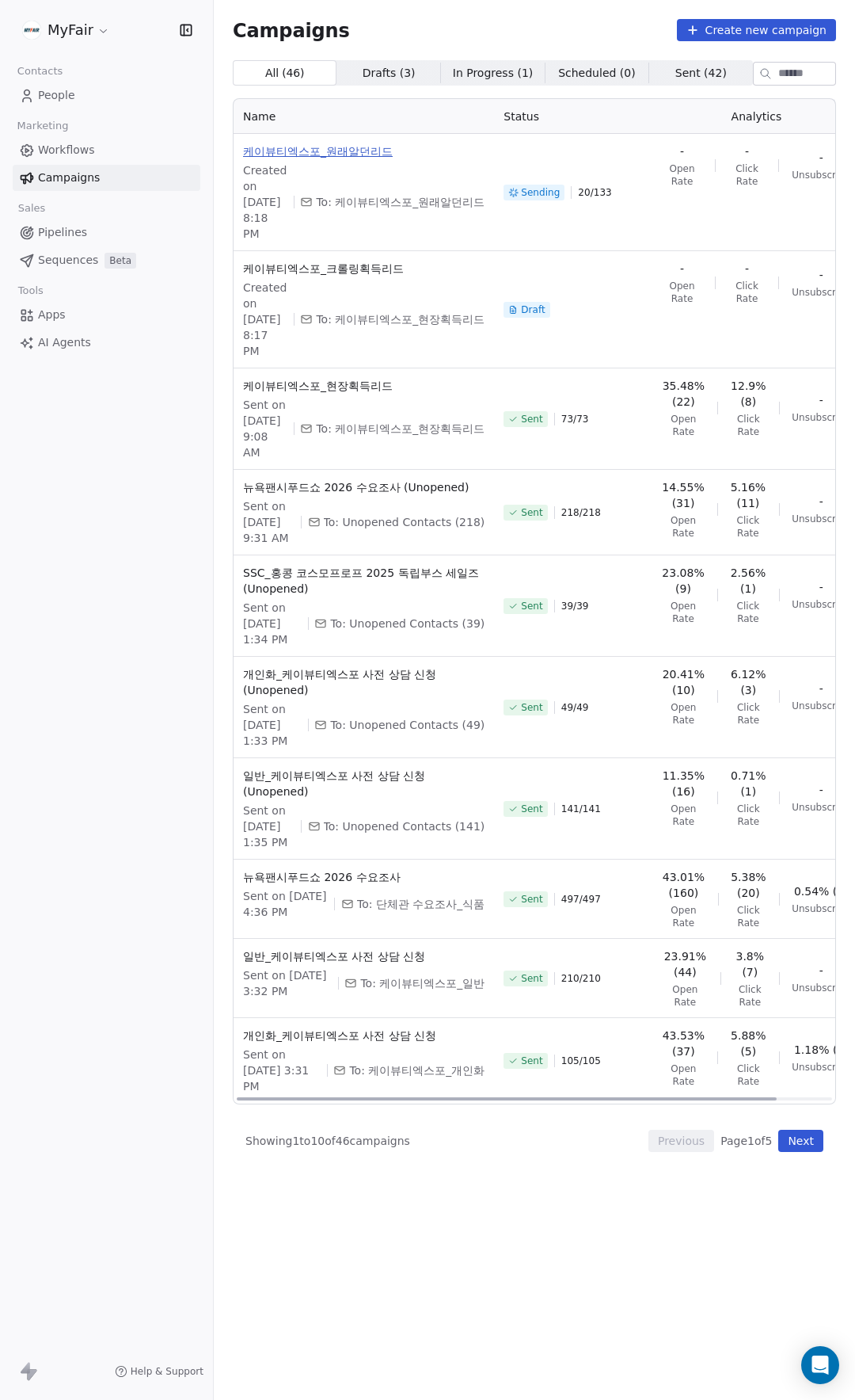
click at [354, 151] on span "케이뷰티엑스포_원래알던리드" at bounding box center [364, 151] width 242 height 16
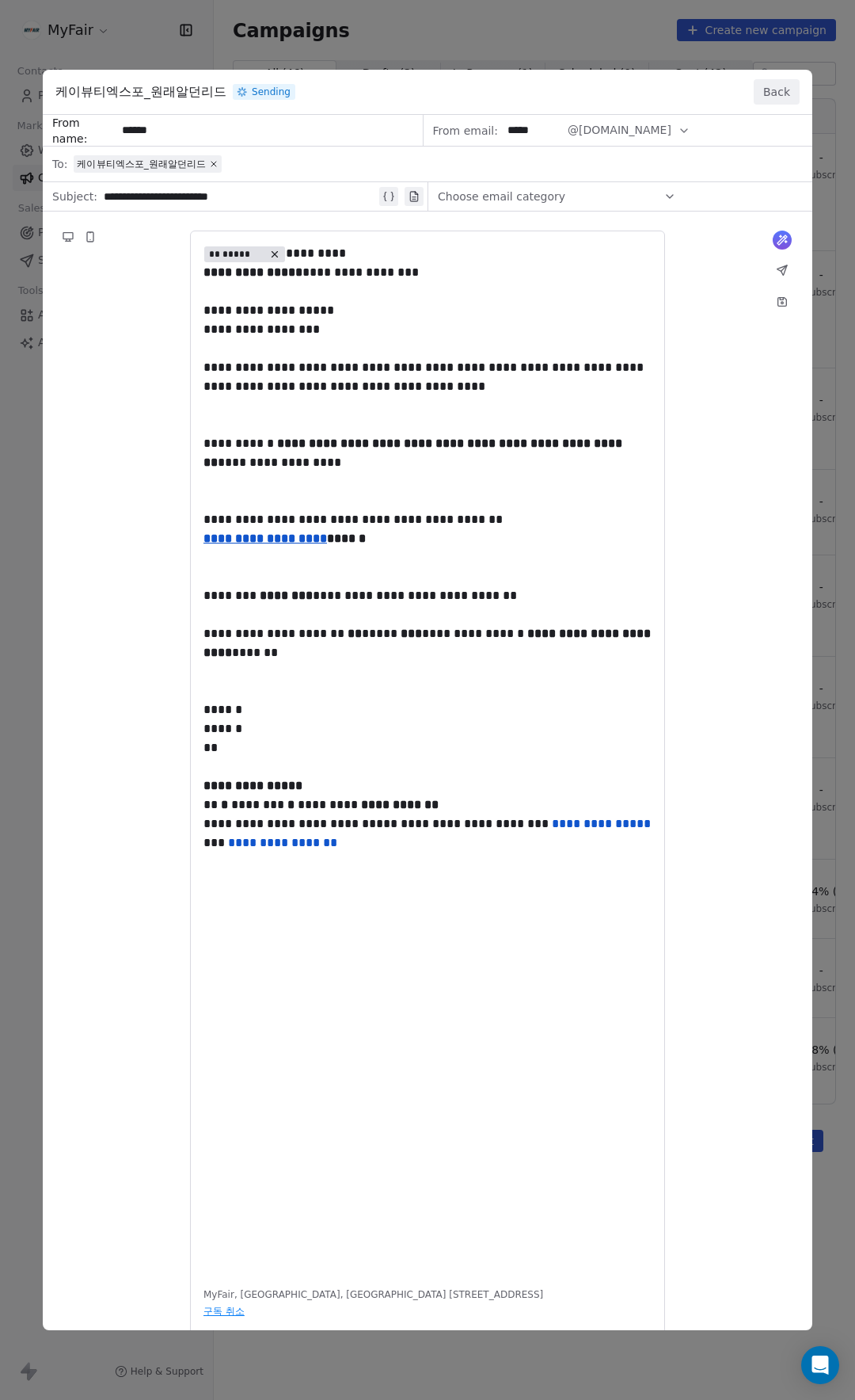
click at [777, 88] on button "Back" at bounding box center [777, 92] width 46 height 26
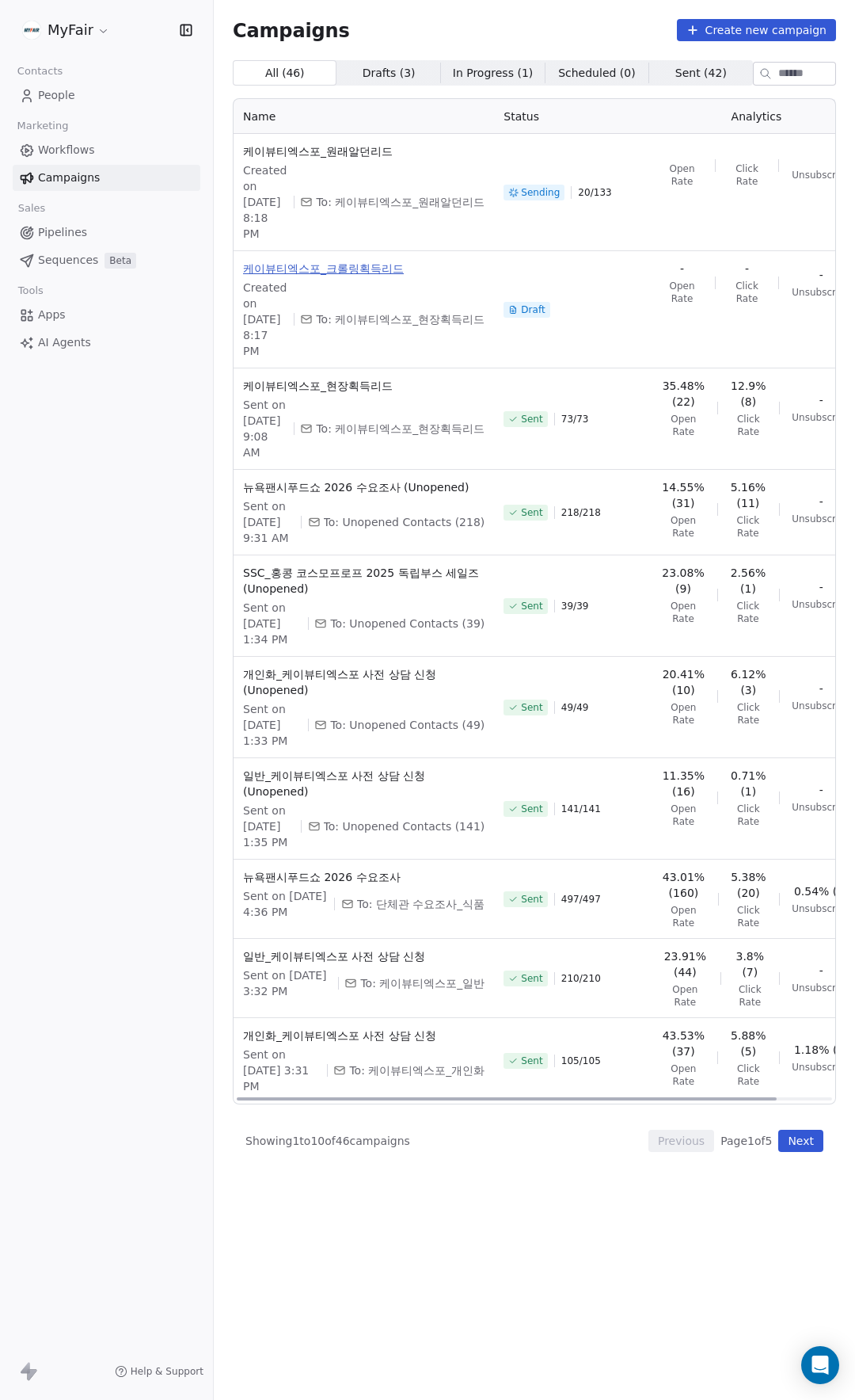
click at [356, 276] on span "케이뷰티엑스포_크롤링획득리드" at bounding box center [364, 268] width 242 height 16
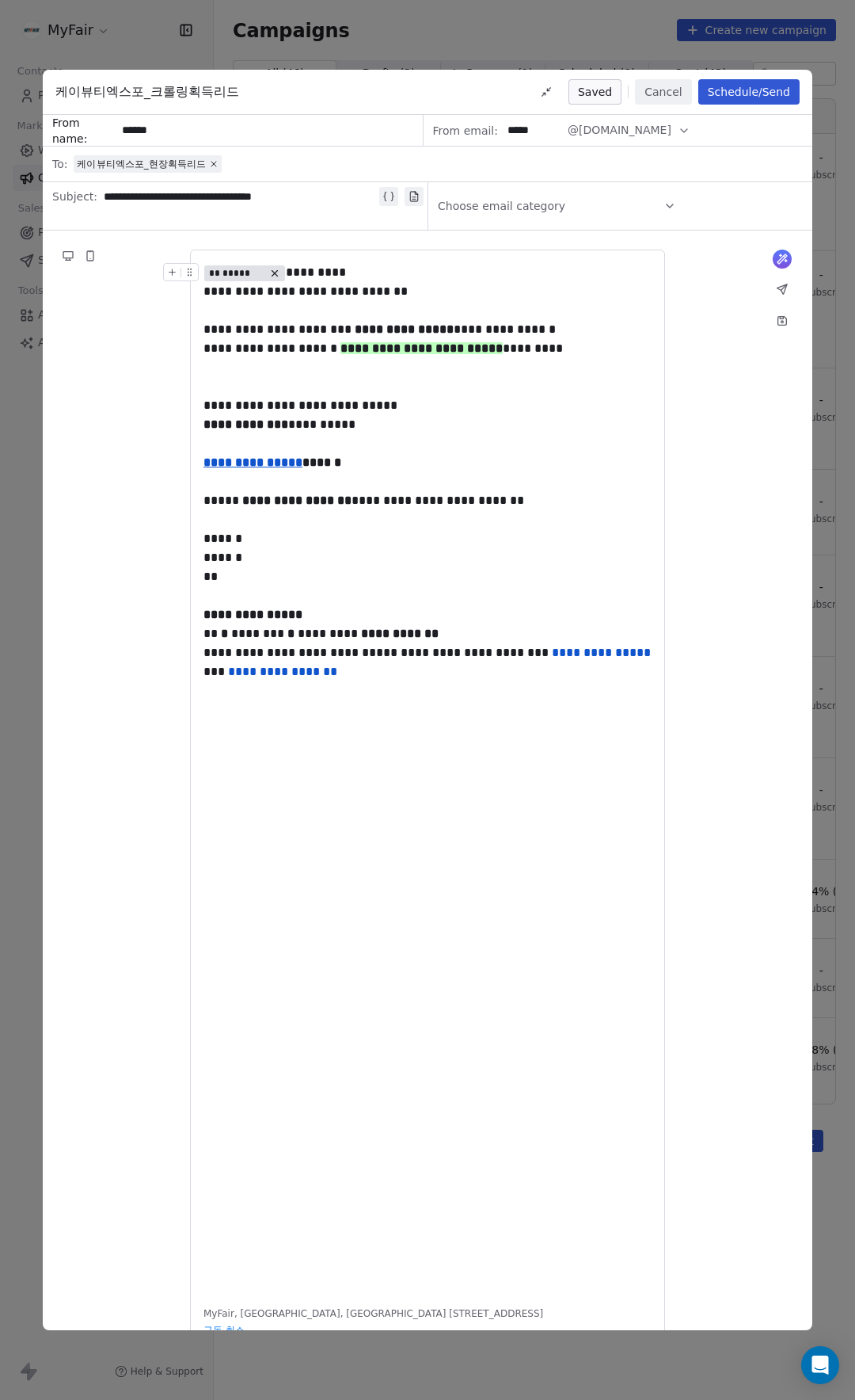
click at [322, 277] on div "** ***** *********" at bounding box center [428, 273] width 448 height 19
click at [667, 93] on button "Cancel" at bounding box center [664, 92] width 56 height 26
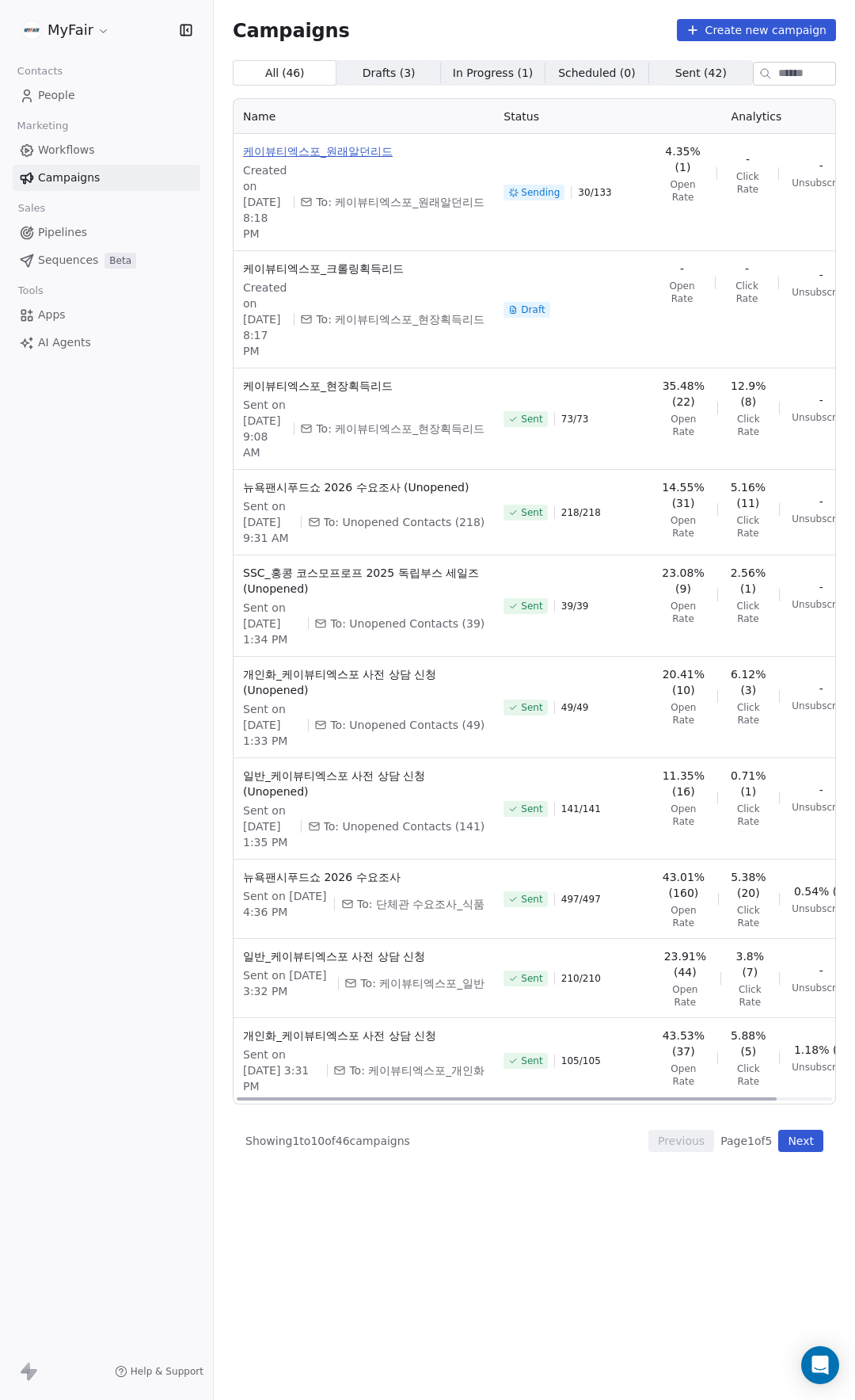
click at [358, 151] on span "케이뷰티엑스포_원래알던리드" at bounding box center [364, 151] width 242 height 16
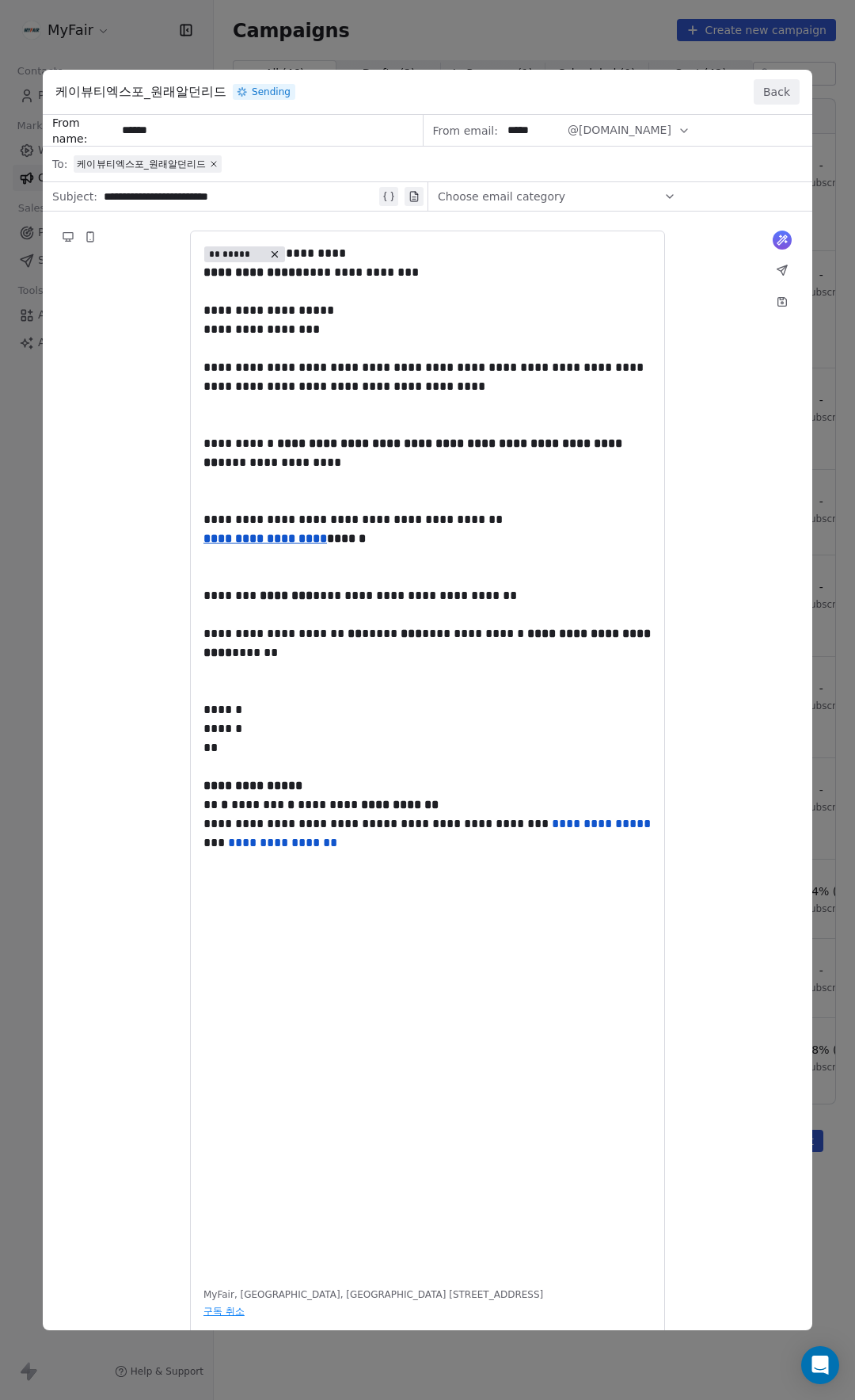
click at [559, 621] on div "**********" at bounding box center [427, 722] width 770 height 1215
click at [591, 652] on div "**********" at bounding box center [427, 722] width 770 height 1215
drag, startPoint x: 598, startPoint y: 652, endPoint x: 294, endPoint y: 325, distance: 446.5
click at [294, 325] on div "**********" at bounding box center [427, 722] width 770 height 1215
drag, startPoint x: 286, startPoint y: 309, endPoint x: 489, endPoint y: 444, distance: 243.8
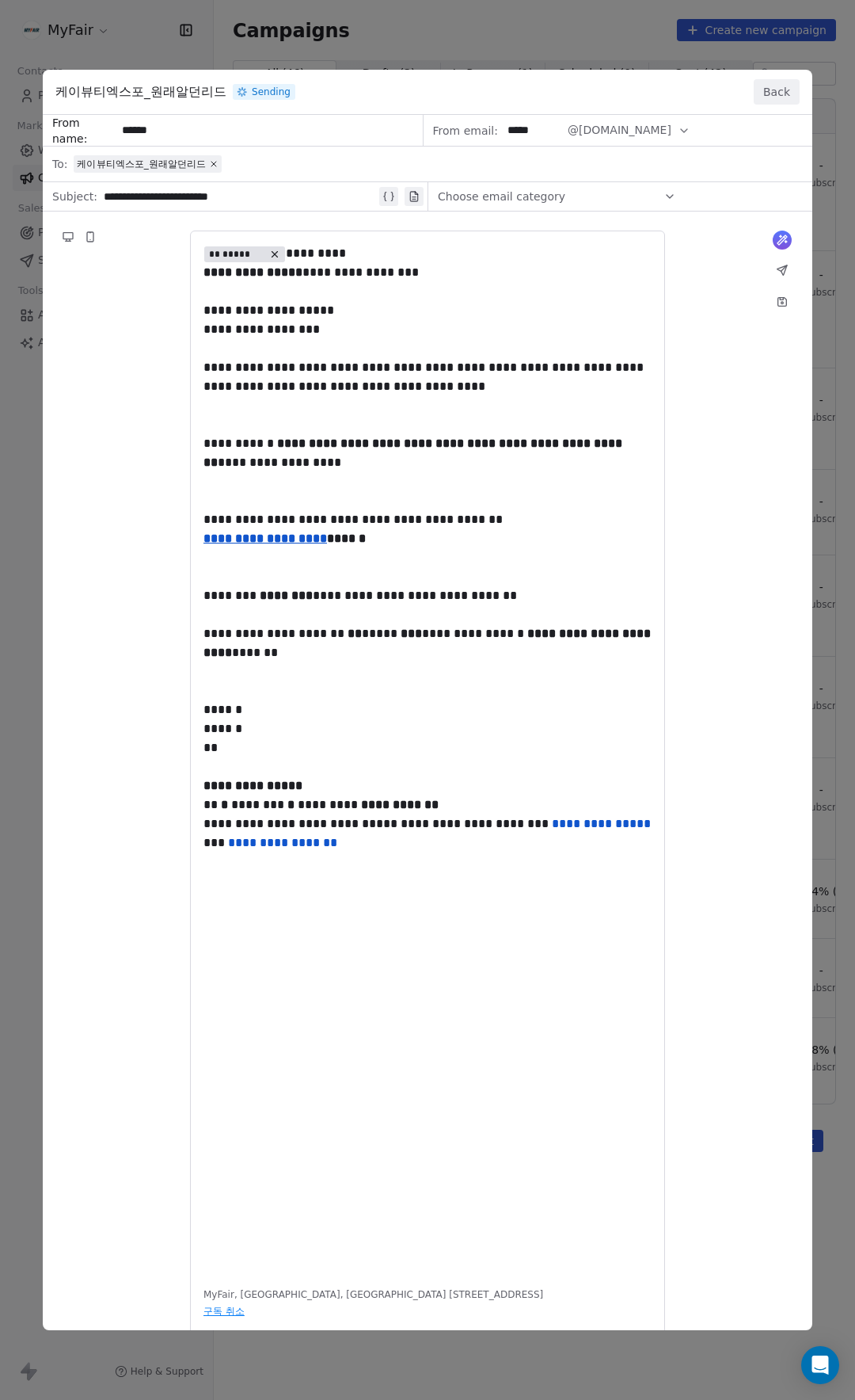
click at [489, 444] on div "**********" at bounding box center [427, 722] width 770 height 1215
click at [793, 83] on button "Back" at bounding box center [777, 92] width 46 height 26
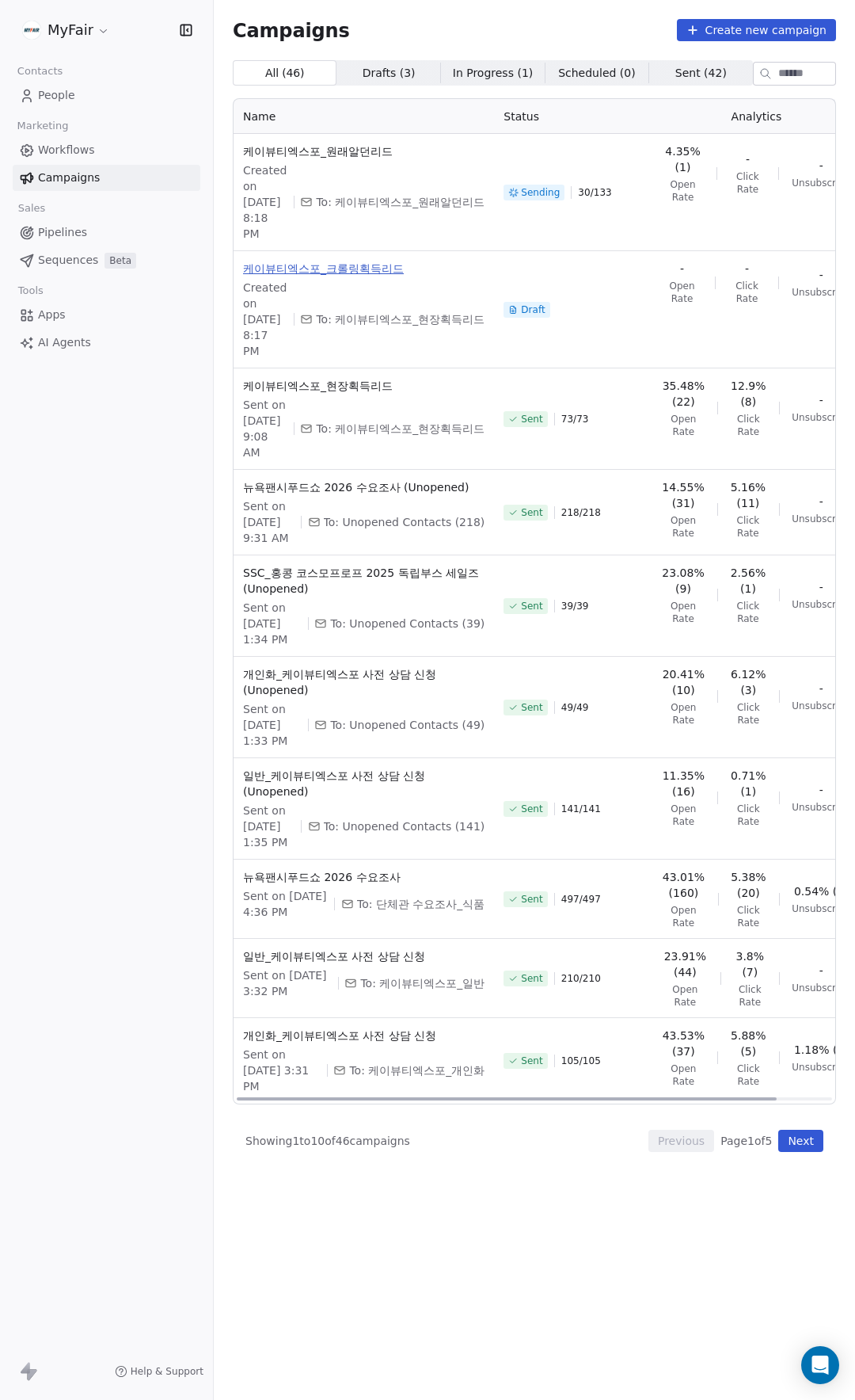
click at [328, 276] on span "케이뷰티엑스포_크롤링획득리드" at bounding box center [364, 268] width 242 height 16
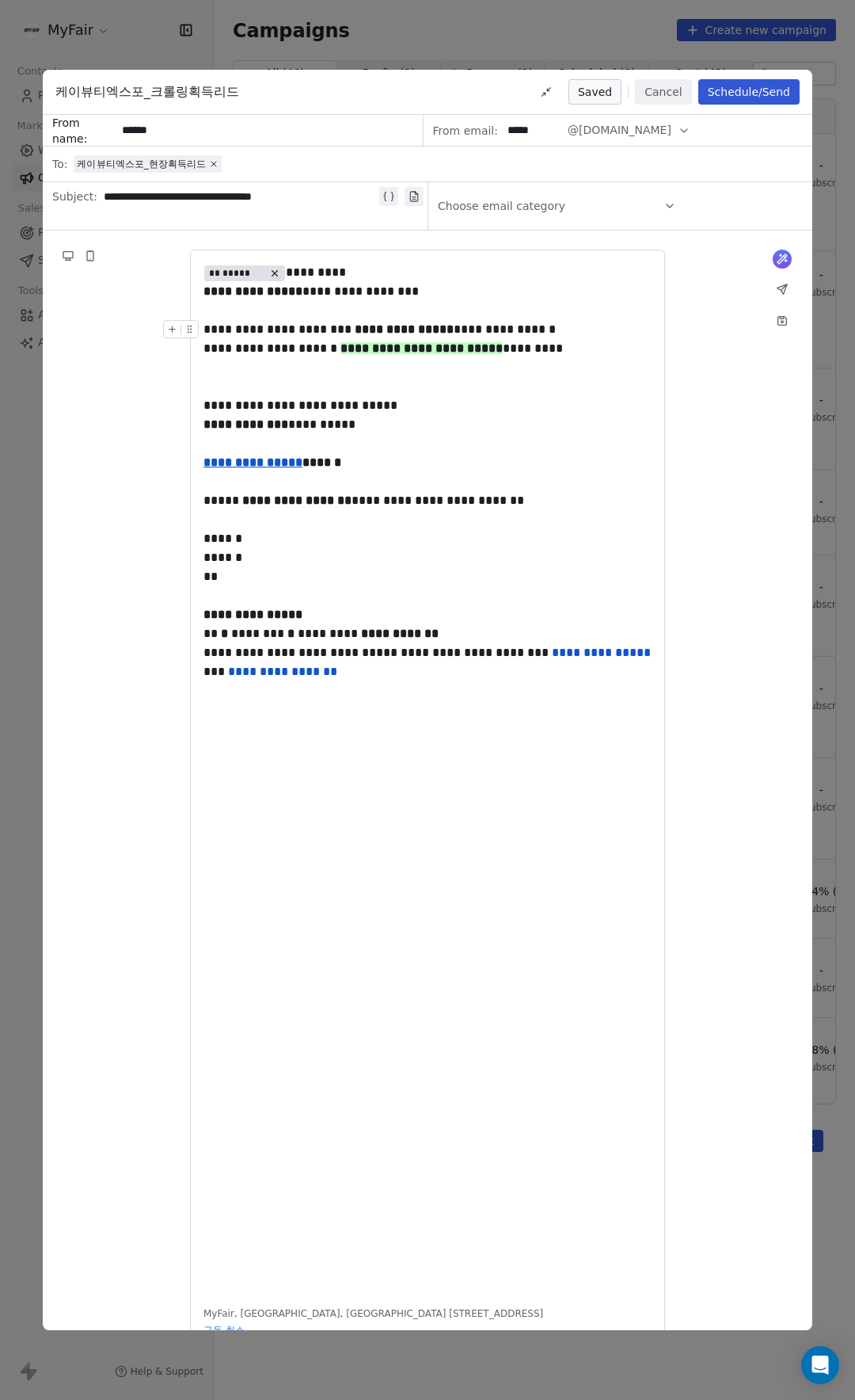
click at [201, 333] on div at bounding box center [184, 334] width 42 height 27
click at [213, 326] on span "**********" at bounding box center [379, 328] width 352 height 11
click at [209, 162] on icon at bounding box center [214, 163] width 10 height 10
drag, startPoint x: 296, startPoint y: 275, endPoint x: 394, endPoint y: 316, distance: 106.2
click at [296, 275] on div "** ***** *********" at bounding box center [428, 273] width 448 height 19
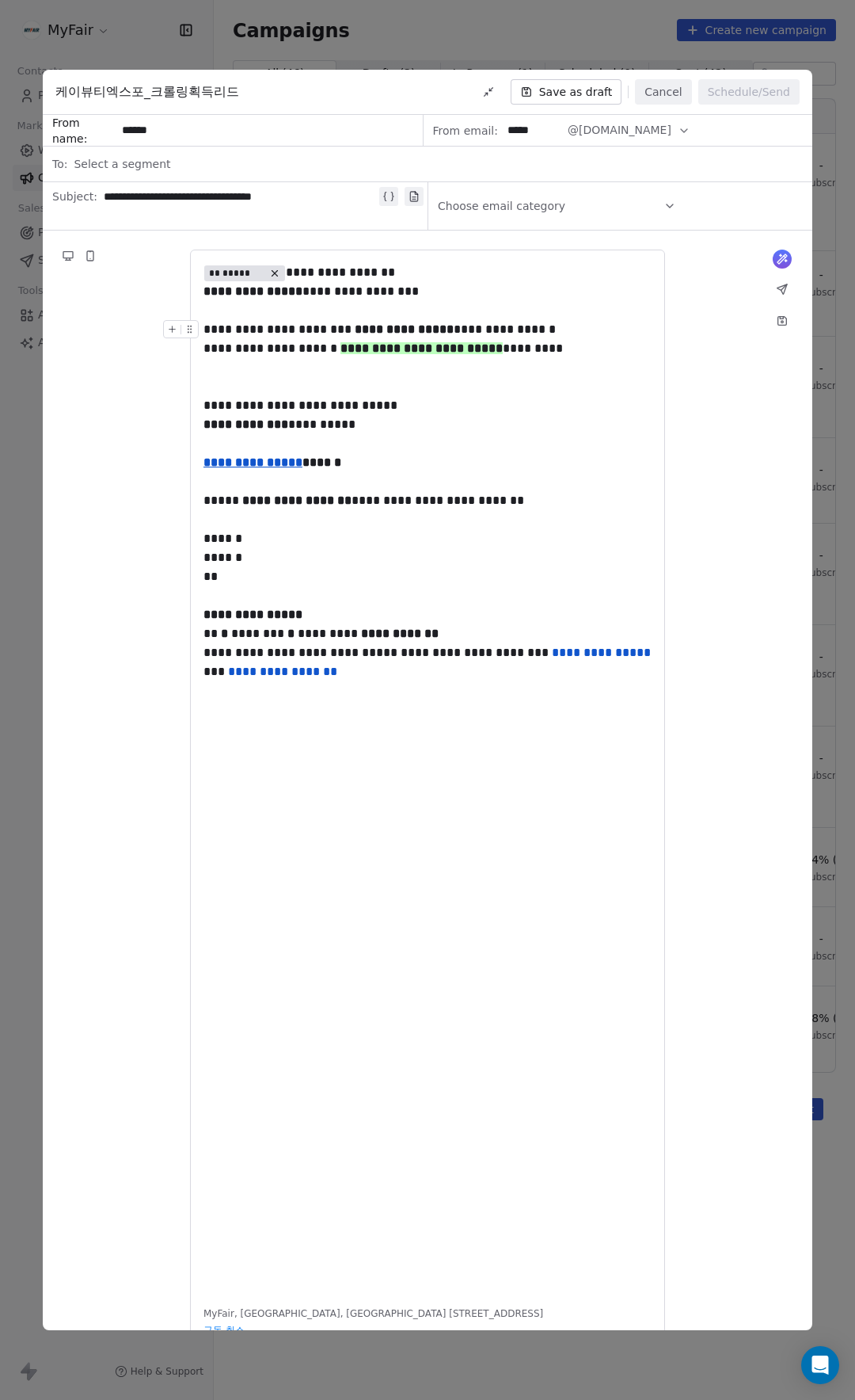
click at [356, 325] on span "**********" at bounding box center [379, 328] width 352 height 11
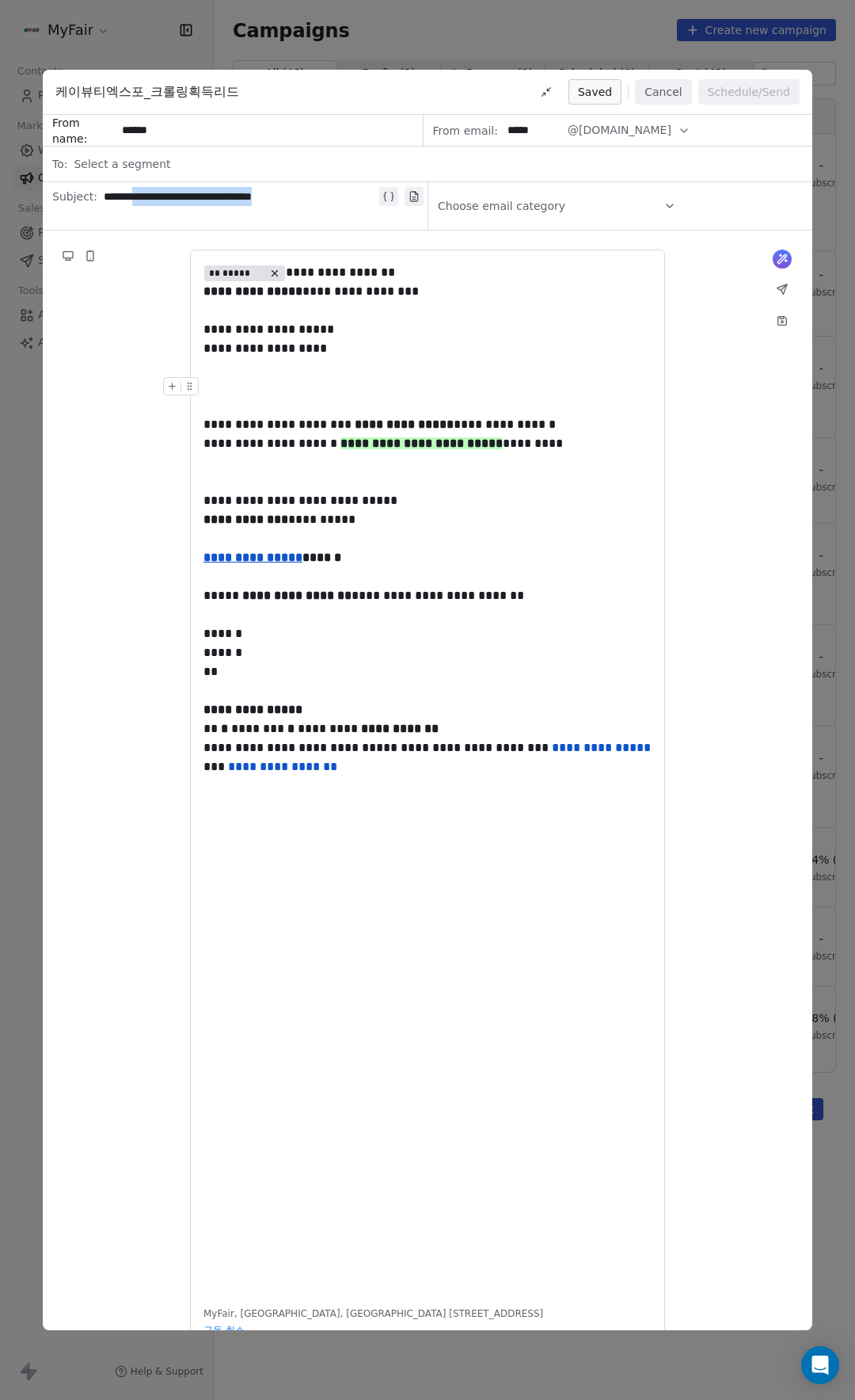
drag, startPoint x: 183, startPoint y: 214, endPoint x: 155, endPoint y: 196, distance: 33.3
click at [155, 196] on div "**********" at bounding box center [240, 206] width 273 height 38
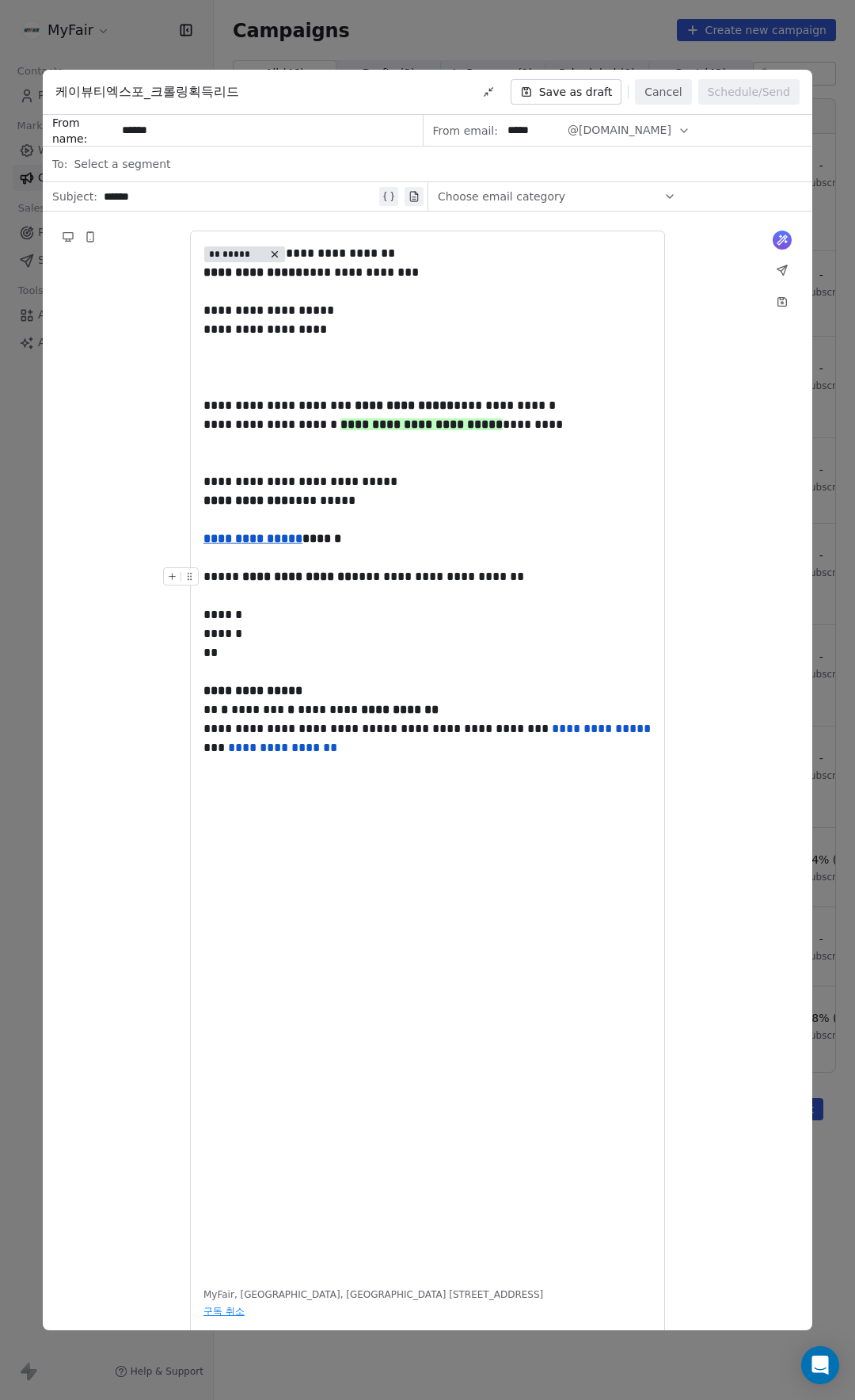
click at [394, 586] on div "**********" at bounding box center [428, 577] width 448 height 19
click at [311, 365] on div at bounding box center [428, 368] width 448 height 19
click at [260, 368] on div at bounding box center [428, 368] width 448 height 19
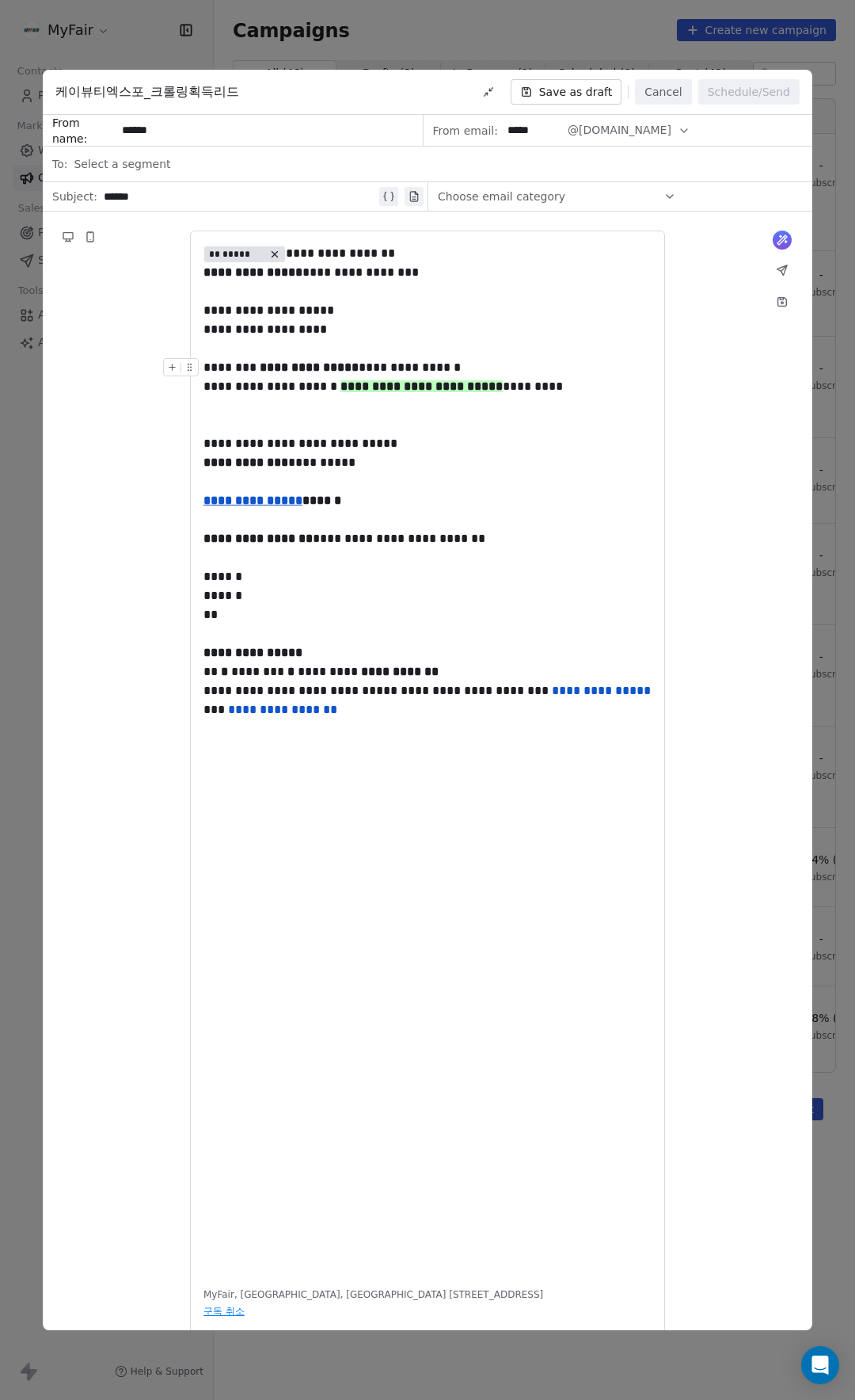
click at [203, 188] on div "******" at bounding box center [240, 197] width 273 height 19
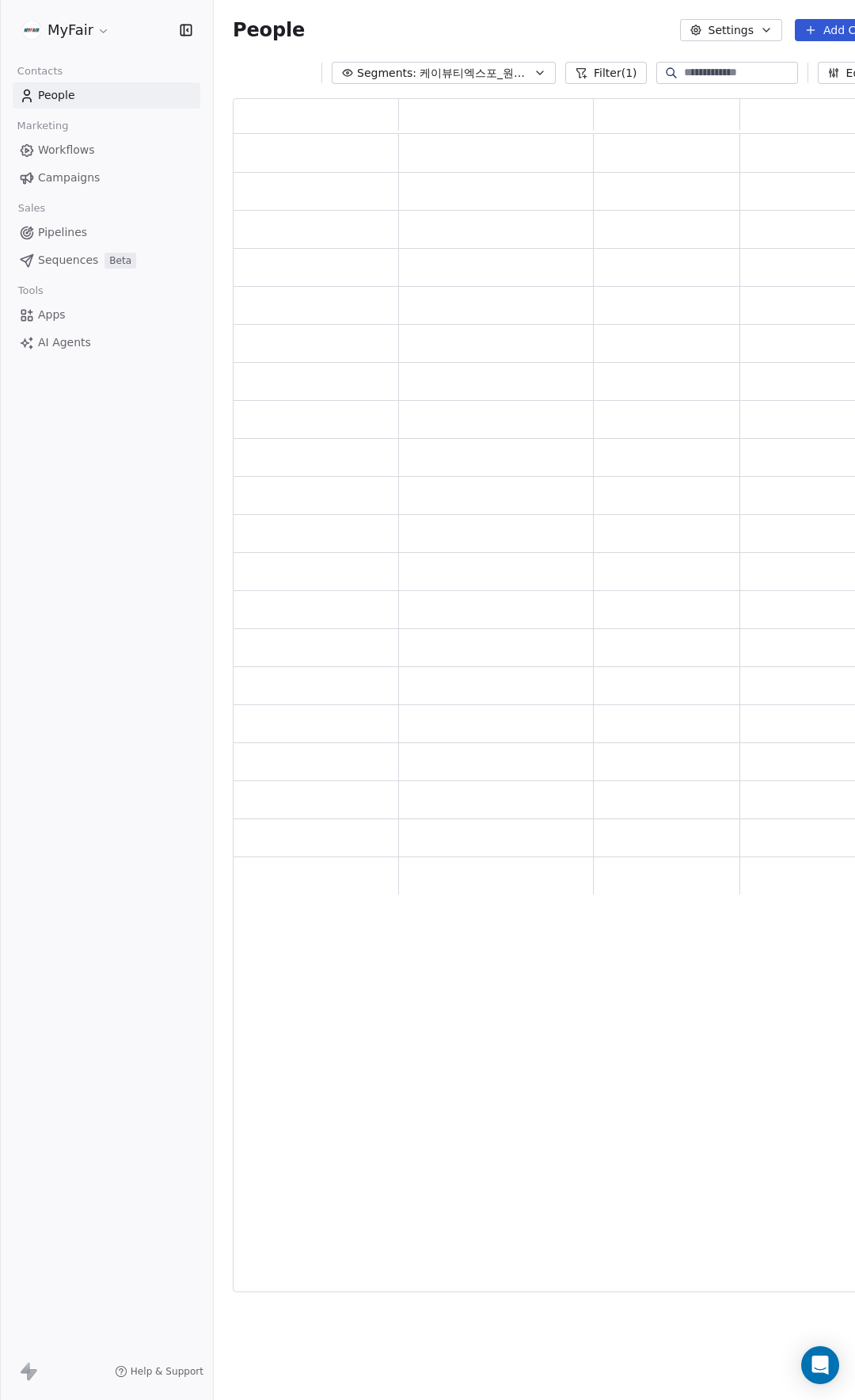
scroll to position [1182, 676]
click at [401, 20] on div "People Settings Add Contacts" at bounding box center [570, 30] width 674 height 22
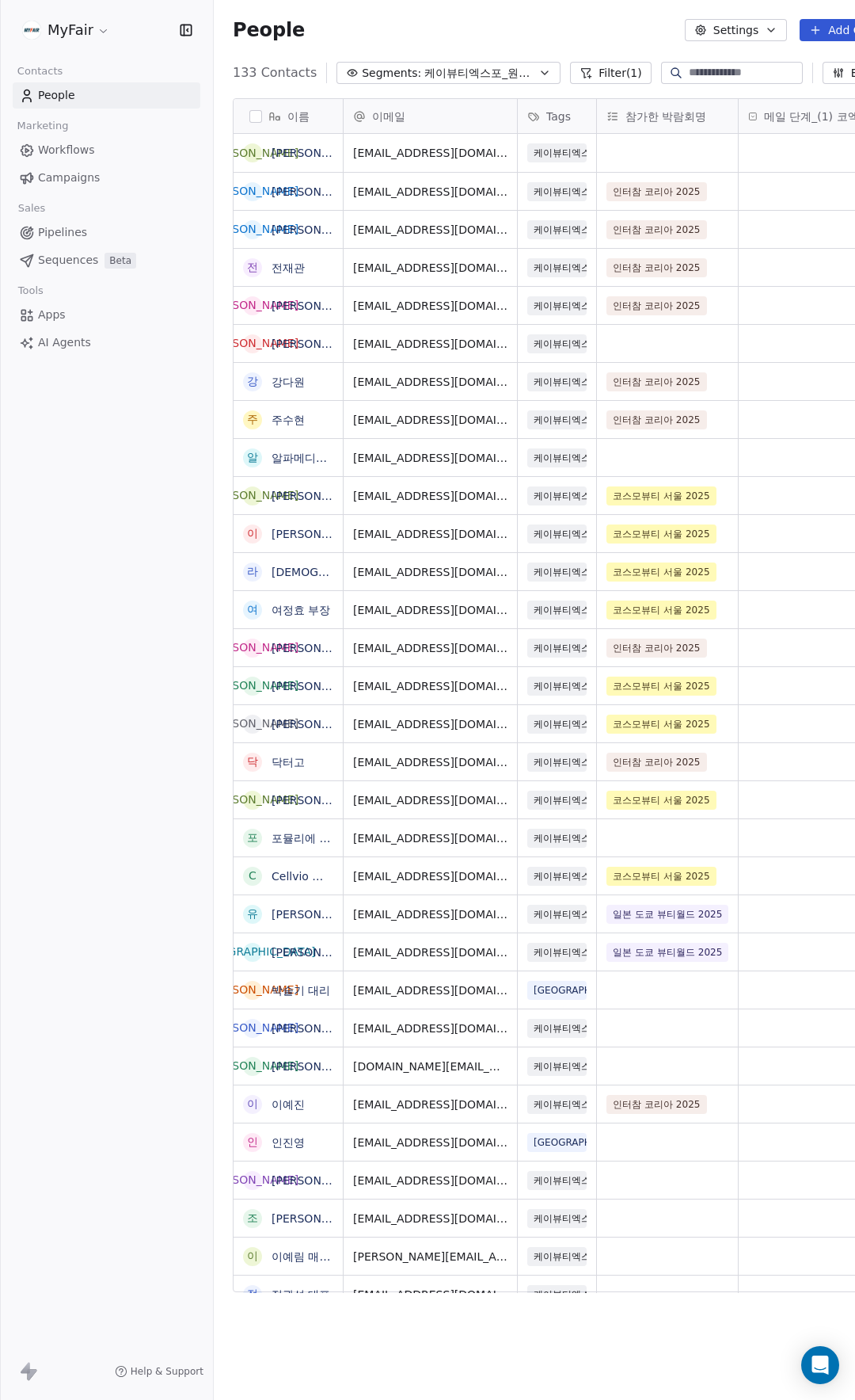
scroll to position [1220, 709]
click at [70, 179] on span "Campaigns" at bounding box center [69, 177] width 62 height 17
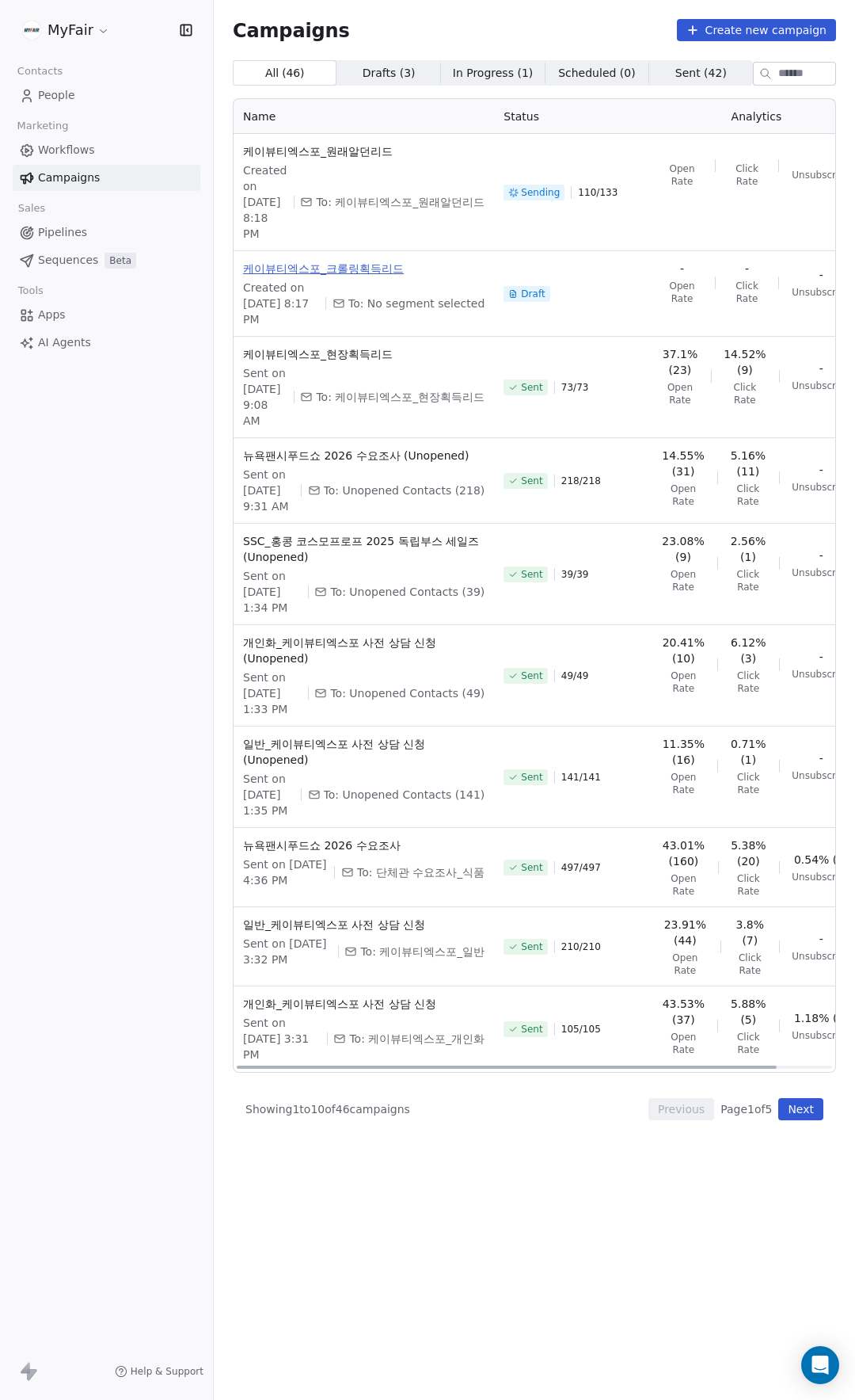
click at [350, 276] on span "케이뷰티엑스포_크롤링획득리드" at bounding box center [364, 268] width 242 height 16
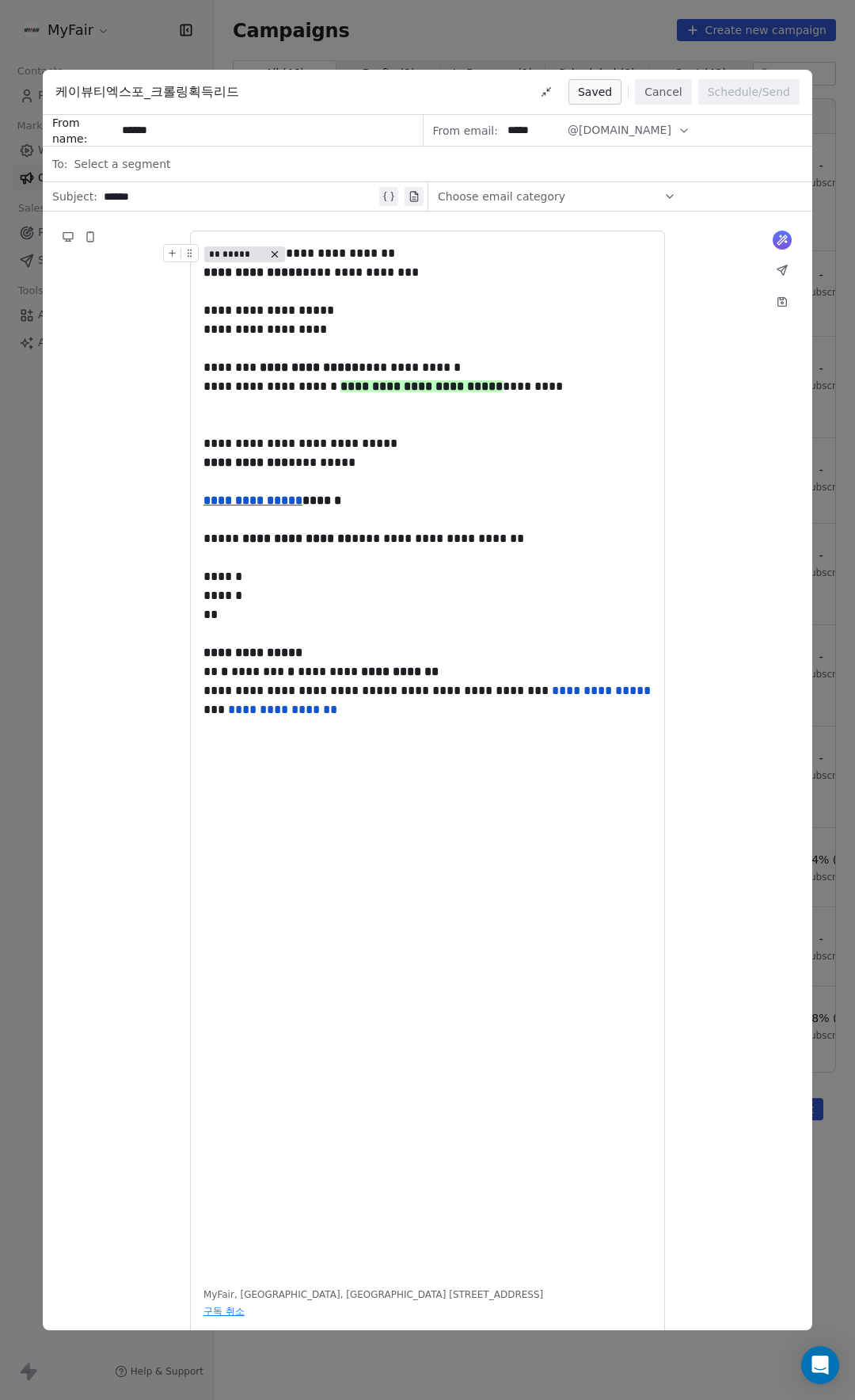
click at [234, 192] on div "******" at bounding box center [240, 197] width 273 height 19
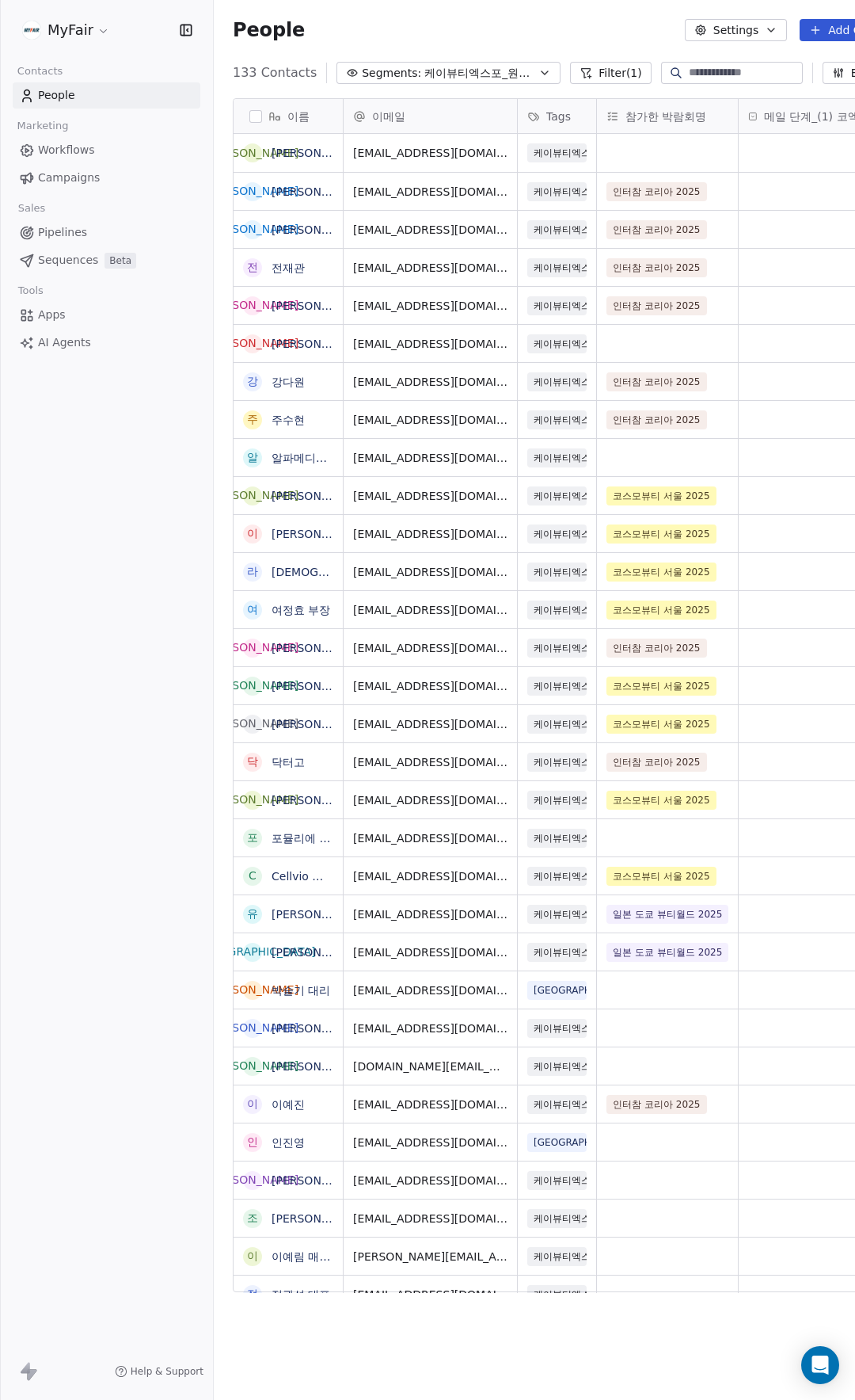
scroll to position [1220, 709]
click at [97, 181] on link "Campaigns" at bounding box center [106, 178] width 188 height 26
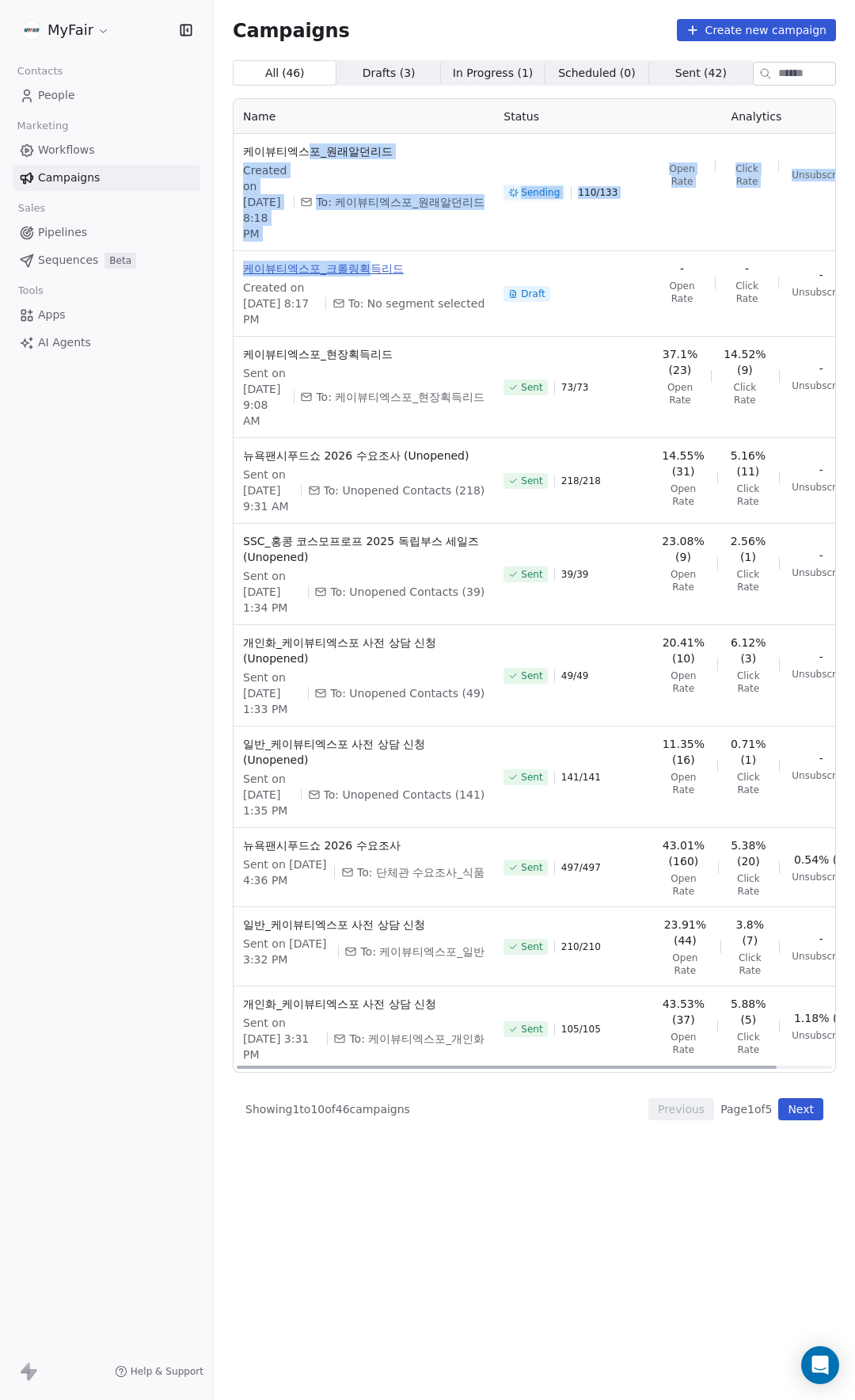
drag, startPoint x: 314, startPoint y: 151, endPoint x: 367, endPoint y: 280, distance: 139.5
click at [367, 280] on tbody "케이뷰티엑스포_원래알던리드 Created on Sep 15, 2025, 8:18 PM To: 케이뷰티엑스포_원래알던리드 Sending 110 …" at bounding box center [577, 603] width 686 height 938
click at [367, 276] on span "케이뷰티엑스포_크롤링획득리드" at bounding box center [364, 268] width 242 height 16
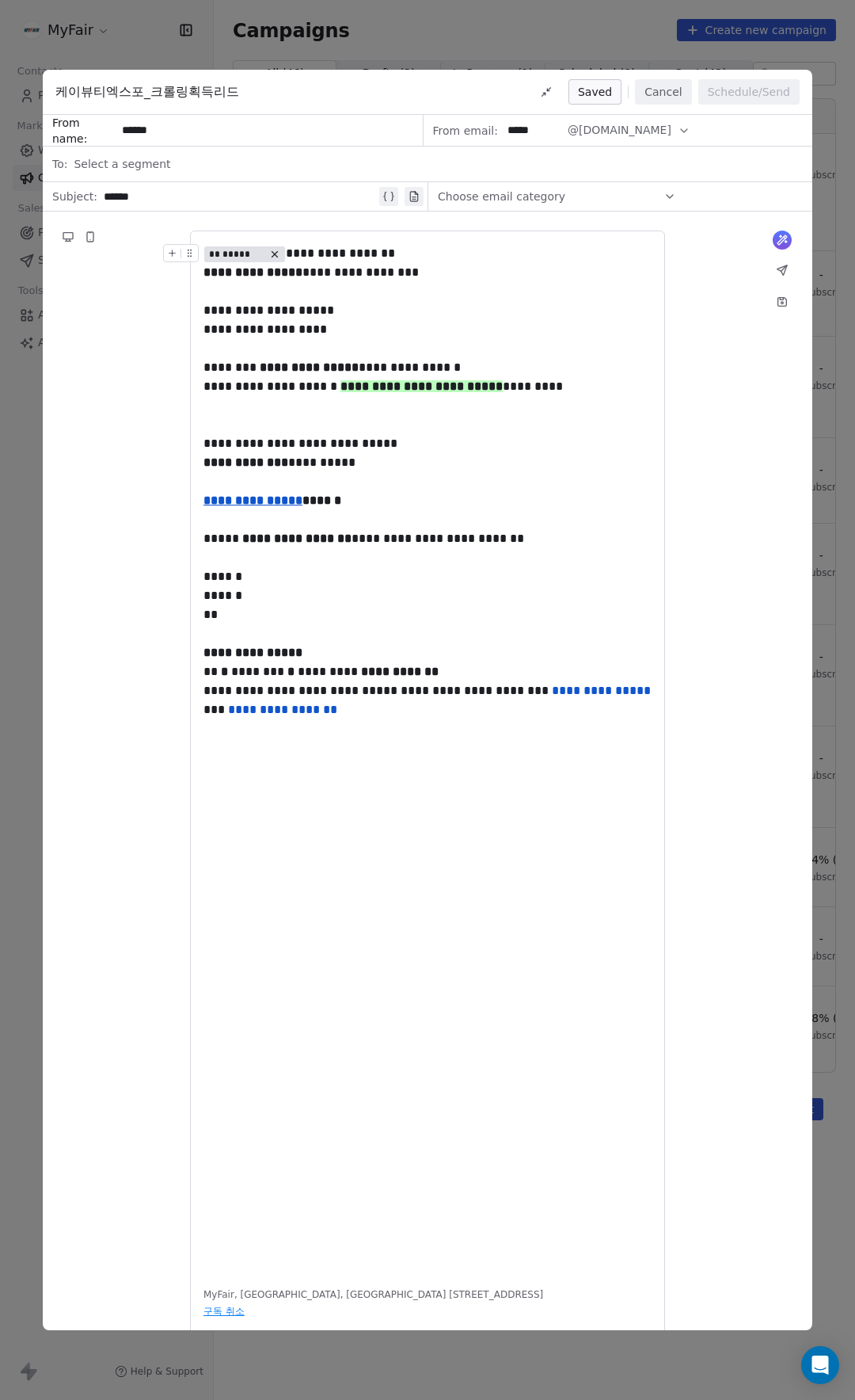
click at [195, 194] on div "******" at bounding box center [240, 197] width 273 height 19
click at [360, 548] on div "**********" at bounding box center [428, 539] width 448 height 19
click at [601, 97] on button "Save as draft" at bounding box center [566, 92] width 112 height 26
click at [678, 94] on button "Cancel" at bounding box center [664, 92] width 56 height 26
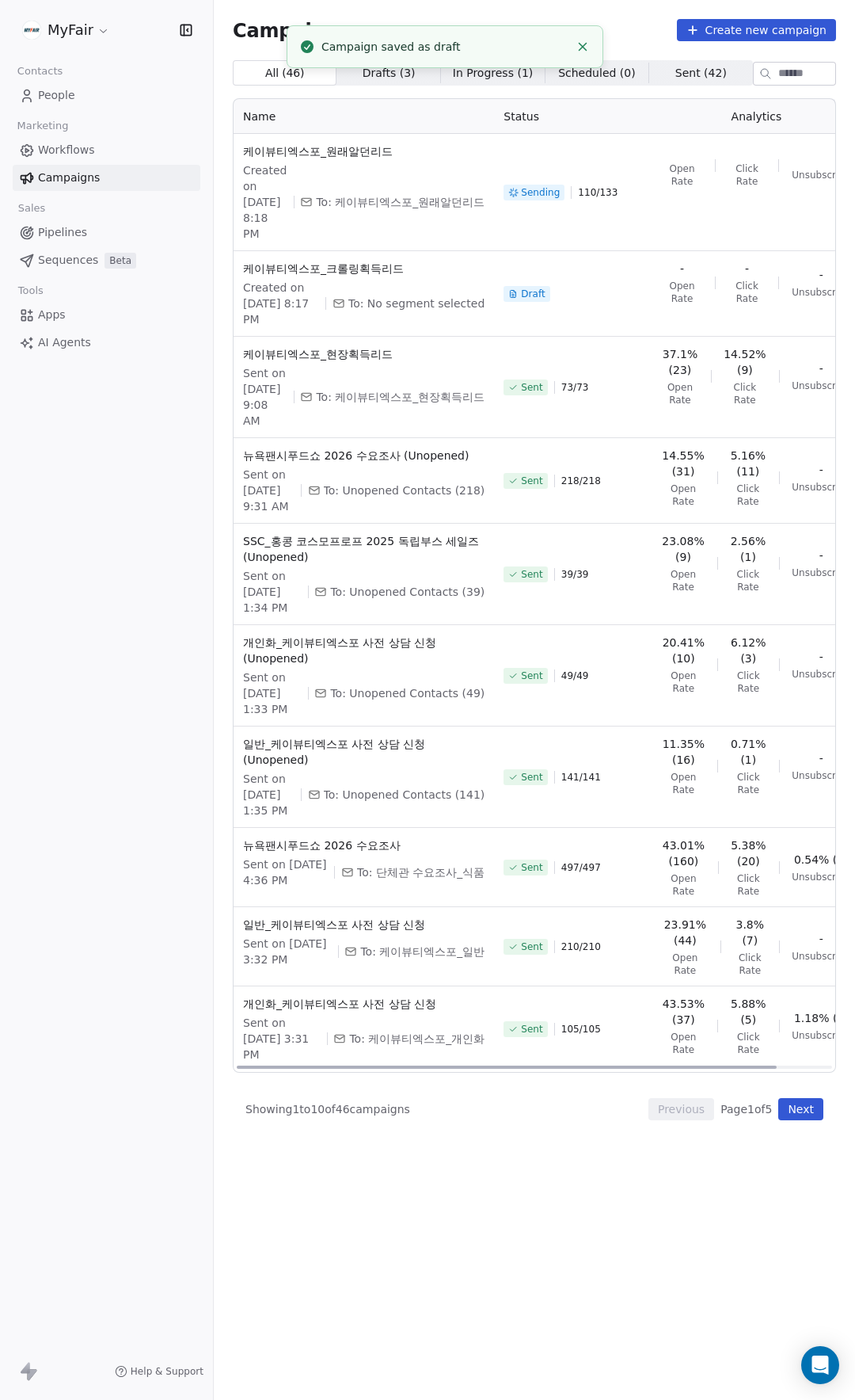
click at [604, 27] on div "Campaigns Create new campaign" at bounding box center [535, 30] width 604 height 22
